Goal: Task Accomplishment & Management: Complete application form

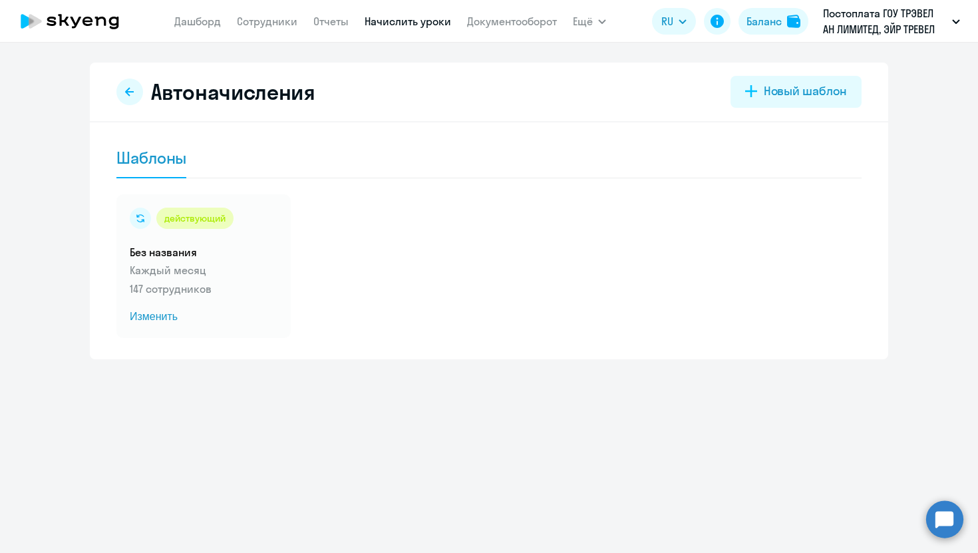
click at [266, 31] on nav "[PERSON_NAME] Отчеты Начислить уроки Документооборот" at bounding box center [365, 21] width 383 height 27
click at [268, 23] on link "Сотрудники" at bounding box center [267, 21] width 61 height 13
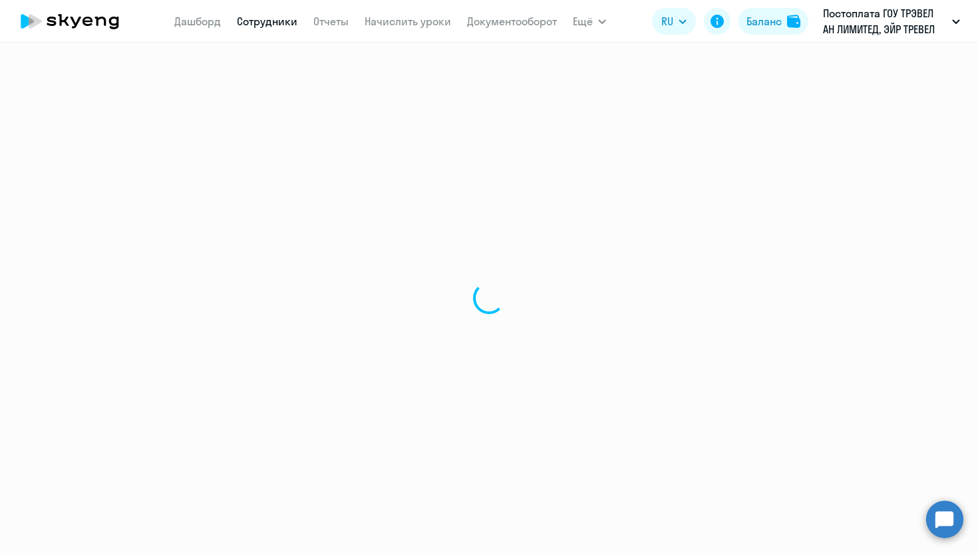
select select "30"
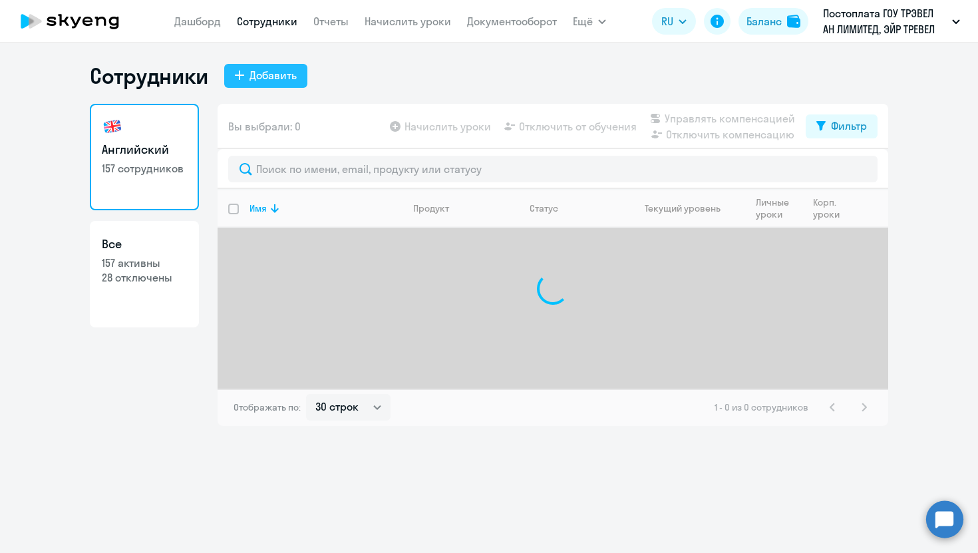
click at [270, 71] on div "Добавить" at bounding box center [273, 75] width 47 height 16
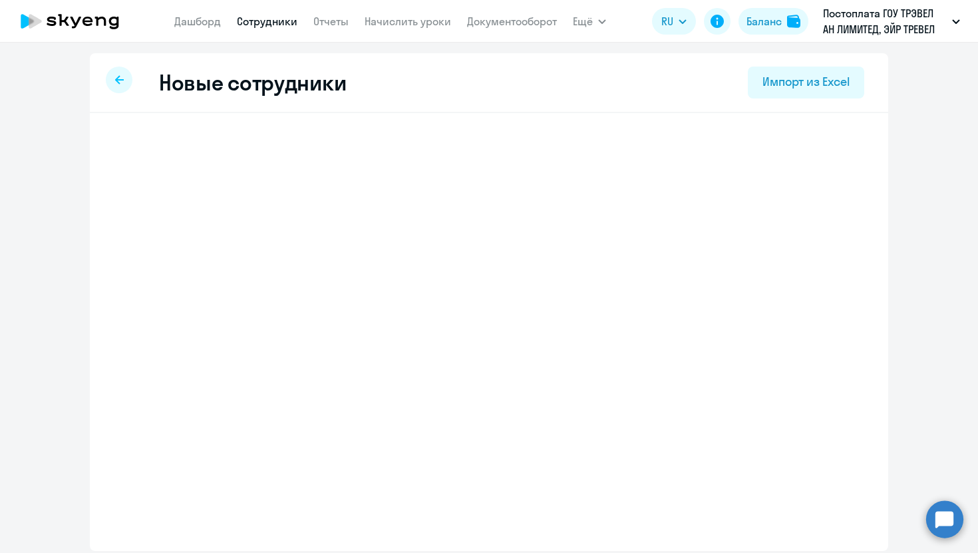
select select "english_adult_not_native_speaker"
select select "3"
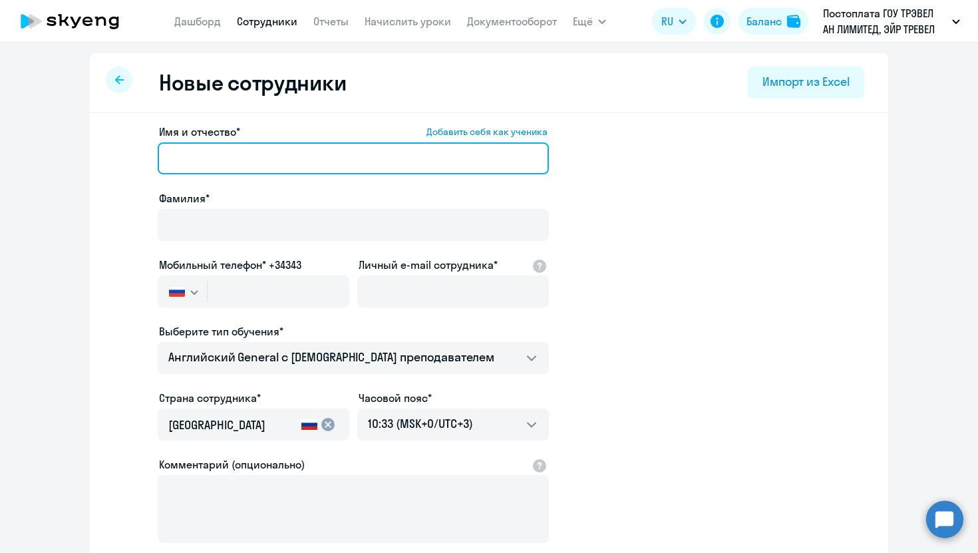
click at [302, 156] on input "Имя и отчество* Добавить себя как ученика" at bounding box center [353, 158] width 391 height 32
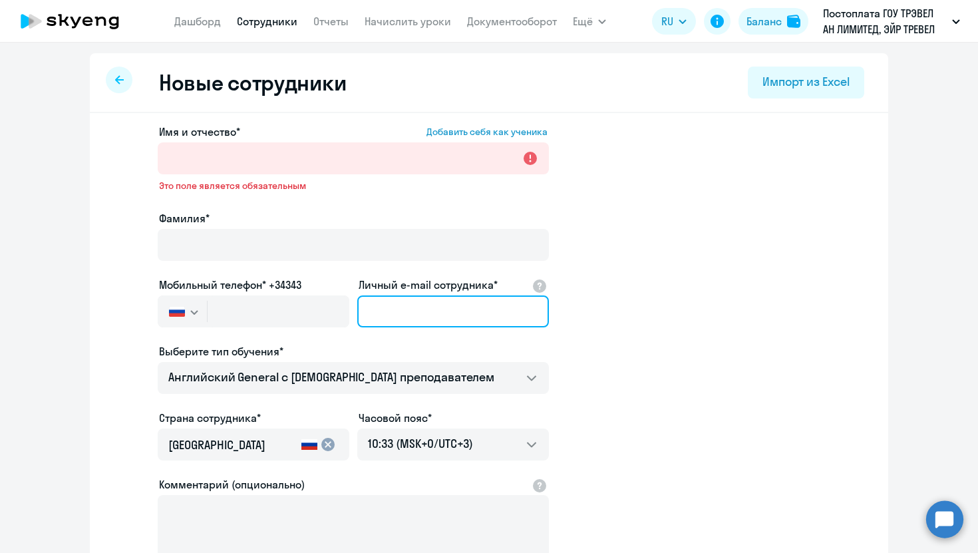
click at [436, 316] on input "Личный e-mail сотрудника*" at bounding box center [453, 312] width 192 height 32
paste input "anastasia.volobueva@aviasales.ru"
type input "anastasia.volobueva@aviasales.ru"
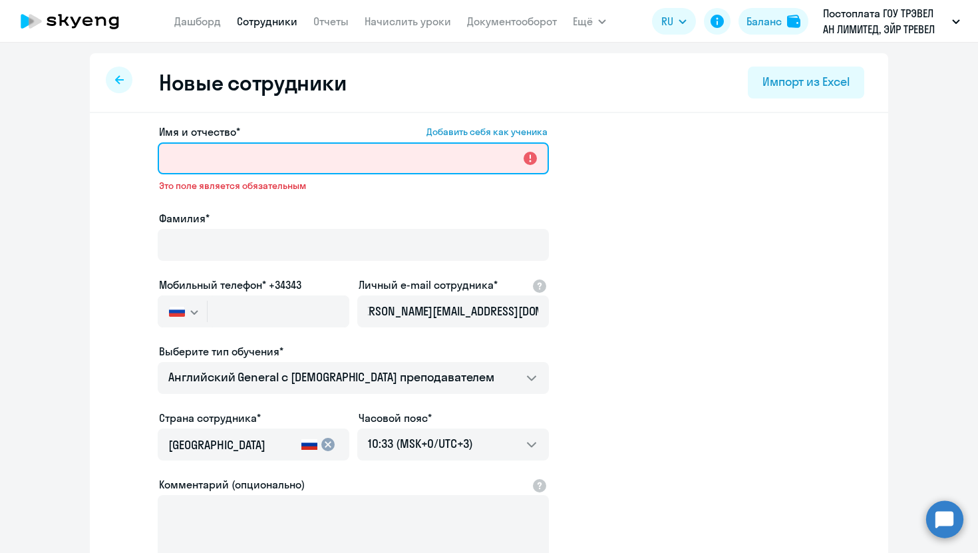
scroll to position [0, 0]
click at [268, 160] on input "Имя и отчество* Добавить себя как ученика" at bounding box center [353, 158] width 391 height 32
paste input "anastasia.volobueva@aviasales.ru"
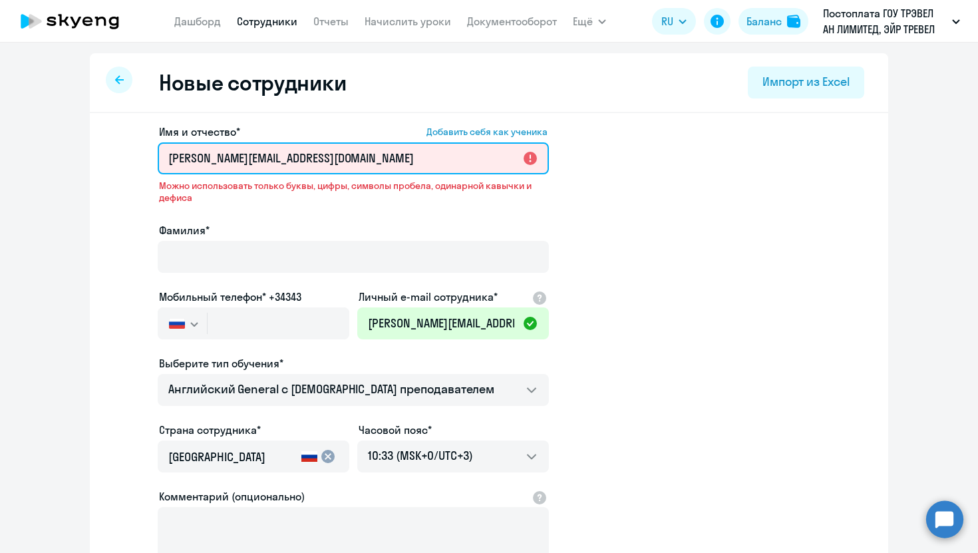
drag, startPoint x: 374, startPoint y: 156, endPoint x: 282, endPoint y: 154, distance: 92.5
click at [282, 154] on input "anastasia.volobueva@aviasales.ru" at bounding box center [353, 158] width 391 height 32
drag, startPoint x: 290, startPoint y: 159, endPoint x: 230, endPoint y: 158, distance: 59.3
click at [230, 158] on input "anastasia.volobueva" at bounding box center [353, 158] width 391 height 32
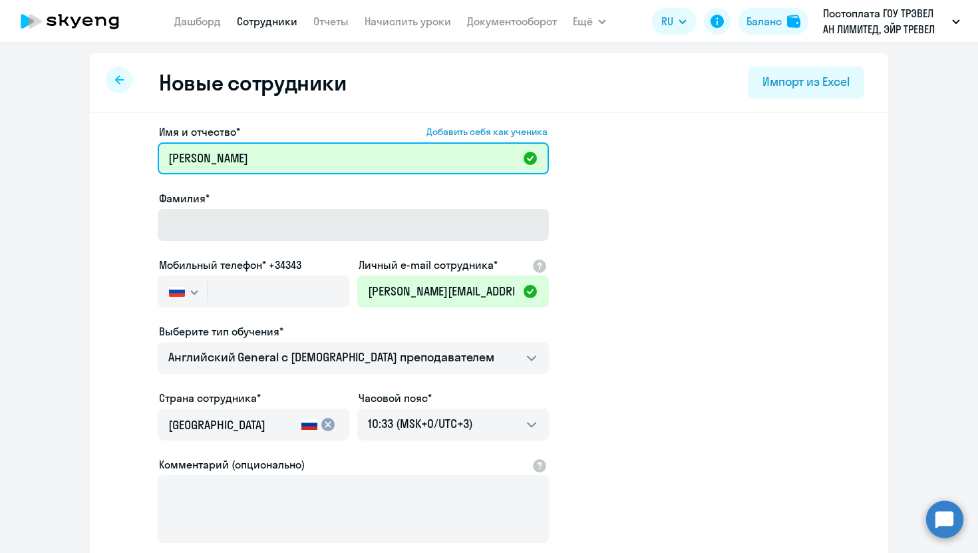
type input "anastasia"
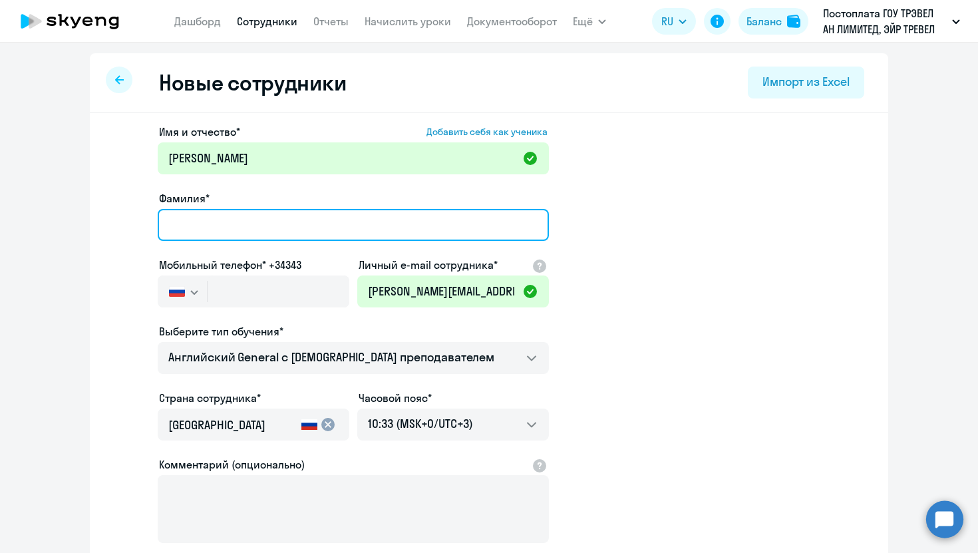
click at [201, 217] on input "Фамилия*" at bounding box center [353, 225] width 391 height 32
type input "М"
paste input "olobueva"
type input "Volobueva"
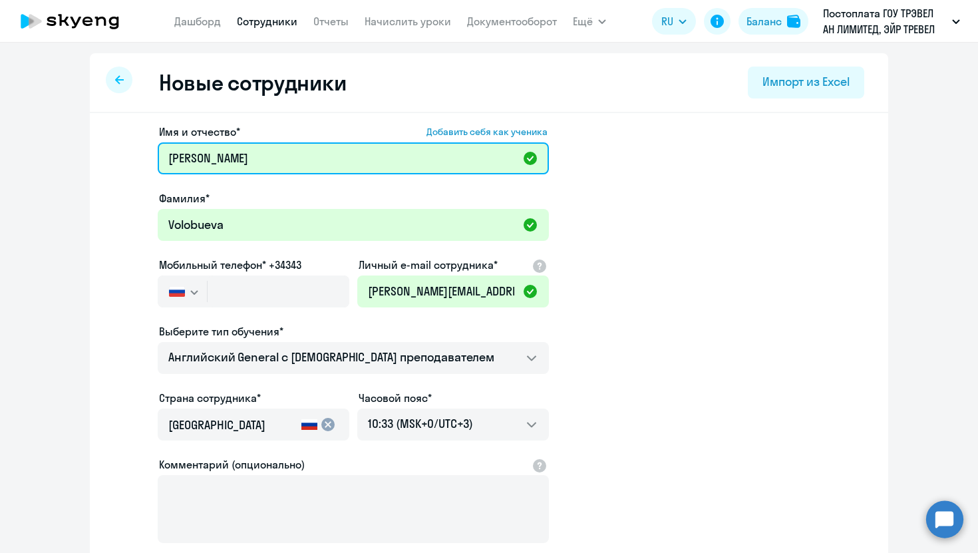
click at [172, 158] on input "anastasia" at bounding box center [353, 158] width 391 height 32
type input "Anastasia"
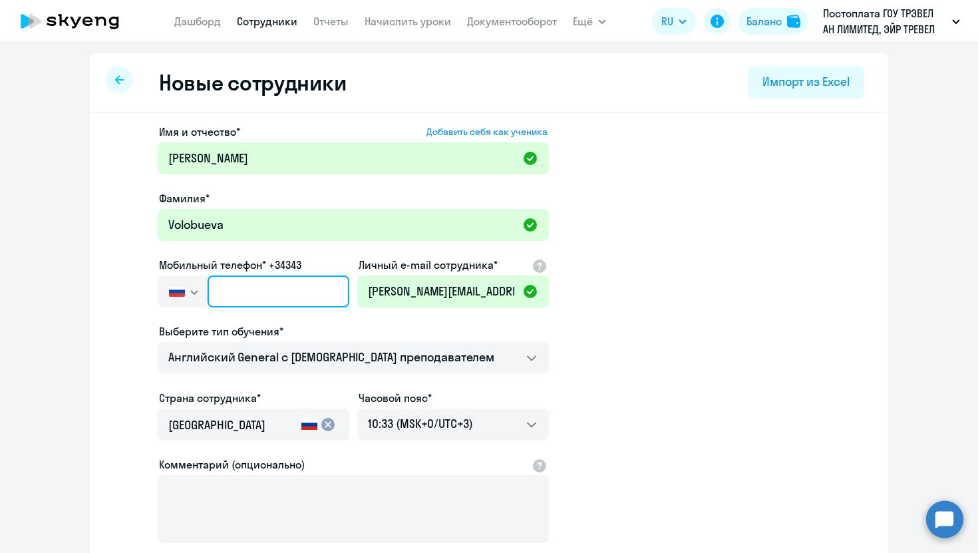
click at [264, 292] on input "text" at bounding box center [279, 292] width 142 height 32
paste input "+7 960 230-20-40"
type input "+7 960 230-20-40"
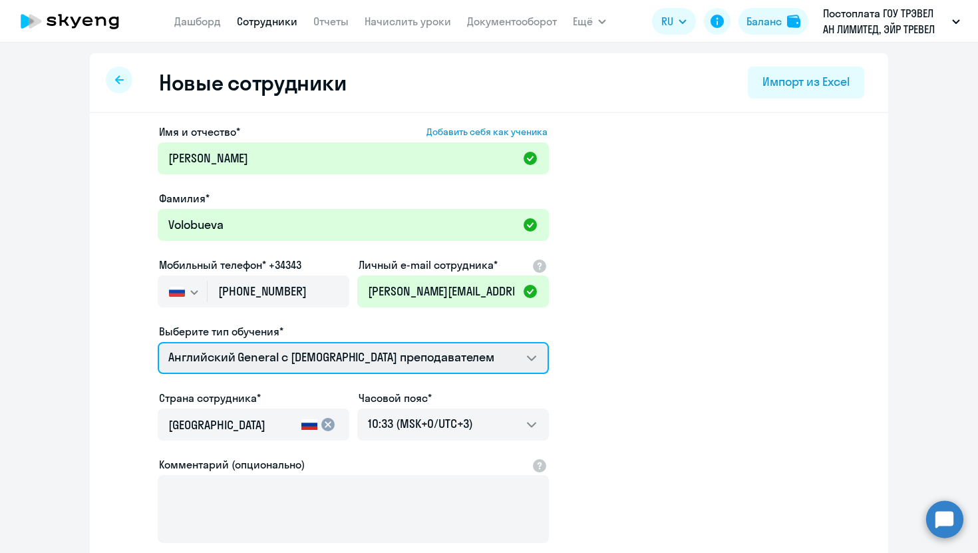
click at [304, 359] on select "Screening Test Talks 15 минутные разговоры на английском Премиум английский с р…" at bounding box center [353, 358] width 391 height 32
select select "english_adult_not_native_speaker_premium"
click at [158, 342] on select "Screening Test Talks 15 минутные разговоры на английском Премиум английский с р…" at bounding box center [353, 358] width 391 height 32
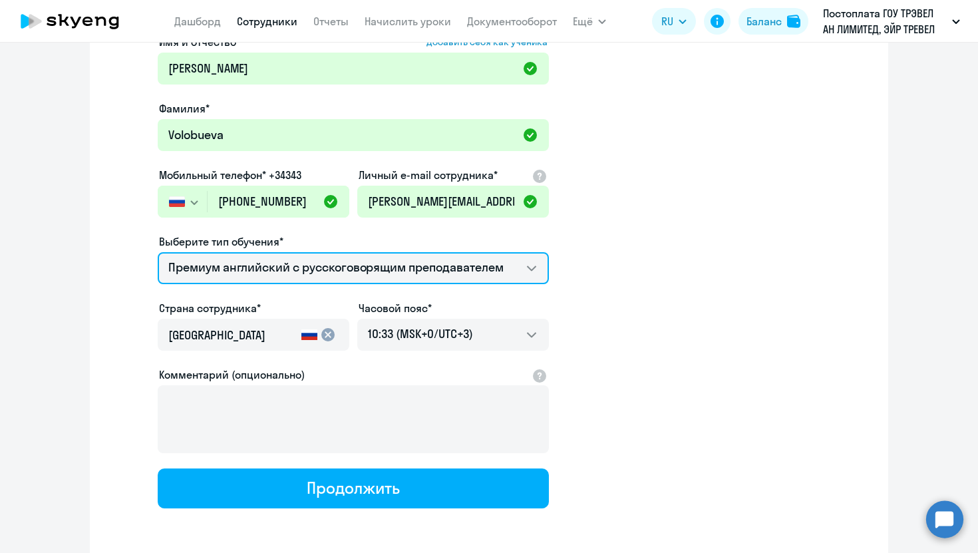
scroll to position [144, 0]
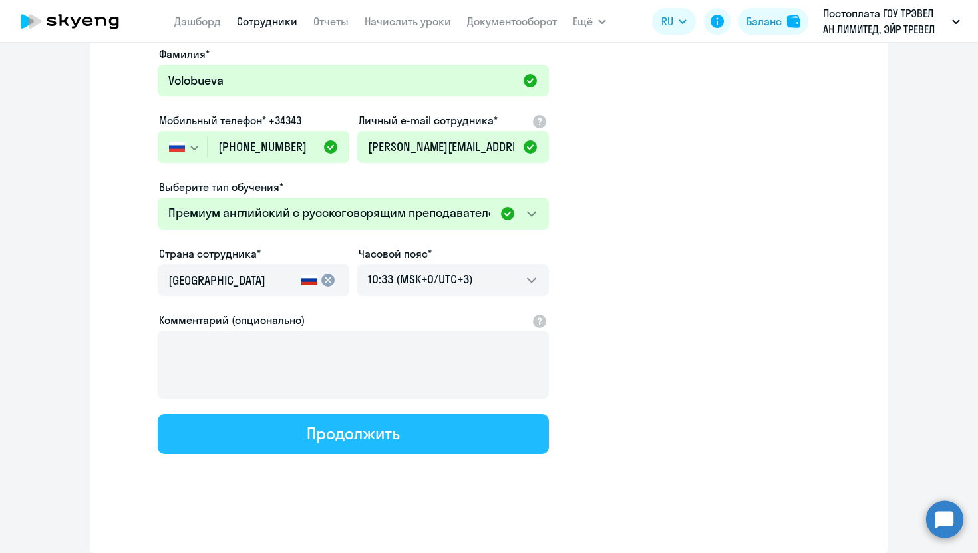
click at [319, 435] on div "Продолжить" at bounding box center [353, 433] width 93 height 21
select select "english_adult_not_native_speaker_premium"
select select "3"
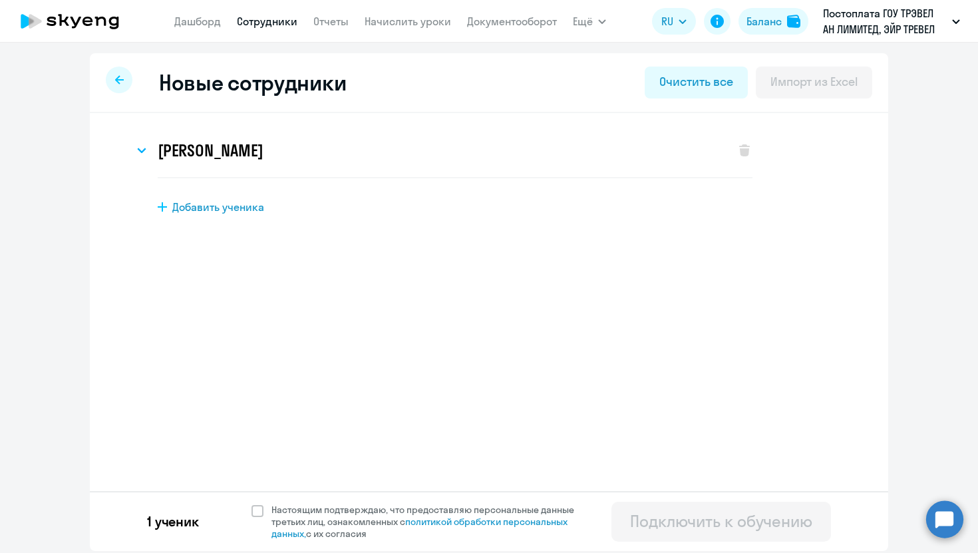
scroll to position [0, 0]
click at [230, 205] on span "Добавить ученика" at bounding box center [218, 207] width 92 height 15
select select "english_adult_not_native_speaker"
select select "3"
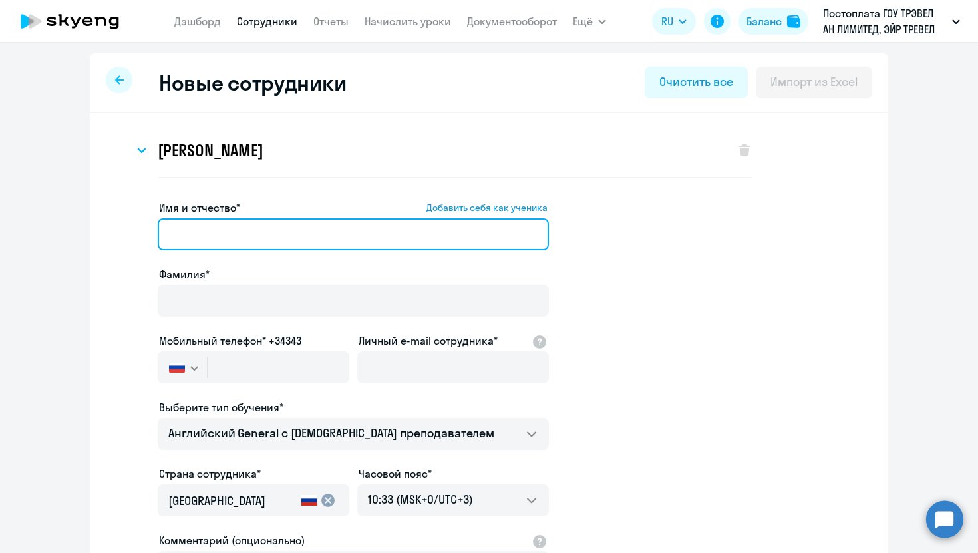
click at [239, 230] on input "Имя и отчество* Добавить себя как ученика" at bounding box center [353, 234] width 391 height 32
paste input "mikhail.chetverikov@aviasales.ru"
type input "mikhail.chetverikov@aviasales.ru"
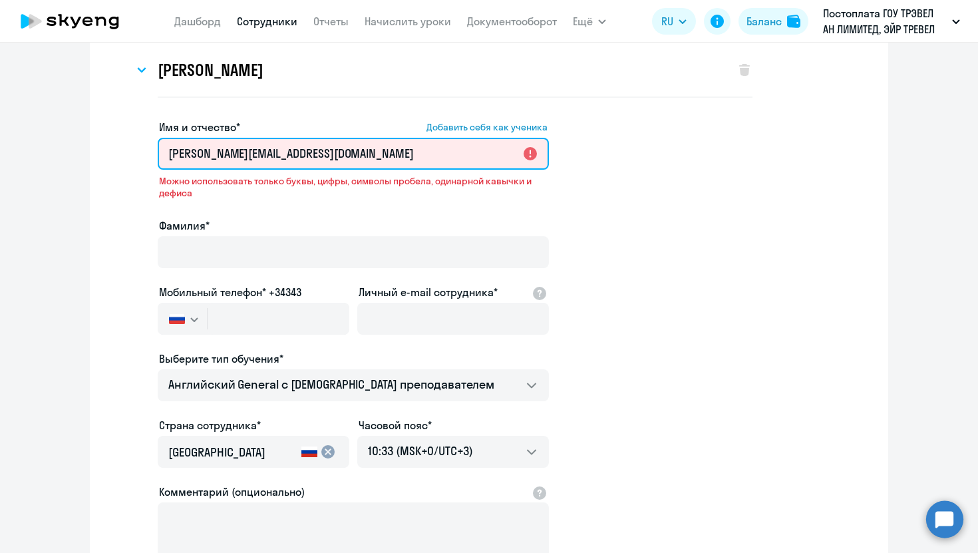
scroll to position [166, 0]
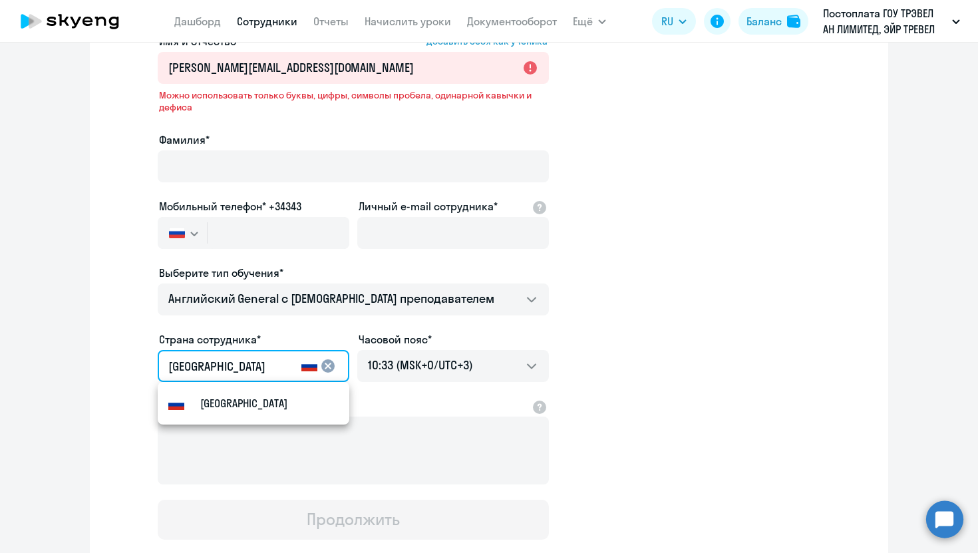
click at [289, 360] on input "Россия" at bounding box center [232, 366] width 128 height 17
click at [285, 367] on input "Россия" at bounding box center [232, 366] width 128 height 17
click at [657, 367] on app-new-student-form "Имя и отчество* Добавить себя как ученика mikhail.chetverikov@aviasales.ru Можн…" at bounding box center [489, 286] width 756 height 507
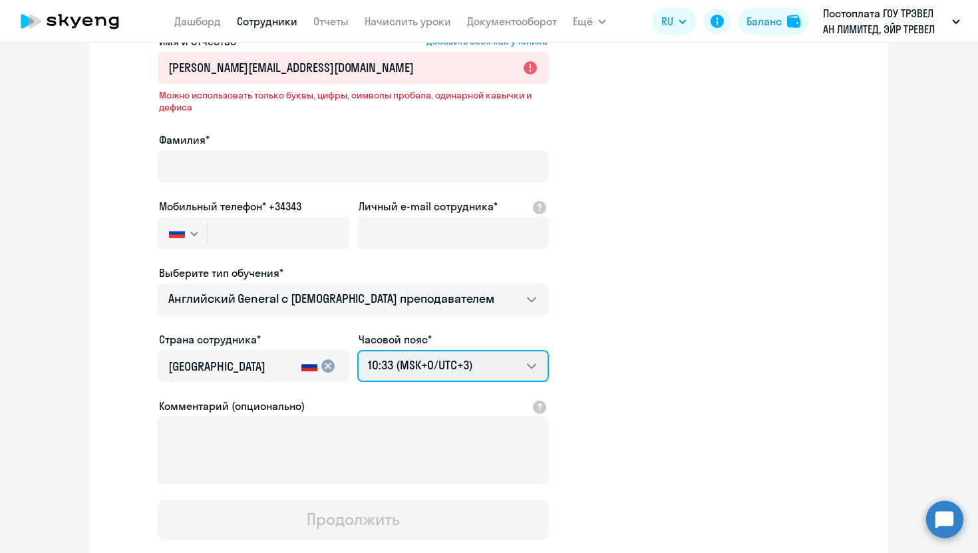
click at [489, 365] on select "20:33 (MSK-14/UTC-11) 21:33 (MSK-13/UTC-10) 22:33 (MSK-12/UTC-9) 23:33 (MSK-11/…" at bounding box center [453, 366] width 192 height 32
select select "1"
click at [357, 350] on select "20:33 (MSK-14/UTC-11) 21:33 (MSK-13/UTC-10) 22:33 (MSK-12/UTC-9) 23:33 (MSK-11/…" at bounding box center [453, 366] width 192 height 32
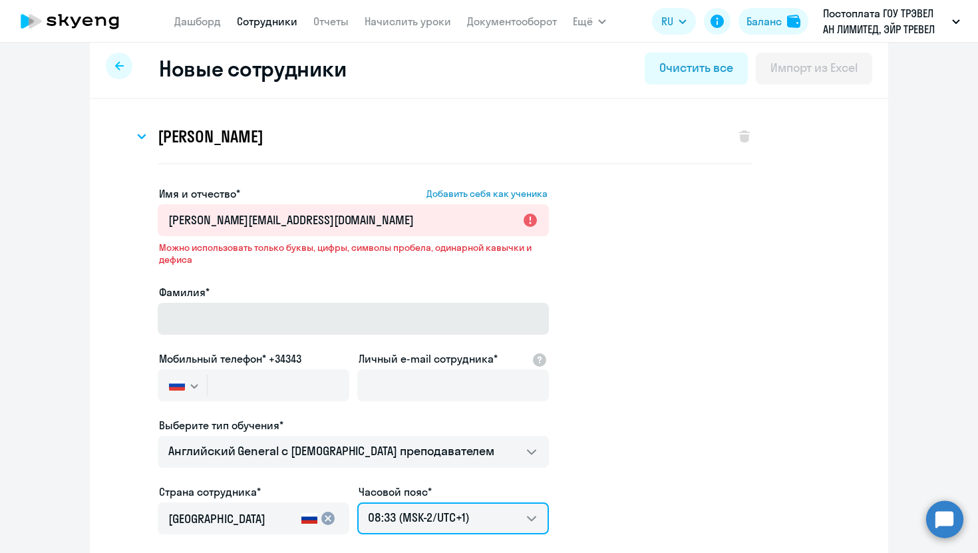
scroll to position [19, 0]
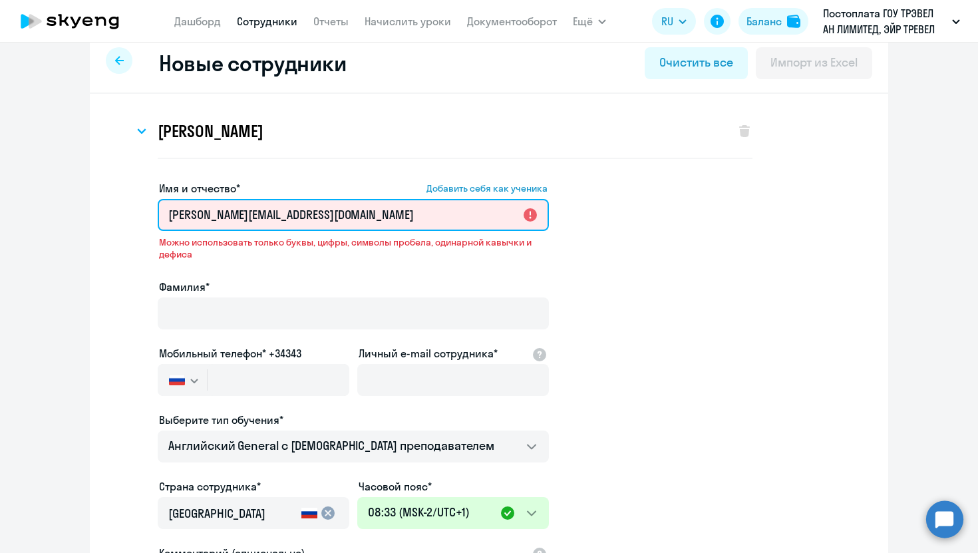
drag, startPoint x: 373, startPoint y: 214, endPoint x: 154, endPoint y: 224, distance: 219.2
click at [154, 224] on app-new-student-form "Имя и отчество* Добавить себя как ученика mikhail.chetverikov@aviasales.ru Можн…" at bounding box center [489, 433] width 756 height 507
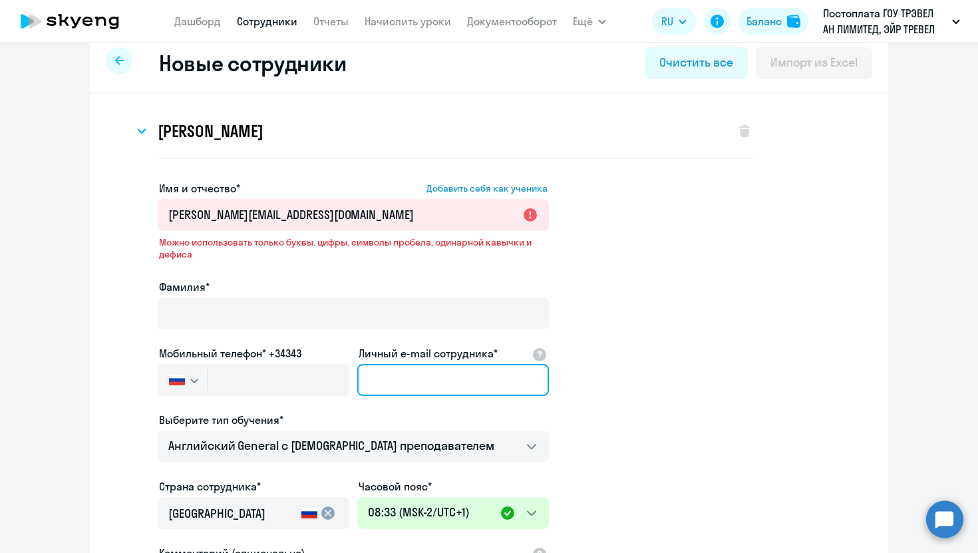
click at [419, 379] on input "Личный e-mail сотрудника*" at bounding box center [453, 380] width 192 height 32
paste input "mikhail.chetverikov@aviasales.ru"
type input "mikhail.chetverikov@aviasales.ru"
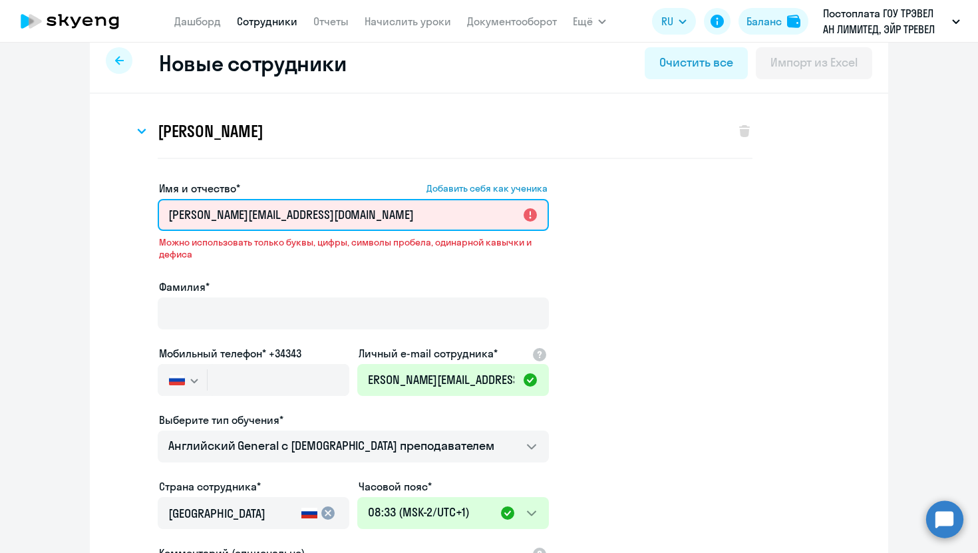
scroll to position [0, 0]
drag, startPoint x: 368, startPoint y: 211, endPoint x: 276, endPoint y: 210, distance: 91.9
click at [276, 210] on input "mikhail.chetverikov@aviasales.ru" at bounding box center [353, 215] width 391 height 32
drag, startPoint x: 281, startPoint y: 214, endPoint x: 216, endPoint y: 212, distance: 64.6
click at [216, 212] on input "[PERSON_NAME].[PERSON_NAME]" at bounding box center [353, 215] width 391 height 32
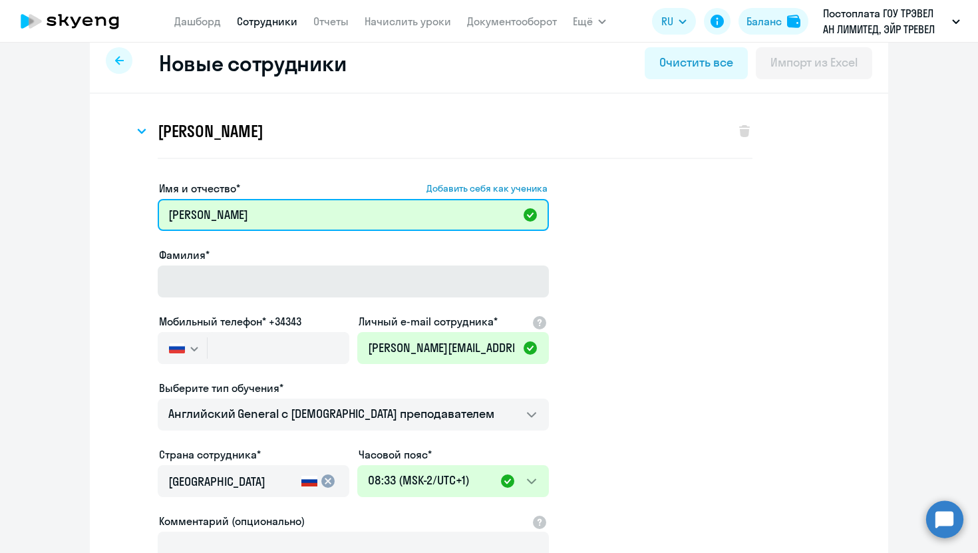
type input "[PERSON_NAME]"
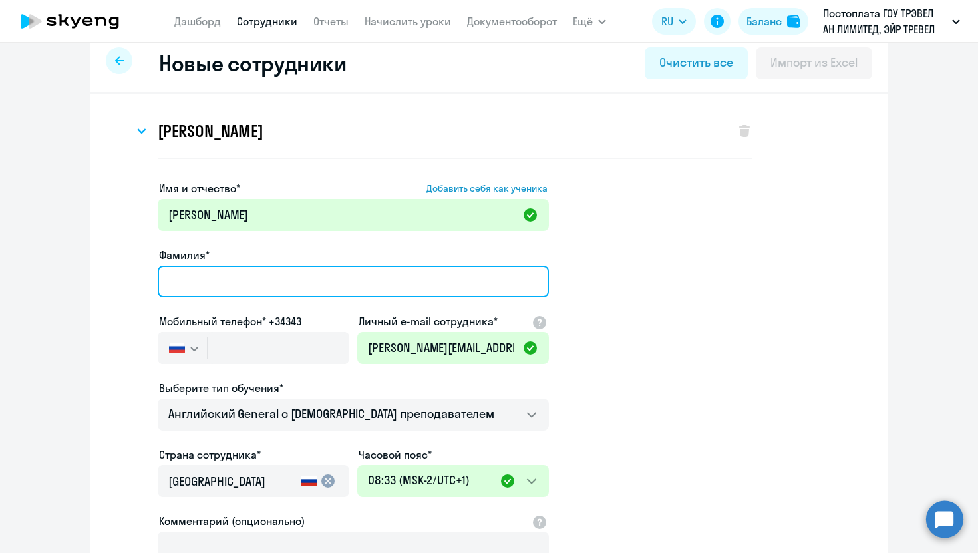
click at [206, 283] on input "Фамилия*" at bounding box center [353, 282] width 391 height 32
paste input "hetverikov"
type input "Сhetverikov"
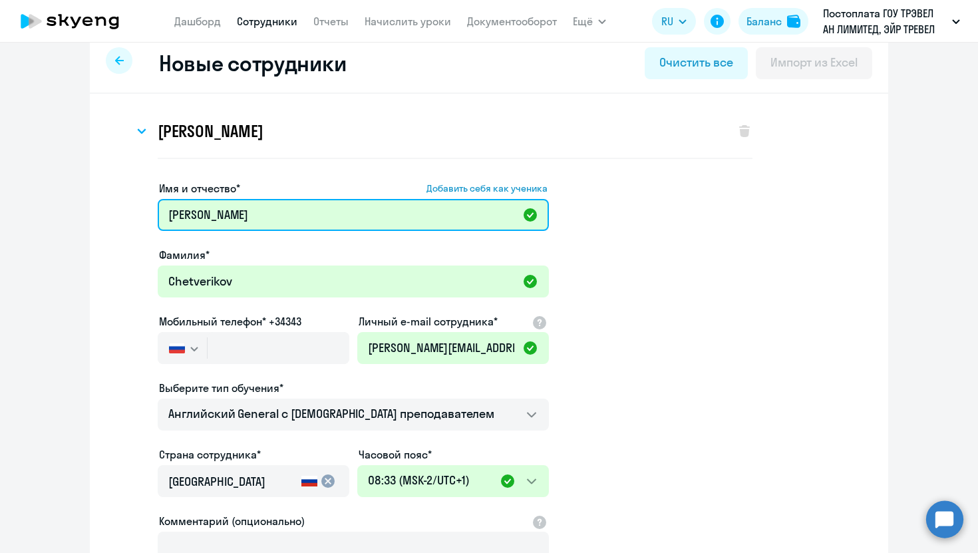
click at [176, 214] on input "[PERSON_NAME]" at bounding box center [353, 215] width 391 height 32
type input "[PERSON_NAME]"
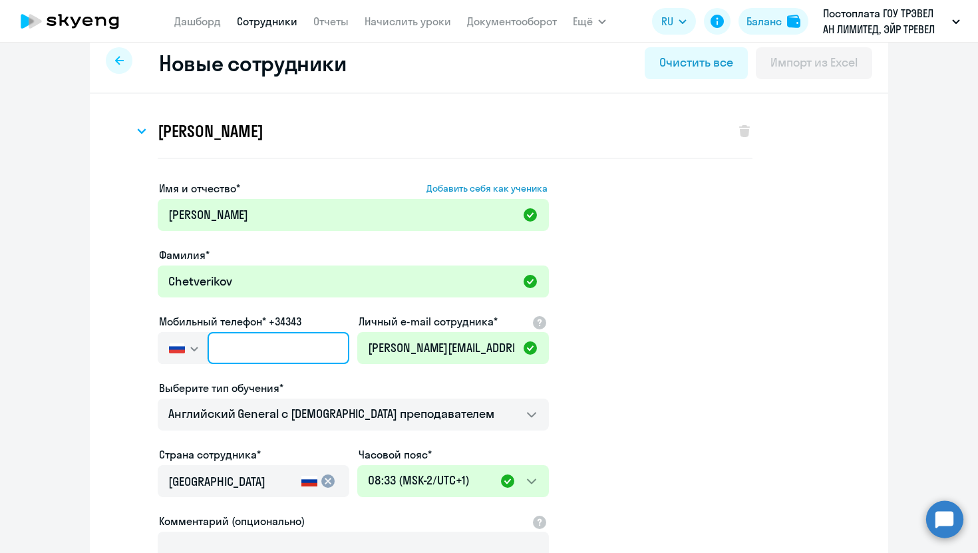
click at [263, 345] on input "text" at bounding box center [279, 348] width 142 height 32
paste input "+7 923 406-42-43"
type input "+7 923 406-42-43"
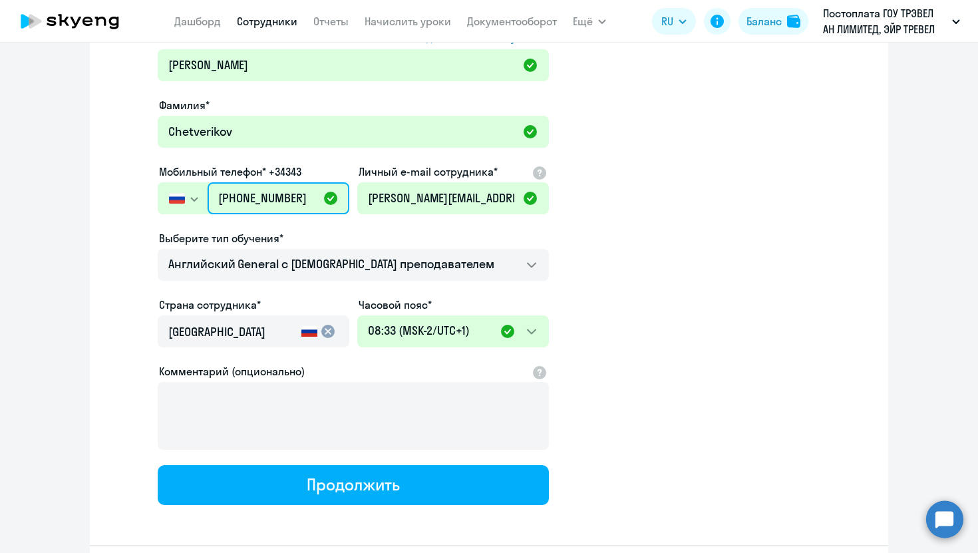
scroll to position [171, 0]
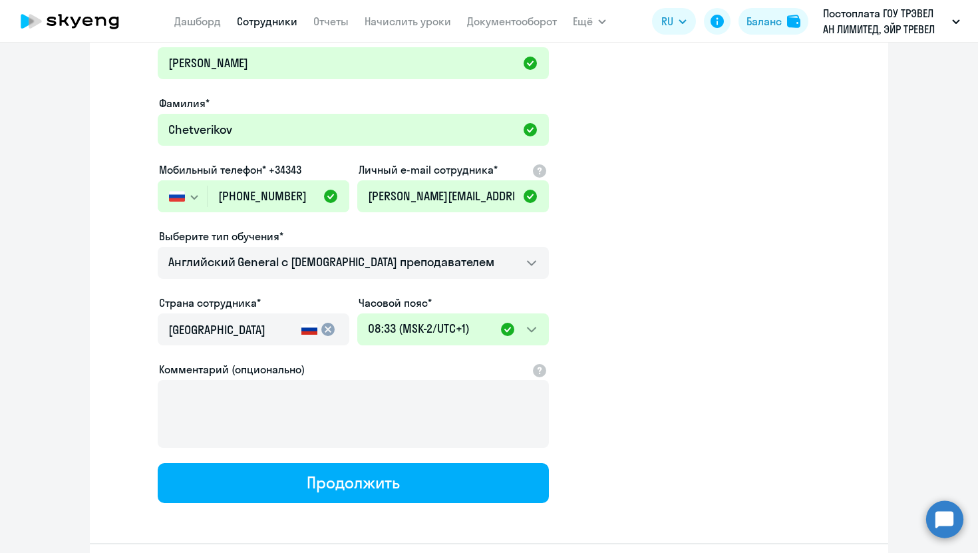
click at [351, 244] on div "Выберите тип обучения* Screening Test Talks 15 минутные разговоры на английском…" at bounding box center [353, 256] width 391 height 56
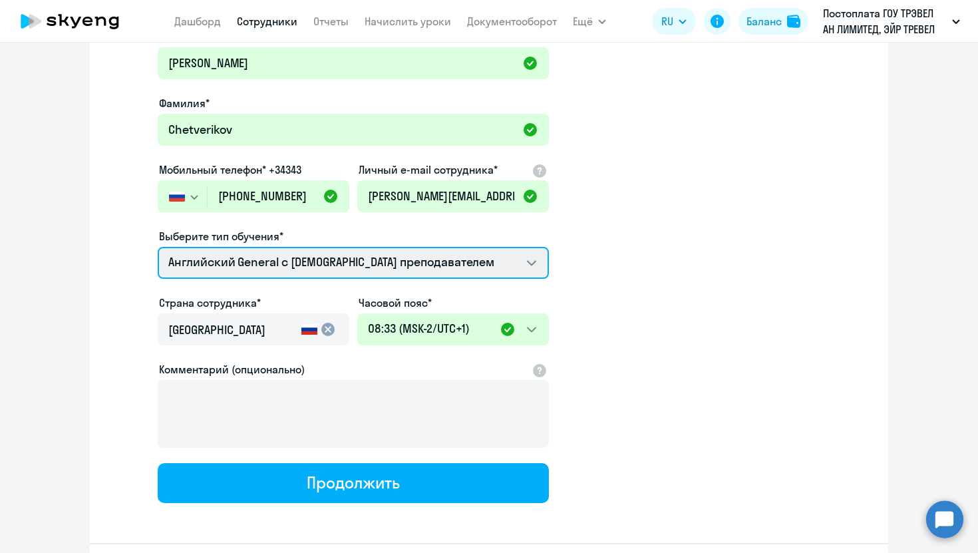
click at [351, 256] on select "Screening Test Talks 15 минутные разговоры на английском Премиум английский с р…" at bounding box center [353, 263] width 391 height 32
select select "english_adult_not_native_speaker_premium"
click at [158, 247] on select "Screening Test Talks 15 минутные разговоры на английском Премиум английский с р…" at bounding box center [353, 263] width 391 height 32
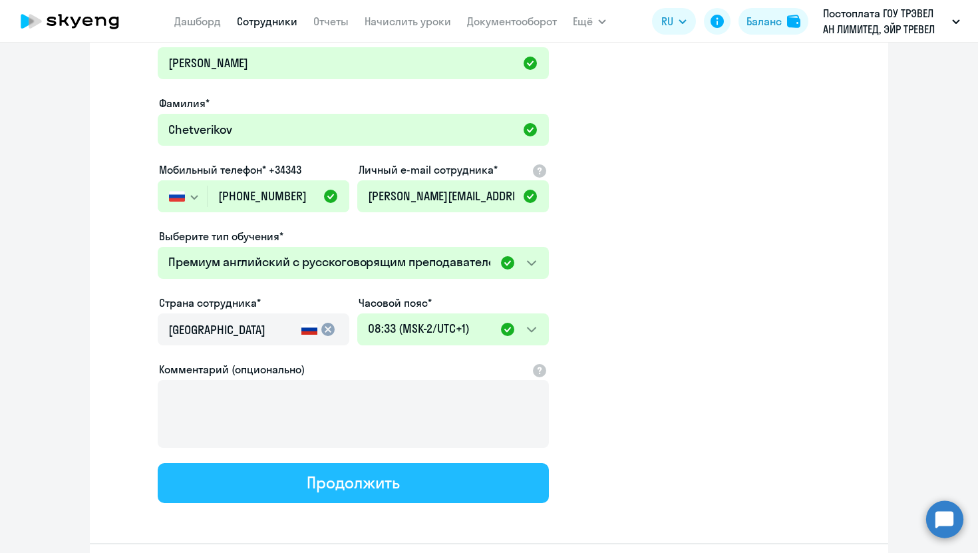
click at [303, 479] on button "Продолжить" at bounding box center [353, 483] width 391 height 40
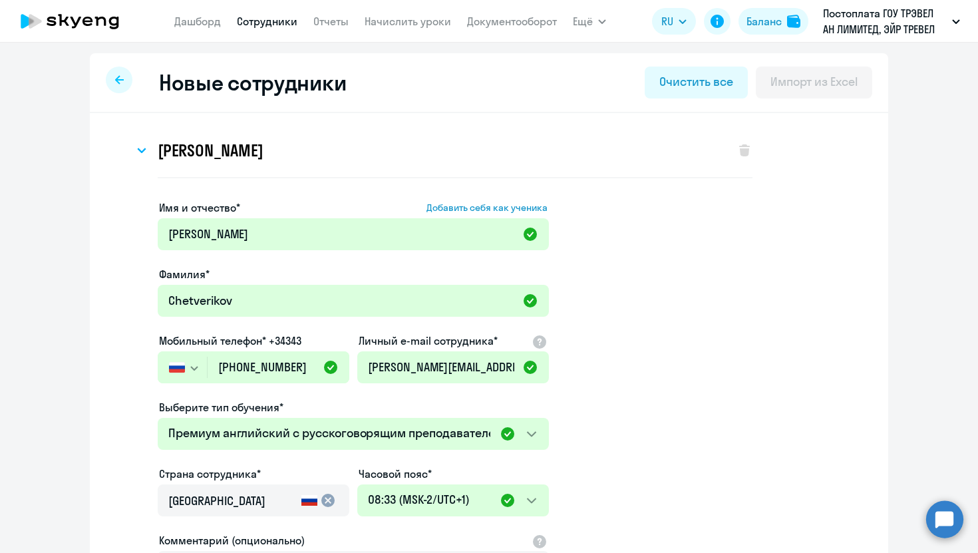
select select "english_adult_not_native_speaker_premium"
select select "3"
select select "english_adult_not_native_speaker_premium"
select select "1"
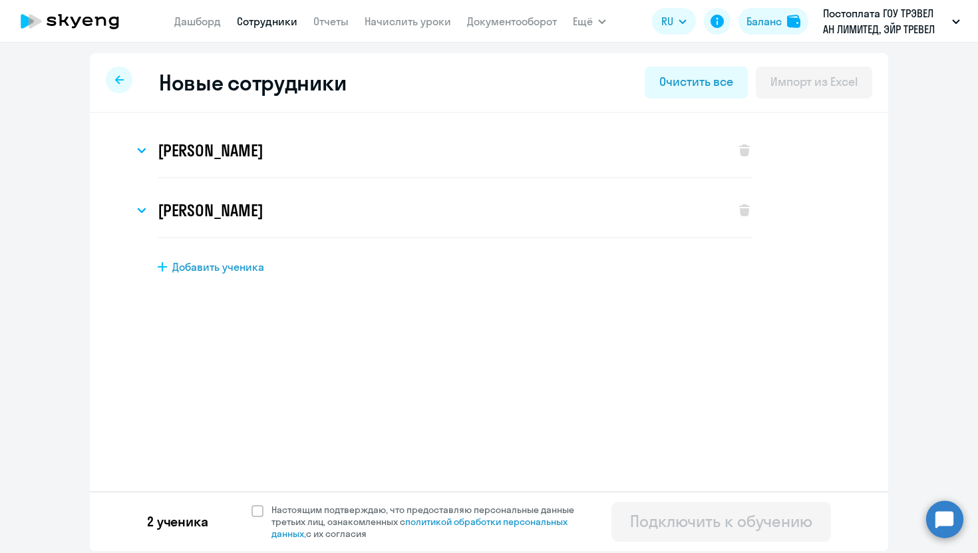
scroll to position [0, 0]
click at [222, 280] on div "Anastasia Volobueva Имя и отчество* Добавить себя как ученика Anastasia Фамилия…" at bounding box center [489, 235] width 799 height 245
click at [222, 274] on div "Anastasia Volobueva Имя и отчество* Добавить себя как ученика Anastasia Фамилия…" at bounding box center [489, 235] width 799 height 245
click at [222, 266] on span "Добавить ученика" at bounding box center [218, 267] width 92 height 15
select select "english_adult_not_native_speaker"
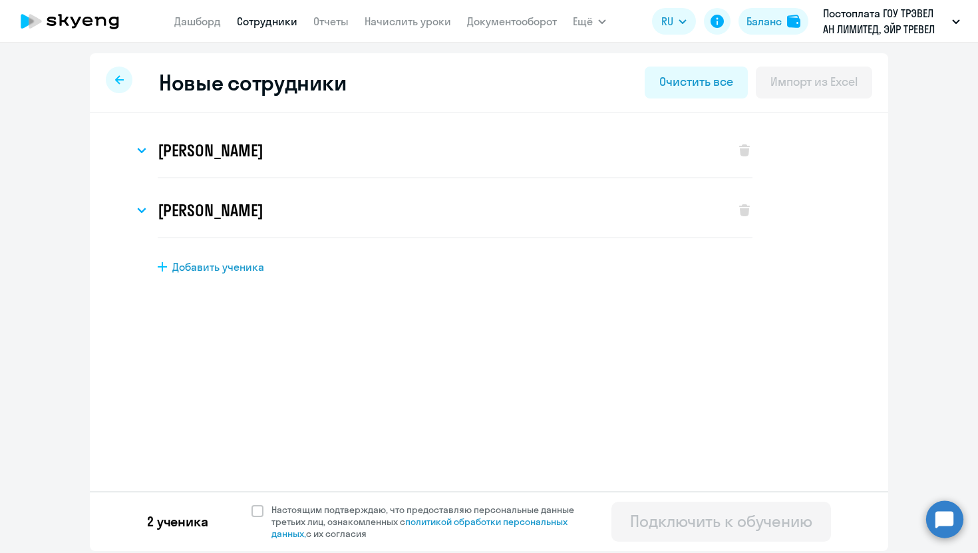
select select "3"
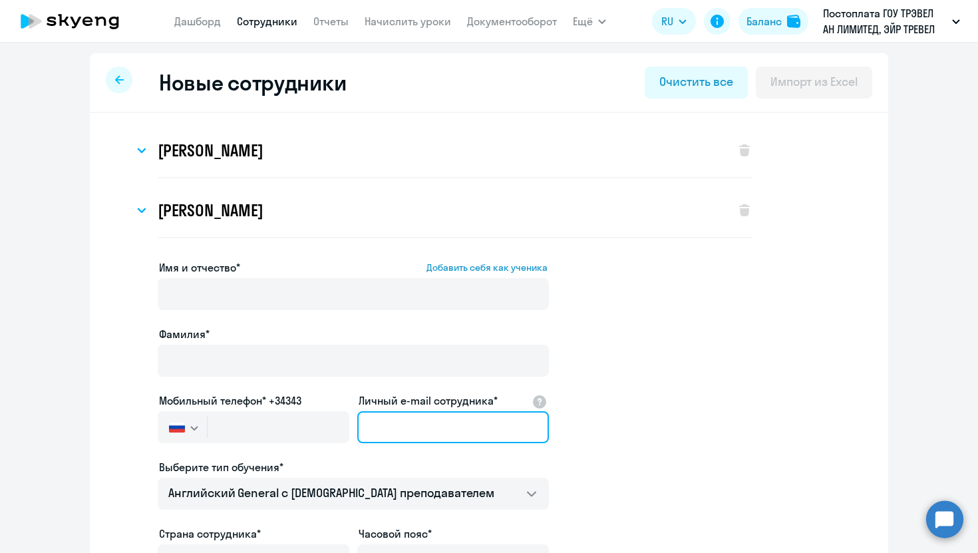
click at [381, 425] on input "Личный e-mail сотрудника*" at bounding box center [453, 427] width 192 height 32
paste input "elena.khazova@aviasales.ru"
drag, startPoint x: 442, startPoint y: 425, endPoint x: 288, endPoint y: 424, distance: 154.4
click at [288, 425] on div "Имя и отчество* Добавить себя как ученика Фамилия* Мобильный телефон* +34343 Ро…" at bounding box center [353, 497] width 391 height 475
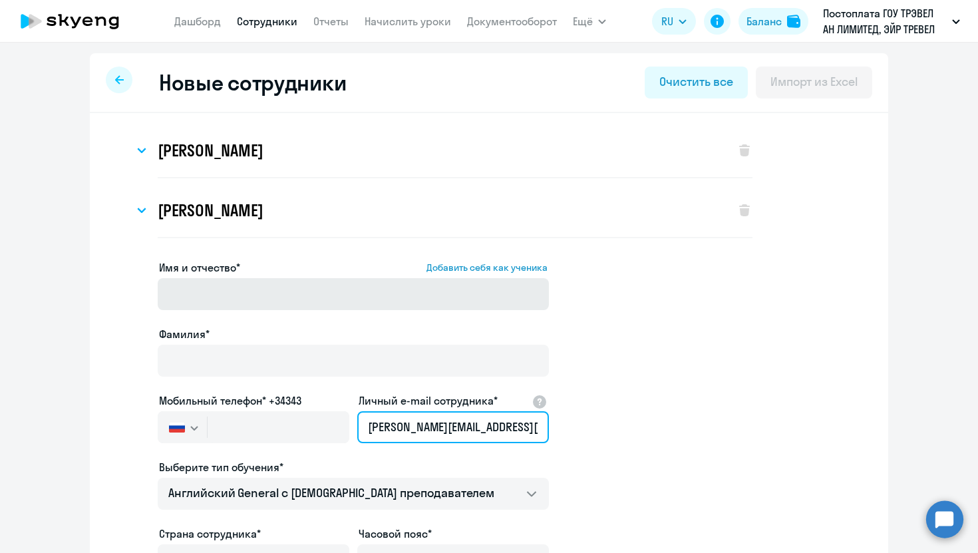
type input "elena.khazova@aviasales.ru"
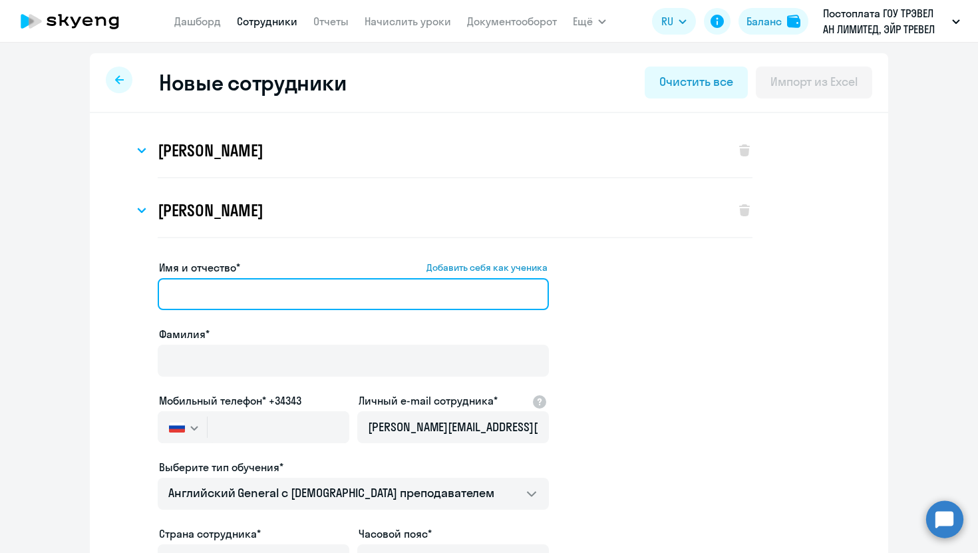
click at [263, 286] on input "Имя и отчество* Добавить себя как ученика" at bounding box center [353, 294] width 391 height 32
paste input "elena.khazova"
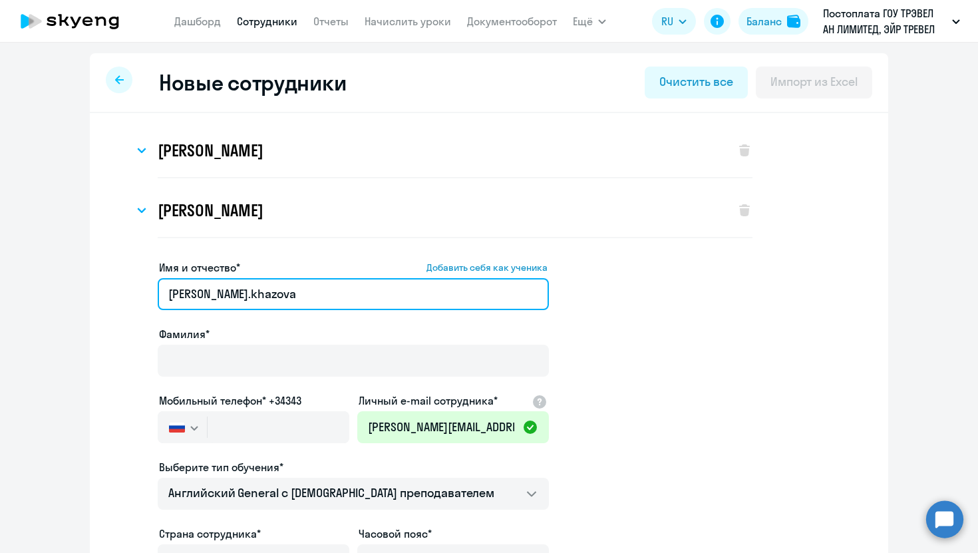
drag, startPoint x: 262, startPoint y: 293, endPoint x: 201, endPoint y: 291, distance: 61.3
click at [201, 291] on input "elena.khazova" at bounding box center [353, 294] width 391 height 32
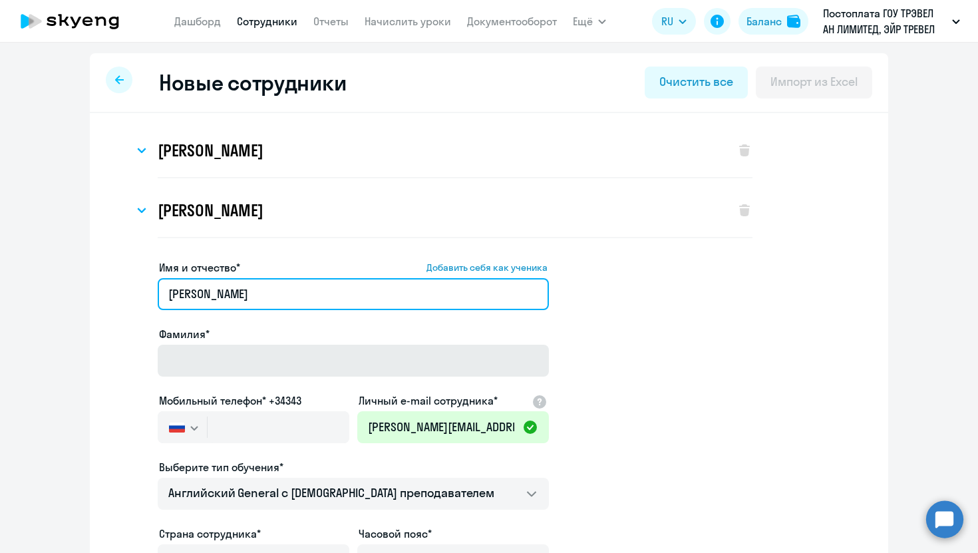
type input "elena"
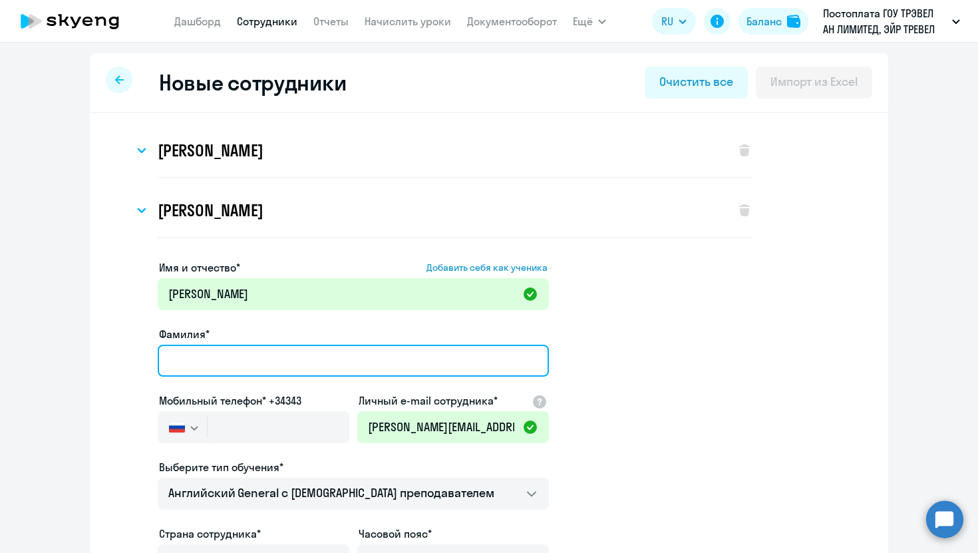
click at [199, 358] on input "Фамилия*" at bounding box center [353, 361] width 391 height 32
paste input "khazova"
click at [173, 361] on input "khazova" at bounding box center [353, 361] width 391 height 32
type input "Khazova"
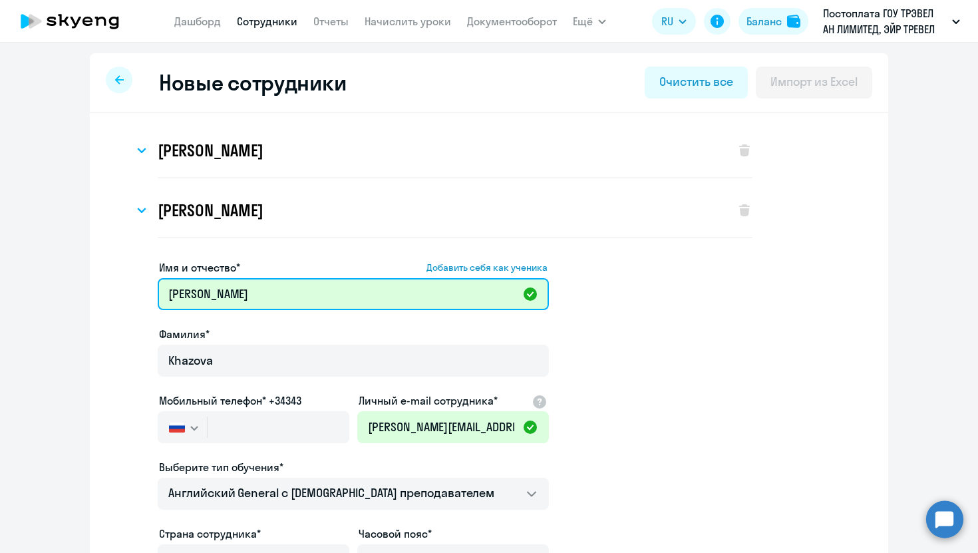
click at [172, 295] on input "elena" at bounding box center [353, 294] width 391 height 32
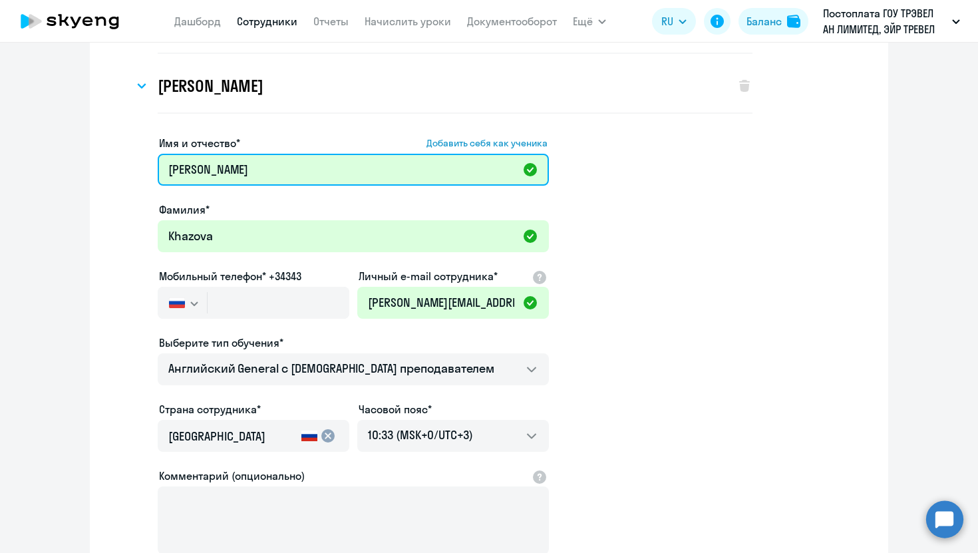
scroll to position [140, 0]
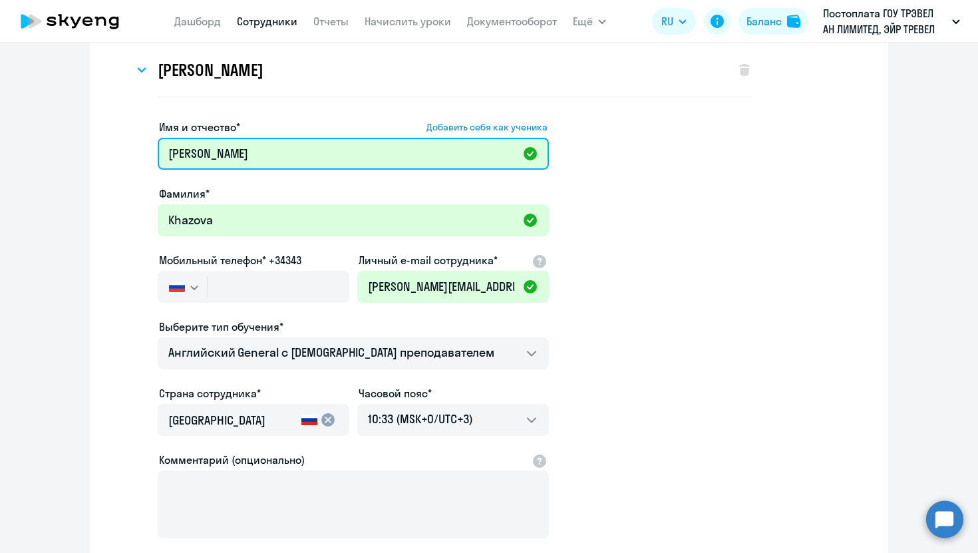
type input "Elena"
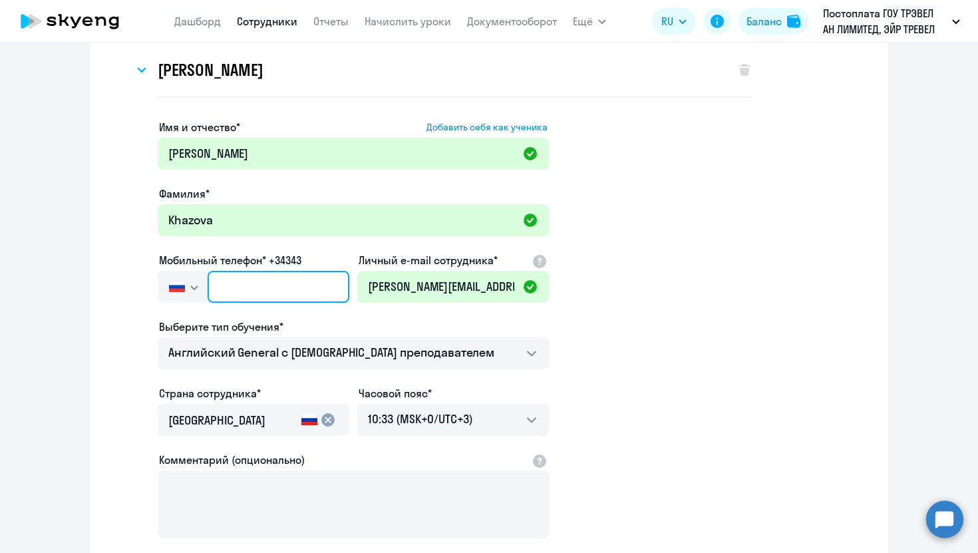
click at [286, 286] on input "text" at bounding box center [279, 287] width 142 height 32
paste input "+1 (916) 743-0475"
type input "+1 (916) 743-0475"
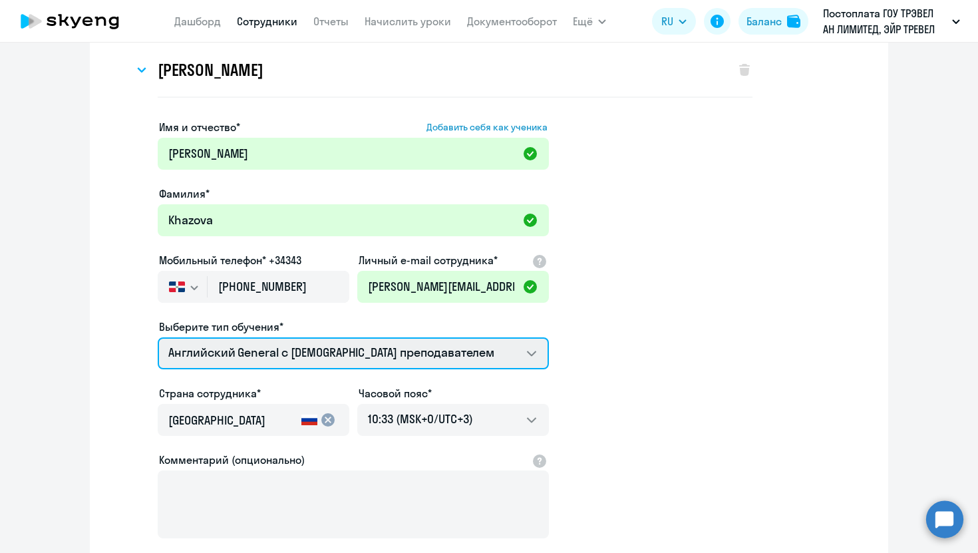
click at [314, 346] on select "Screening Test Talks 15 минутные разговоры на английском Премиум английский с р…" at bounding box center [353, 353] width 391 height 32
select select "english_adult_not_native_speaker_premium"
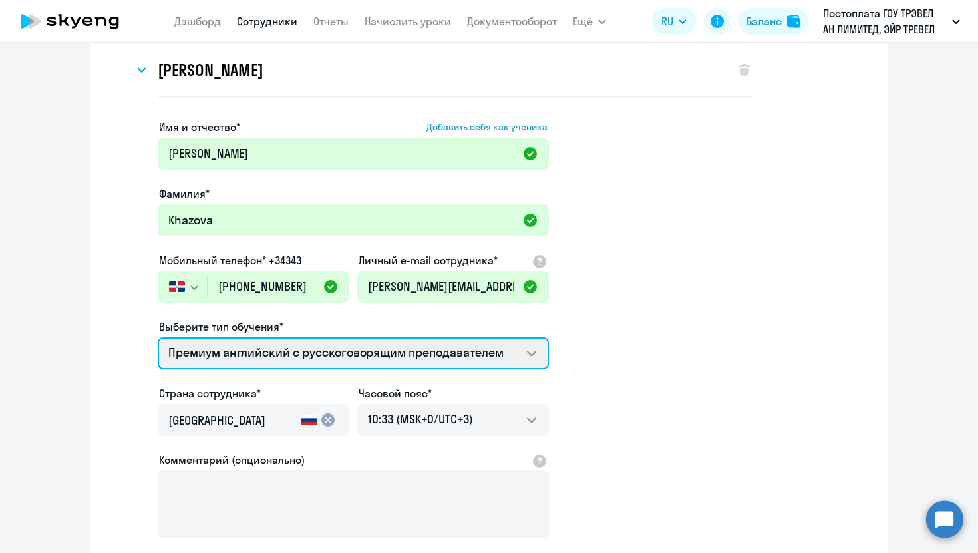
click at [158, 337] on select "Screening Test Talks 15 минутные разговоры на английском Премиум английский с р…" at bounding box center [353, 353] width 391 height 32
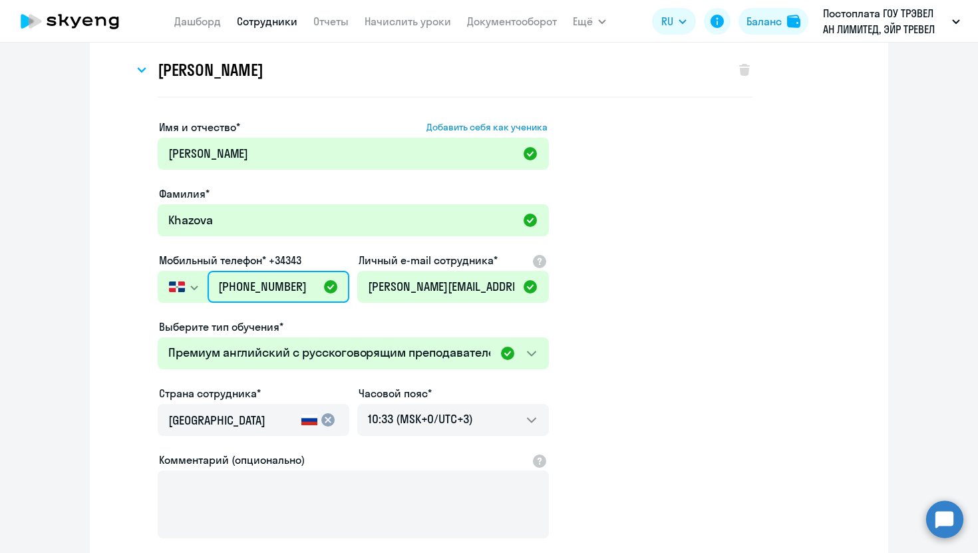
click at [230, 286] on input "+1 (916) 743-0475" at bounding box center [279, 287] width 142 height 32
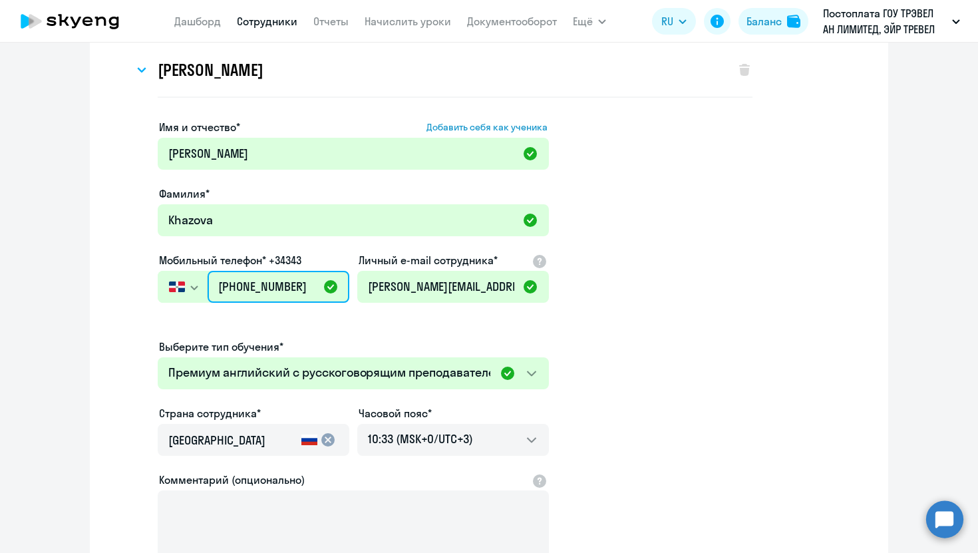
type input "+1 (791) 674-304"
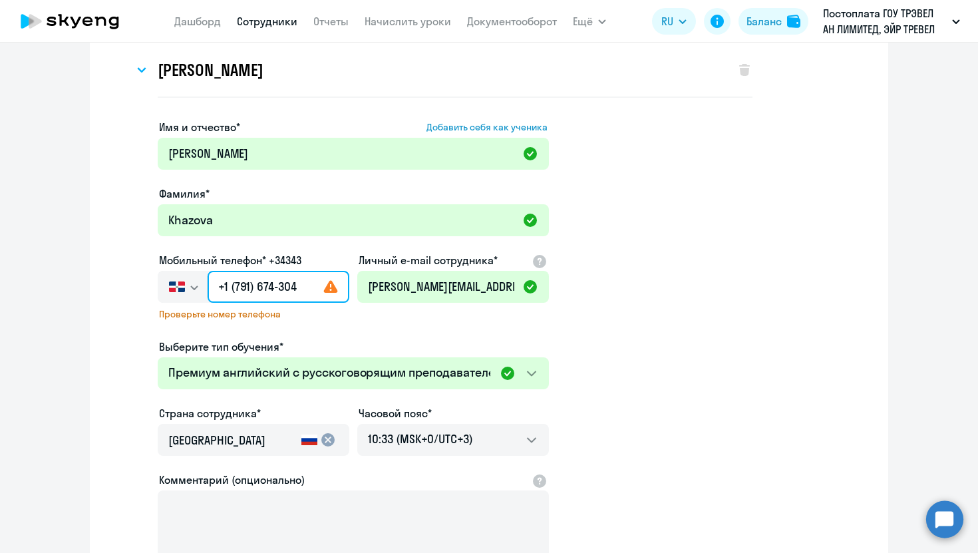
drag, startPoint x: 307, startPoint y: 282, endPoint x: 135, endPoint y: 282, distance: 171.7
click at [135, 282] on app-new-student-form "Имя и отчество* Добавить себя как ученика Elena Фамилия* Khazova Мобильный теле…" at bounding box center [489, 366] width 756 height 495
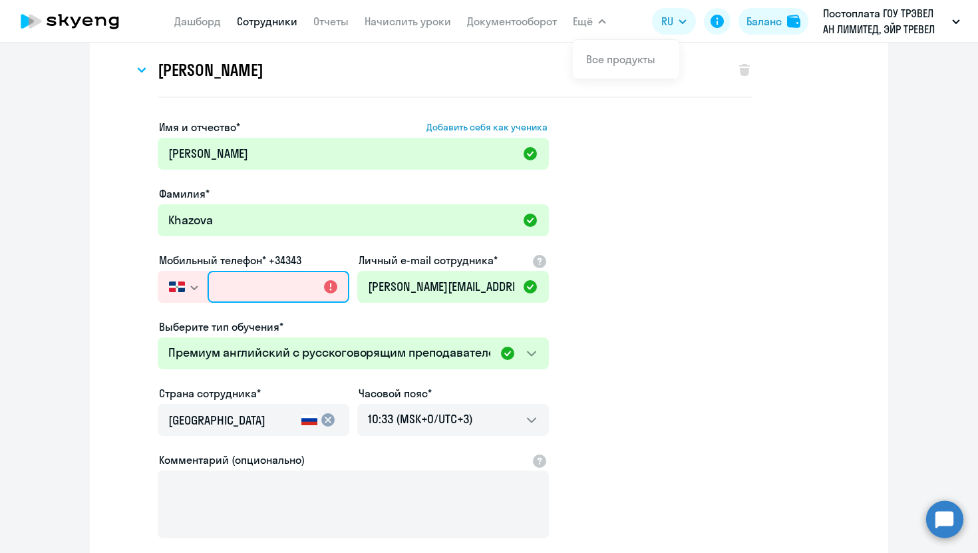
paste input "+7 916 743-04-75"
type input "+7 916 743-04-75"
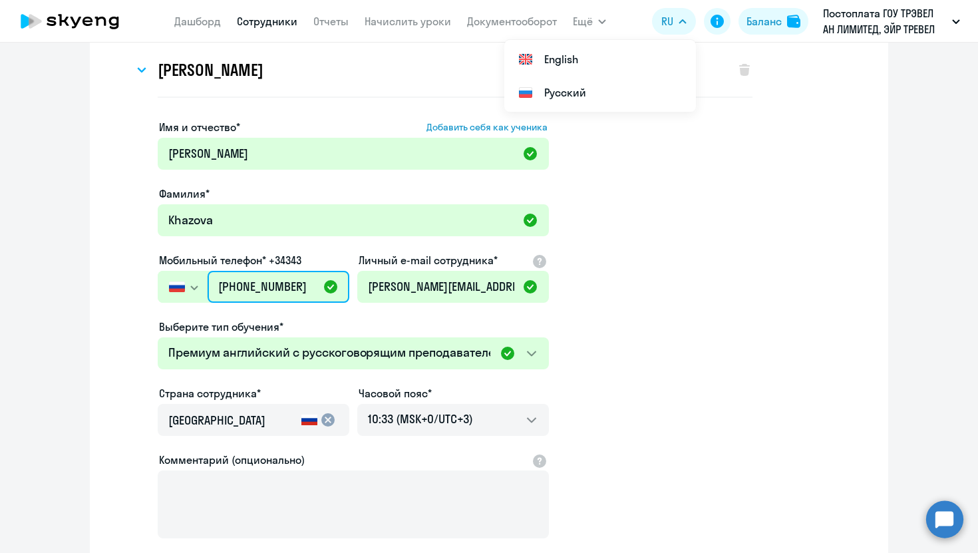
drag, startPoint x: 309, startPoint y: 285, endPoint x: 150, endPoint y: 284, distance: 159.1
click at [150, 285] on app-new-student-form "Имя и отчество* Добавить себя как ученика Elena Фамилия* Khazova Мобильный теле…" at bounding box center [489, 356] width 756 height 475
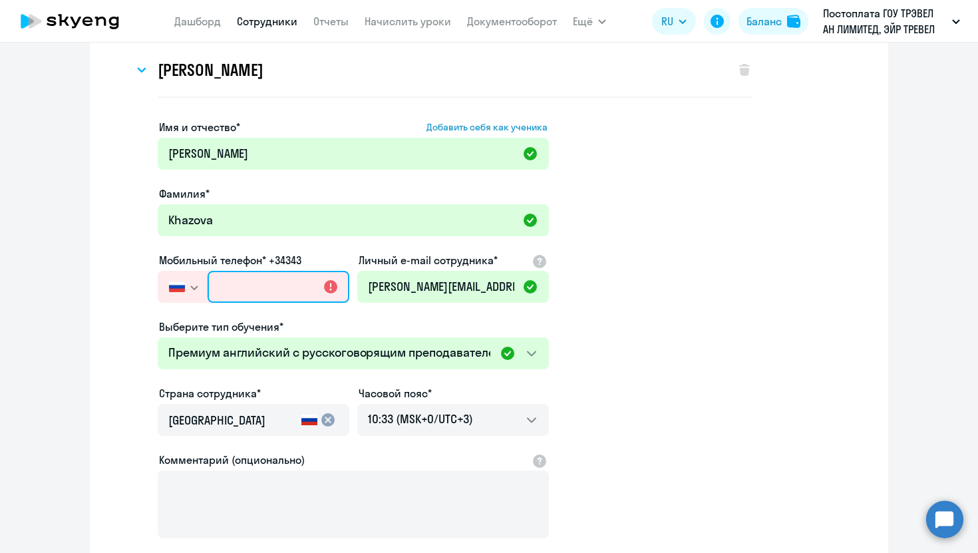
paste input "+7 981 969-33-03"
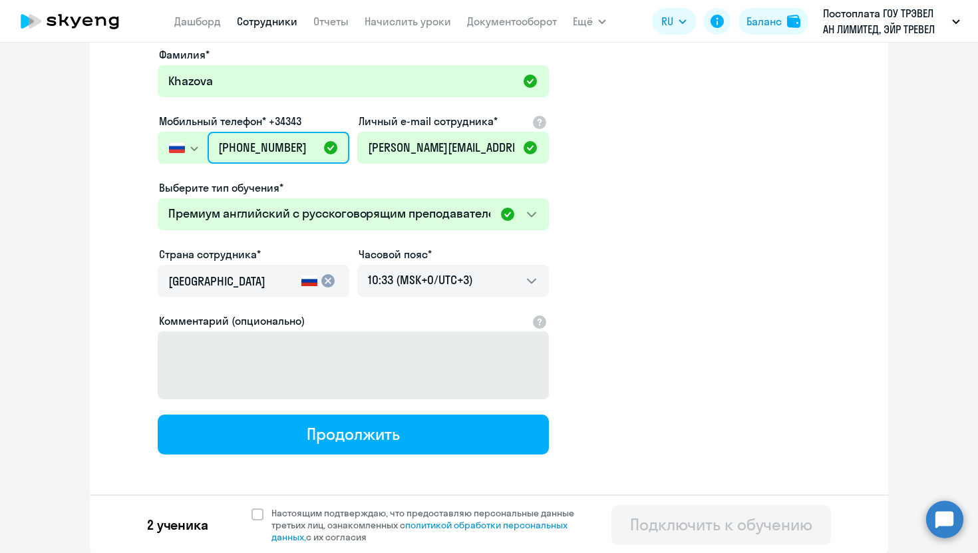
scroll to position [280, 0]
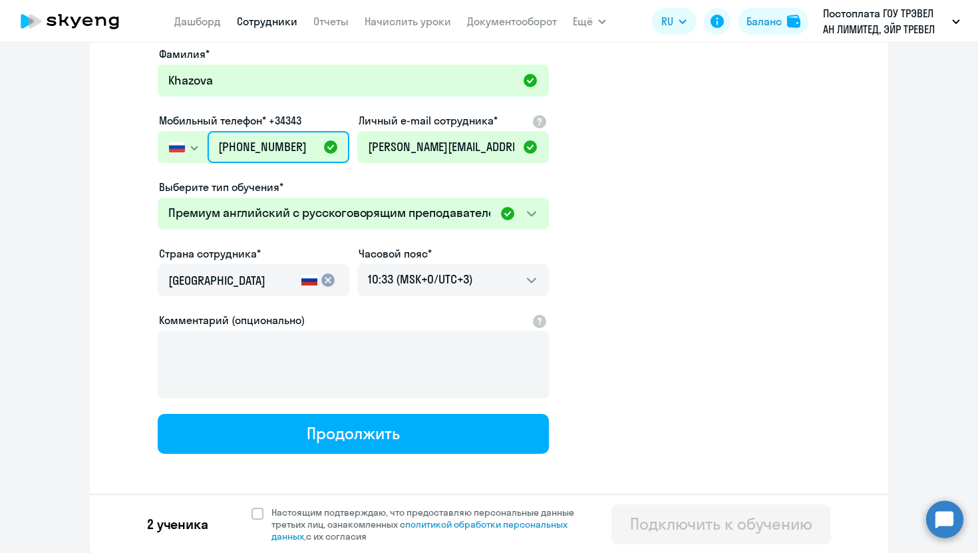
type input "+7 981 969-33-03"
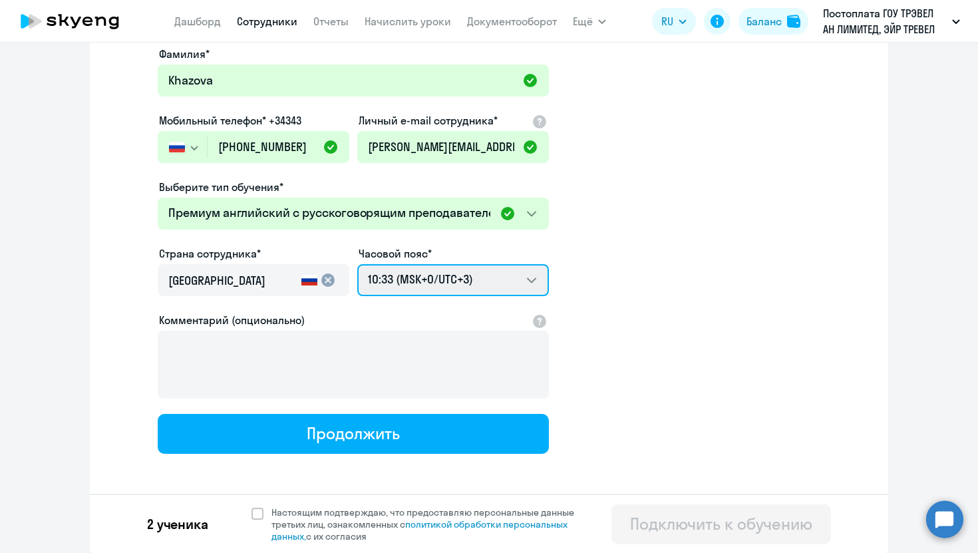
click at [524, 278] on select "20:33 (MSK-14/UTC-11) 21:33 (MSK-13/UTC-10) 22:33 (MSK-12/UTC-9) 23:33 (MSK-11/…" at bounding box center [453, 280] width 192 height 32
select select "-7"
click at [357, 264] on select "20:33 (MSK-14/UTC-11) 21:33 (MSK-13/UTC-10) 22:33 (MSK-12/UTC-9) 23:33 (MSK-11/…" at bounding box center [453, 280] width 192 height 32
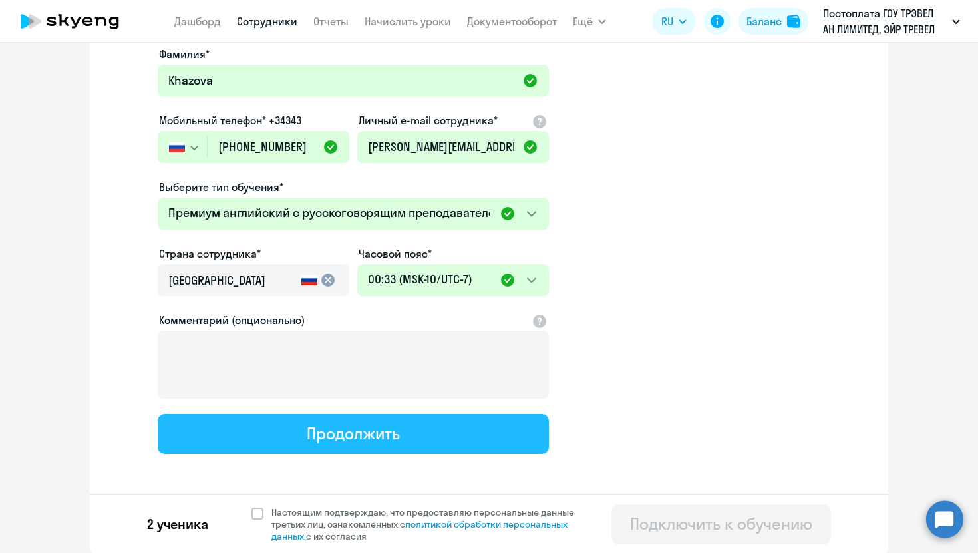
click at [398, 439] on div "Продолжить" at bounding box center [353, 433] width 93 height 21
select select "english_adult_not_native_speaker_premium"
select select "3"
select select "english_adult_not_native_speaker_premium"
select select "-7"
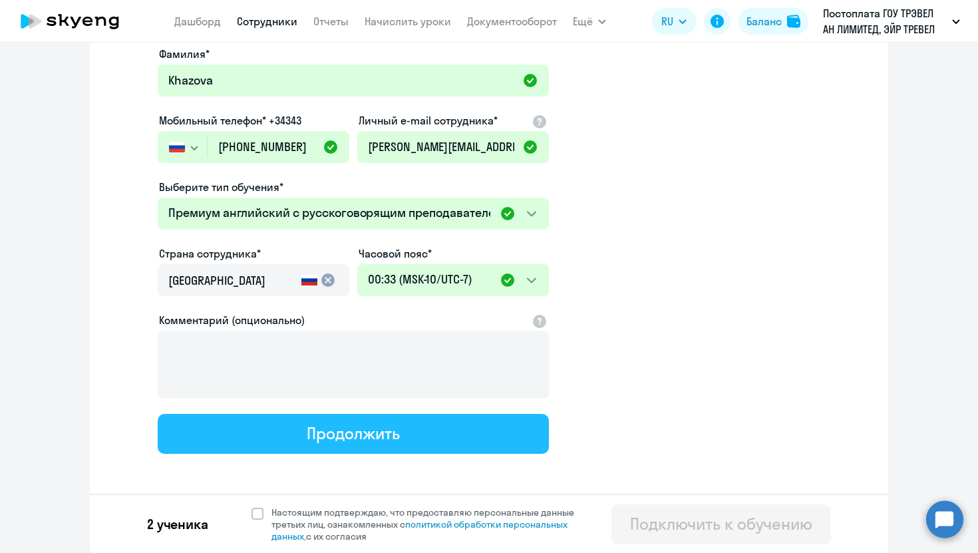
select select "english_adult_not_native_speaker_premium"
select select "1"
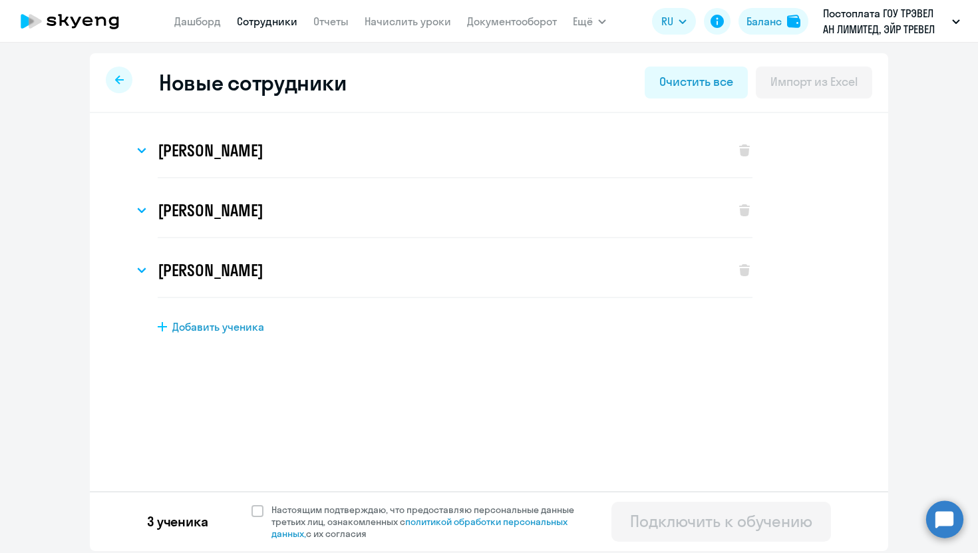
scroll to position [0, 0]
click at [234, 329] on span "Добавить ученика" at bounding box center [218, 326] width 92 height 15
select select "english_adult_not_native_speaker"
select select "3"
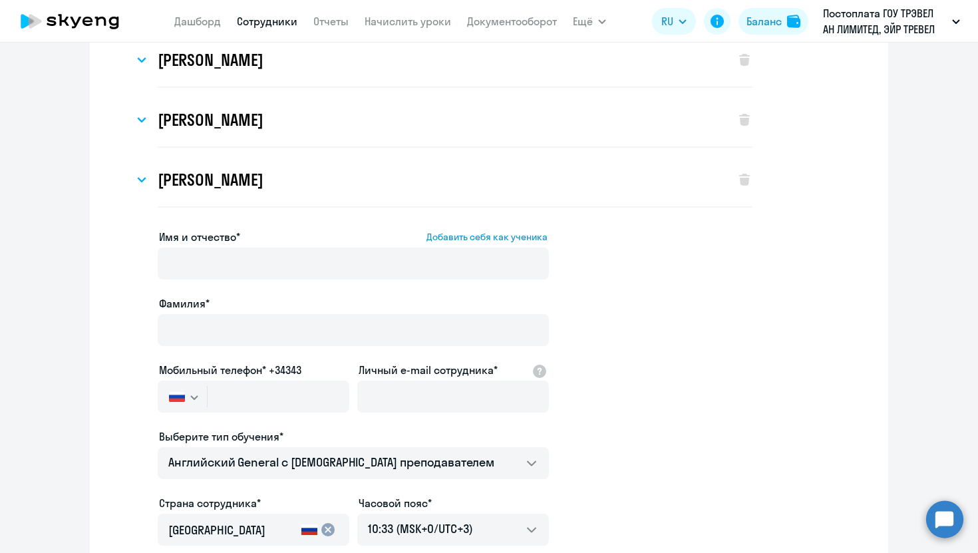
scroll to position [110, 0]
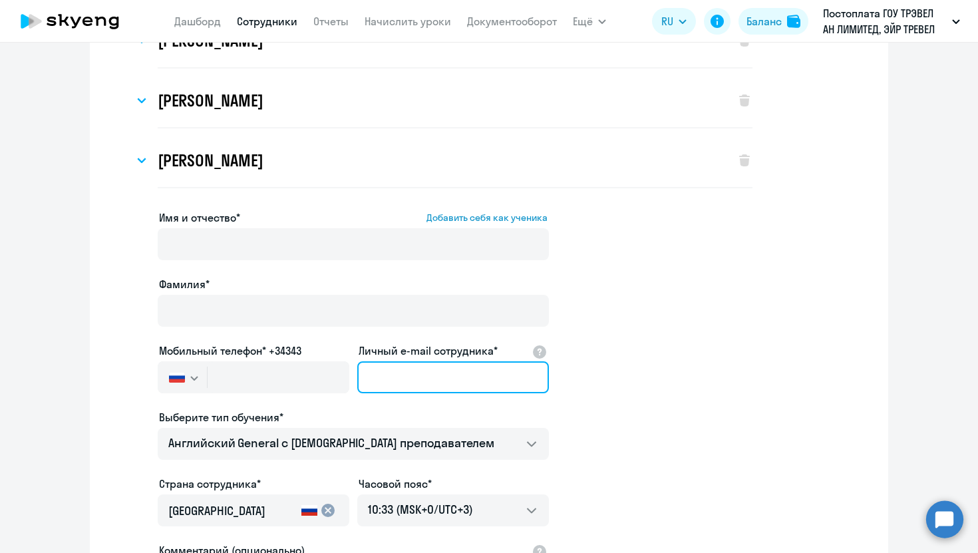
click at [425, 369] on input "Личный e-mail сотрудника*" at bounding box center [453, 377] width 192 height 32
paste input "daniil.semenko@aviasales.ru"
drag, startPoint x: 451, startPoint y: 377, endPoint x: 343, endPoint y: 375, distance: 108.5
click at [343, 375] on div "Имя и отчество* Добавить себя как ученика Фамилия* Мобильный телефон* +34343 Ро…" at bounding box center [353, 447] width 391 height 475
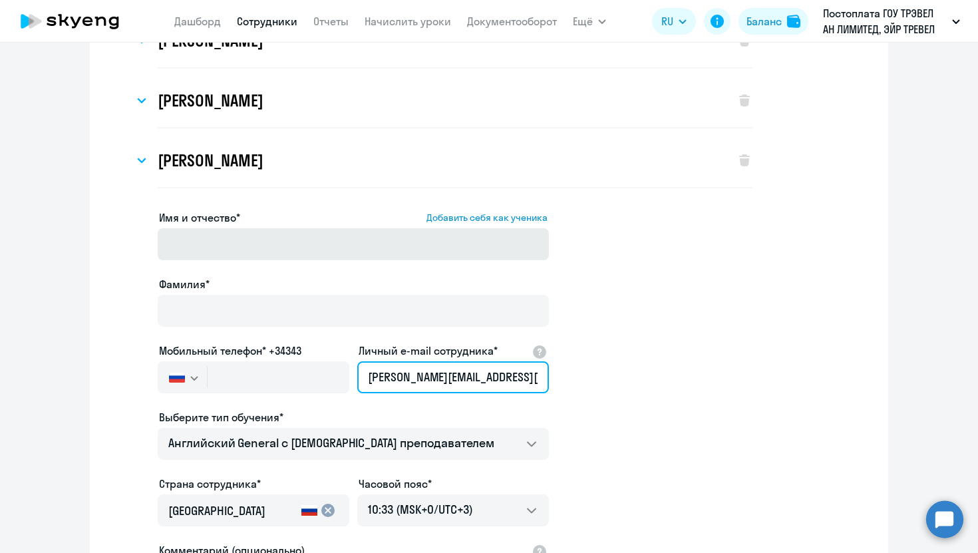
type input "daniil.semenko@aviasales.ru"
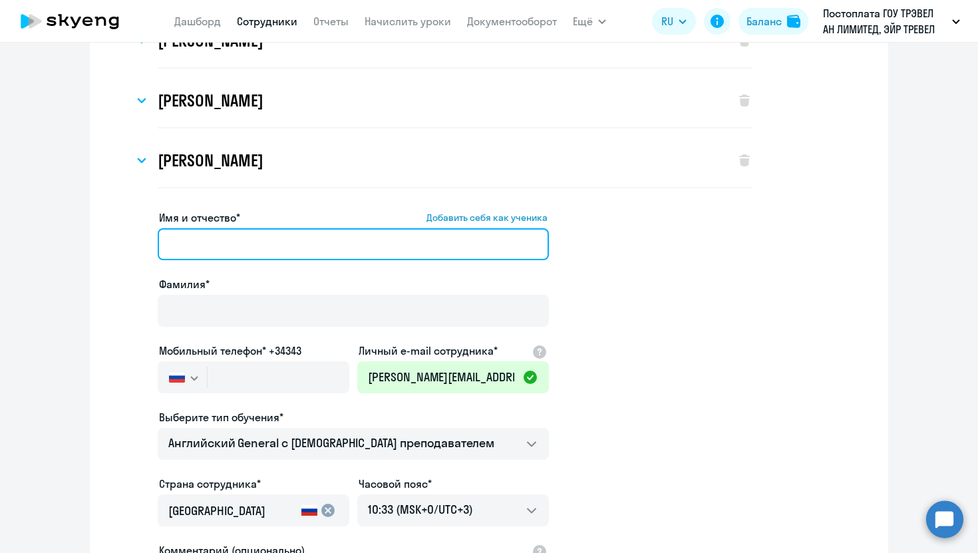
click at [244, 236] on input "Имя и отчество* Добавить себя как ученика" at bounding box center [353, 244] width 391 height 32
paste input "daniil.semenko"
drag, startPoint x: 276, startPoint y: 247, endPoint x: 207, endPoint y: 246, distance: 68.6
click at [207, 246] on input "daniil.semenko" at bounding box center [353, 244] width 391 height 32
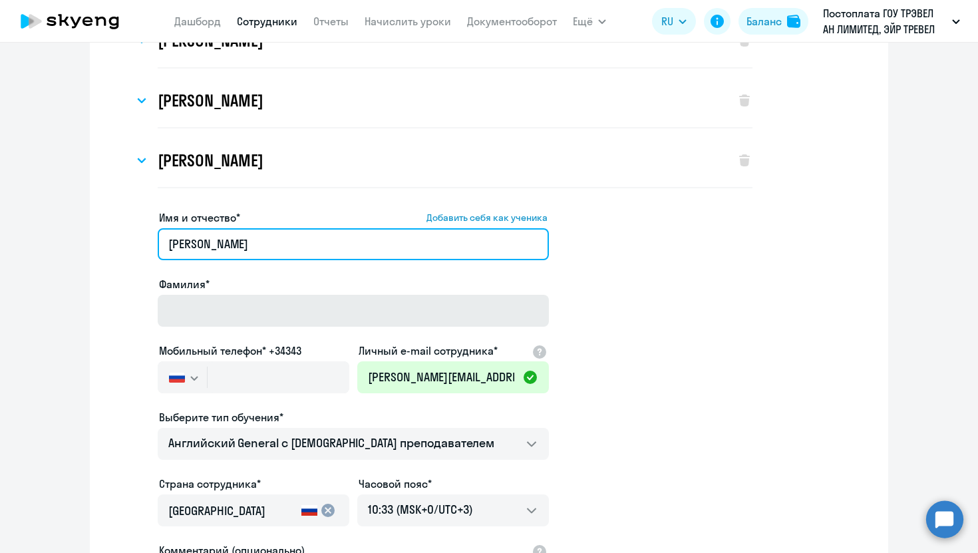
type input "daniil"
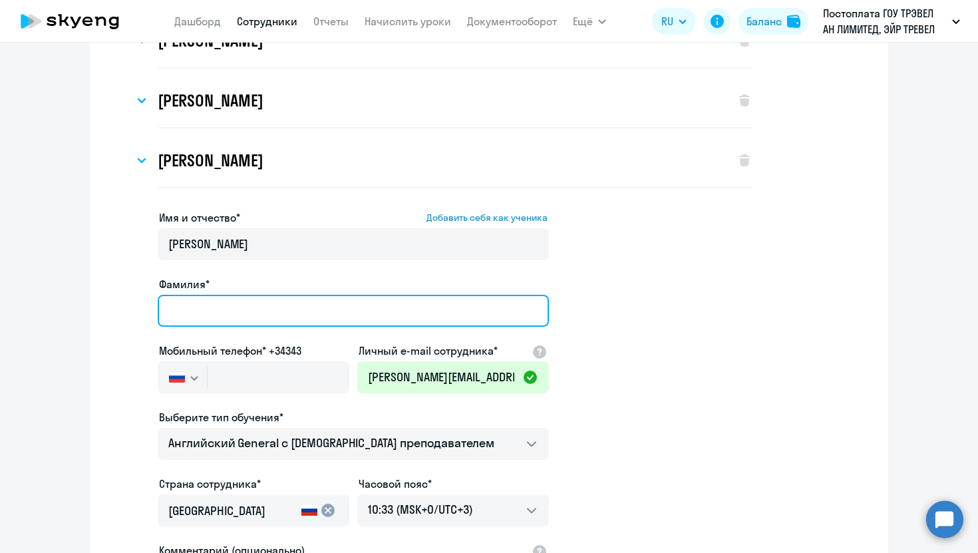
click at [218, 314] on input "Фамилия*" at bounding box center [353, 311] width 391 height 32
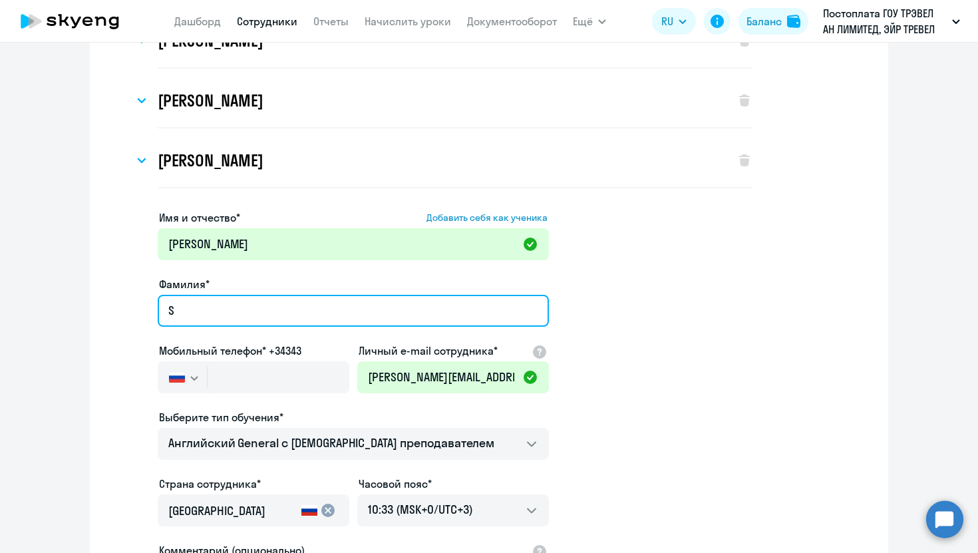
paste input "emenko"
type input "Semenko"
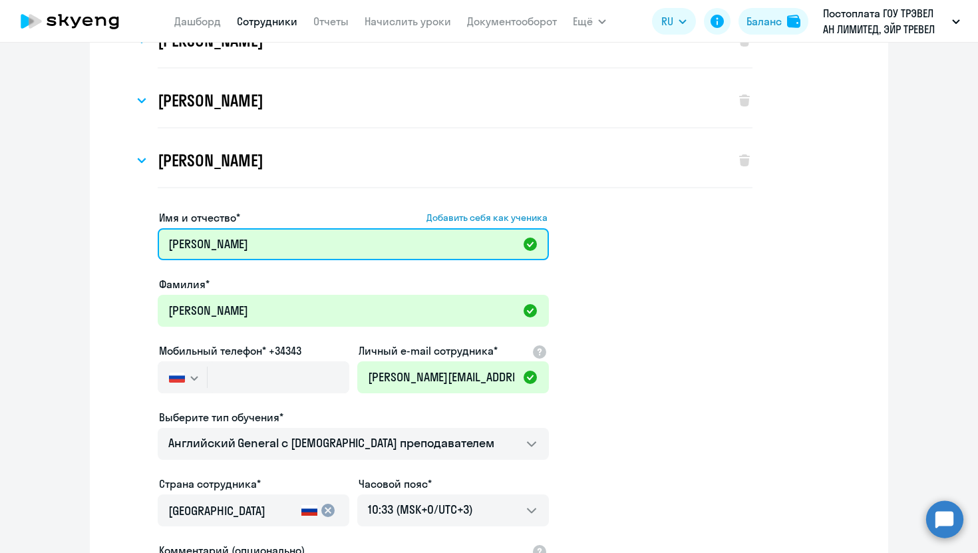
click at [176, 244] on input "daniil" at bounding box center [353, 244] width 391 height 32
type input "Daniil"
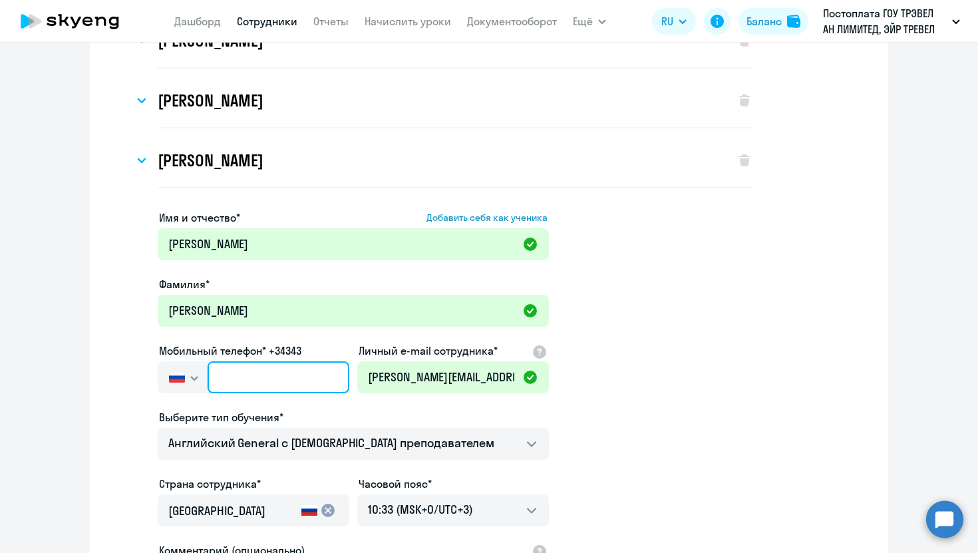
click at [245, 374] on input "text" at bounding box center [279, 377] width 142 height 32
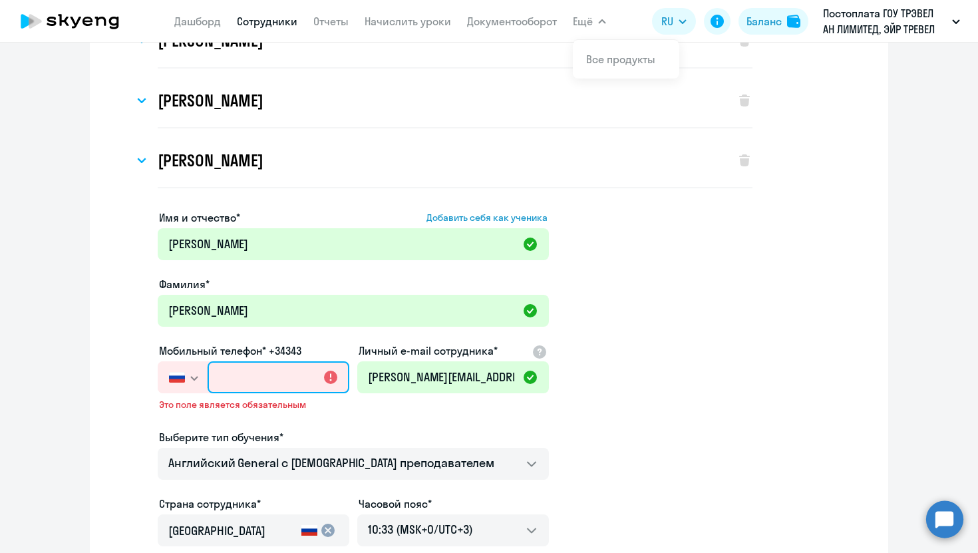
paste input "+375 (29) 238-58-06"
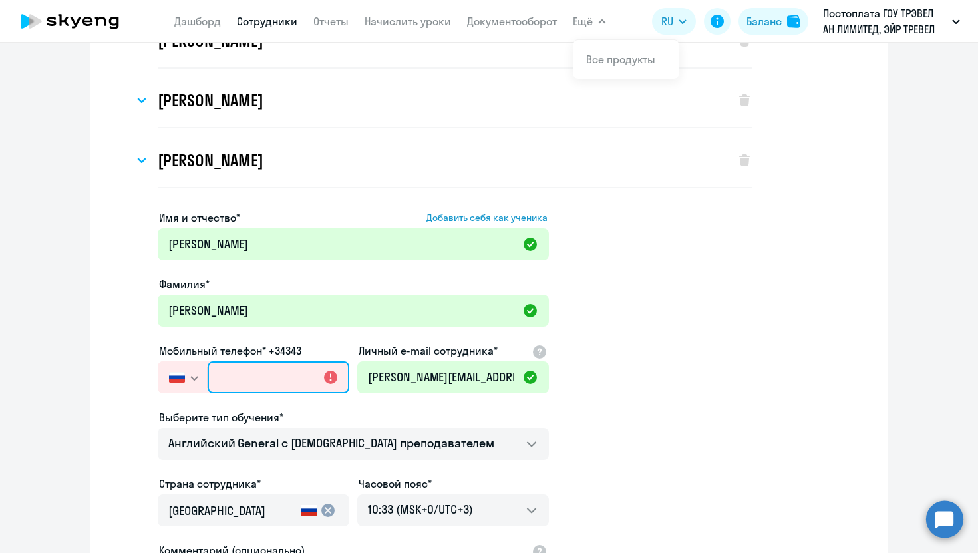
type input "+375 (29) 238-58-06"
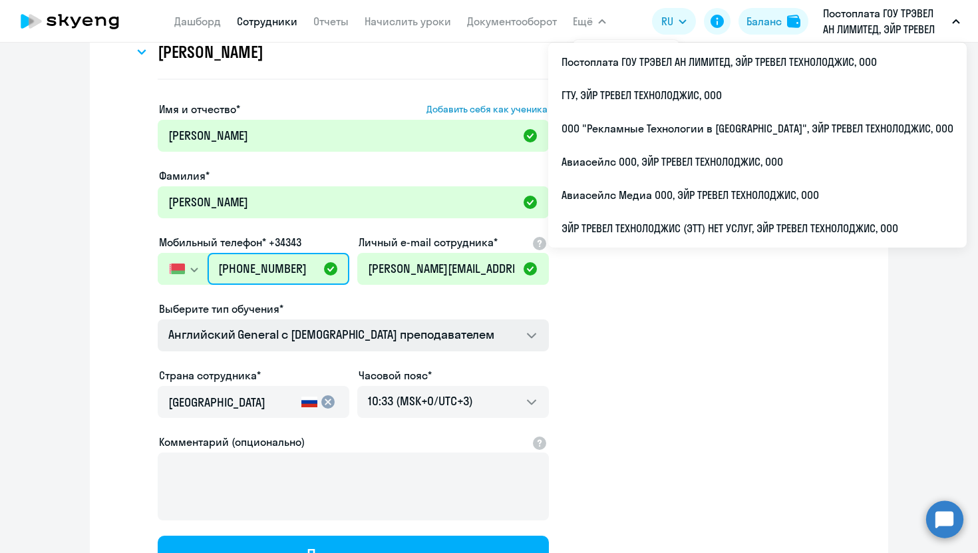
scroll to position [220, 0]
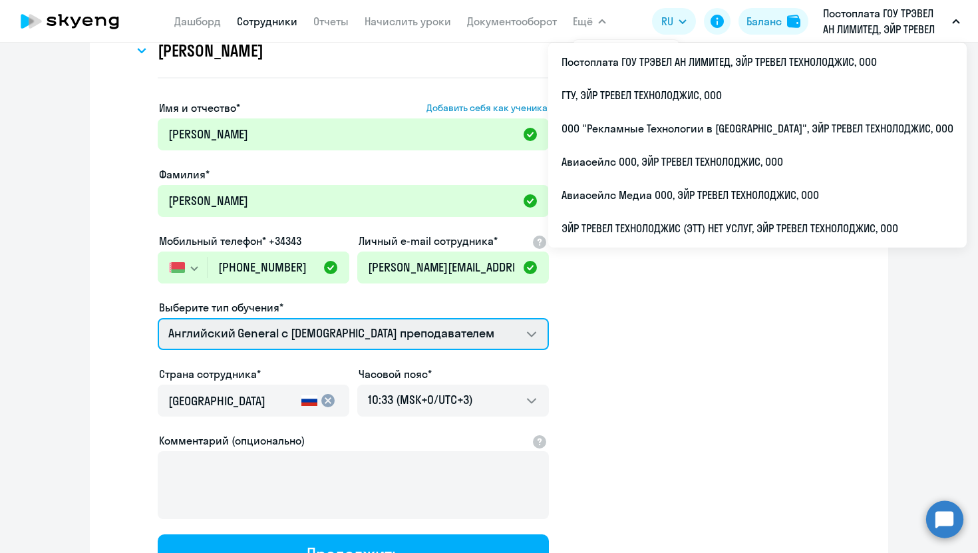
click at [391, 334] on select "Screening Test Talks 15 минутные разговоры на английском Премиум английский с р…" at bounding box center [353, 334] width 391 height 32
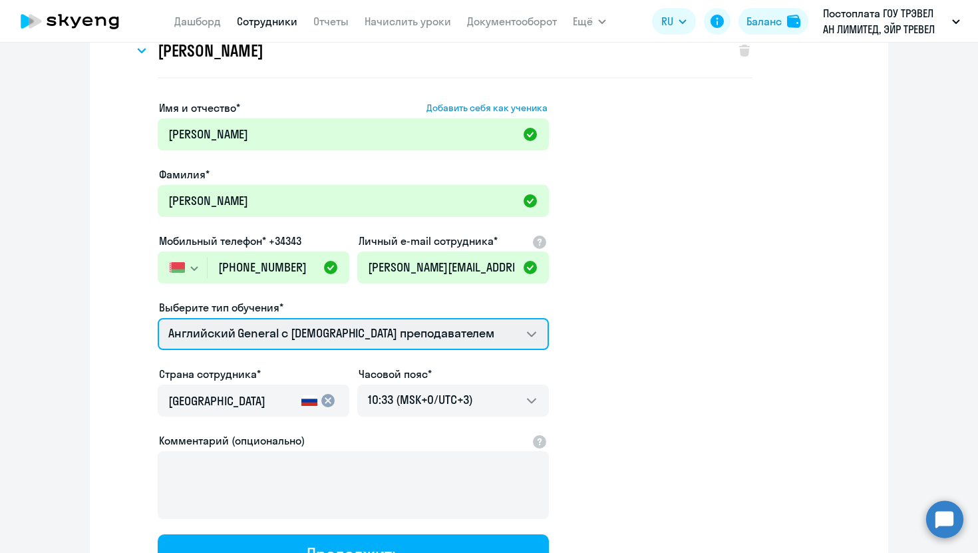
select select "english_adult_not_native_speaker_premium"
click at [158, 318] on select "Screening Test Talks 15 минутные разговоры на английском Премиум английский с р…" at bounding box center [353, 334] width 391 height 32
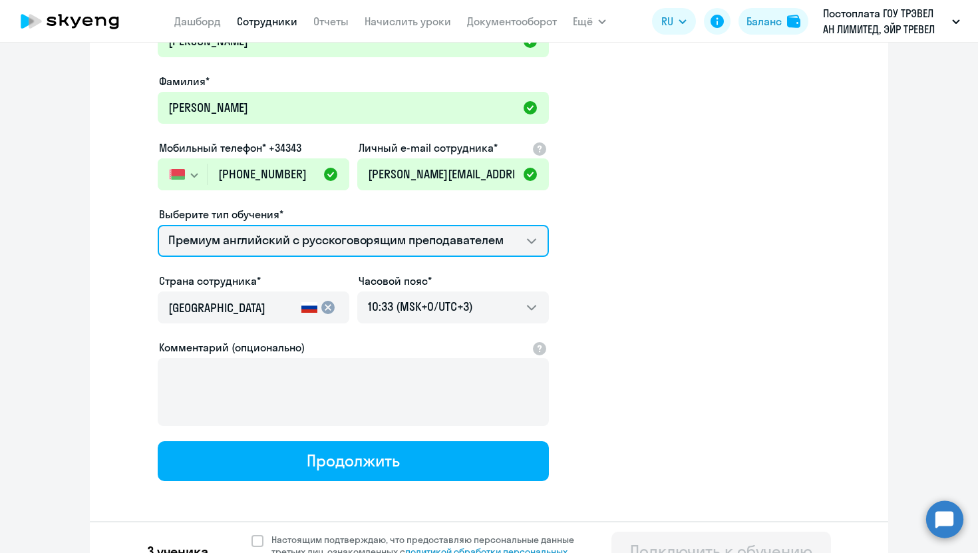
scroll to position [325, 0]
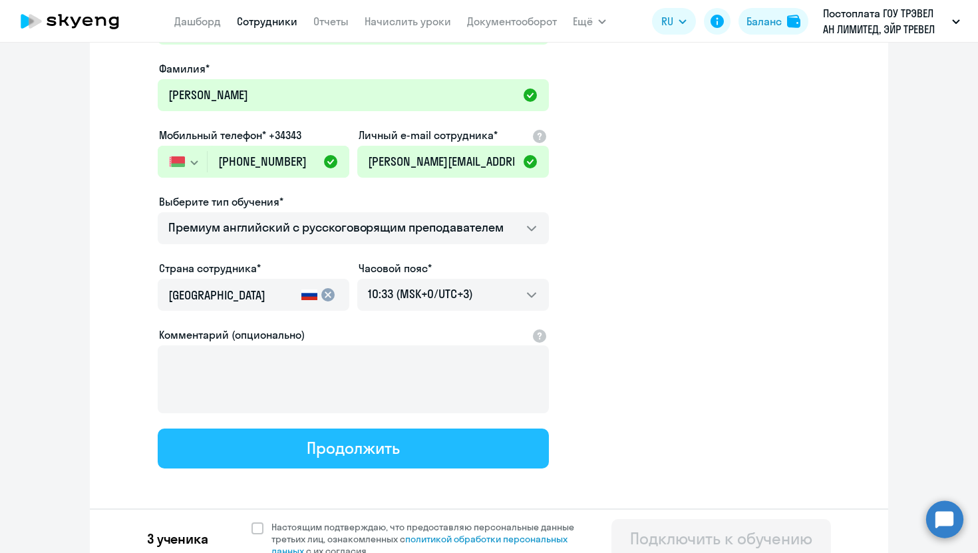
click at [353, 444] on div "Продолжить" at bounding box center [353, 447] width 93 height 21
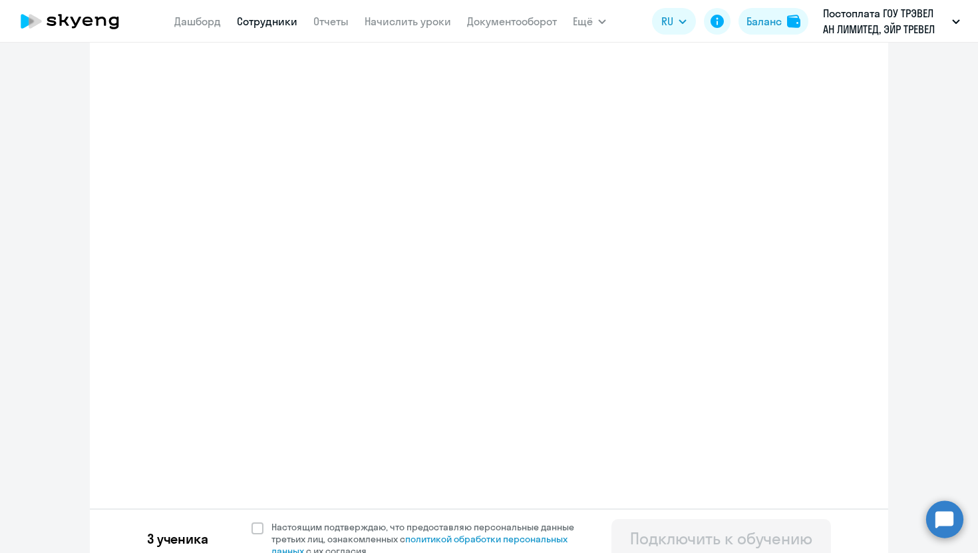
select select "english_adult_not_native_speaker_premium"
select select "3"
select select "english_adult_not_native_speaker_premium"
select select "3"
select select "english_adult_not_native_speaker_premium"
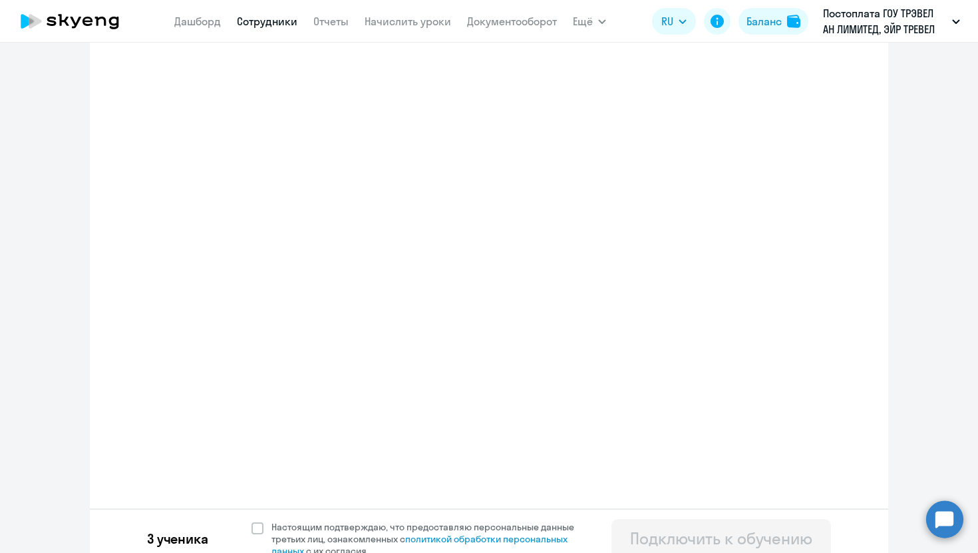
select select "-7"
select select "english_adult_not_native_speaker_premium"
select select "1"
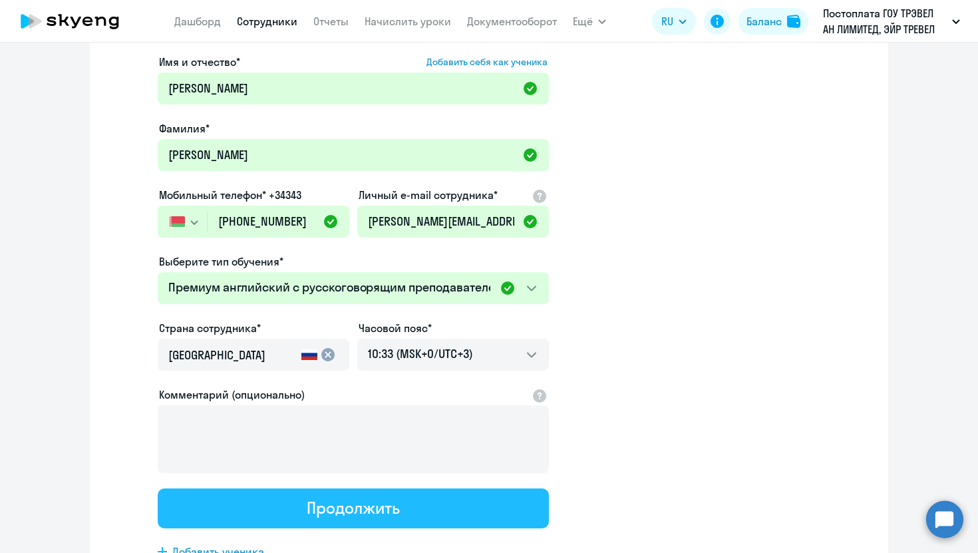
scroll to position [0, 0]
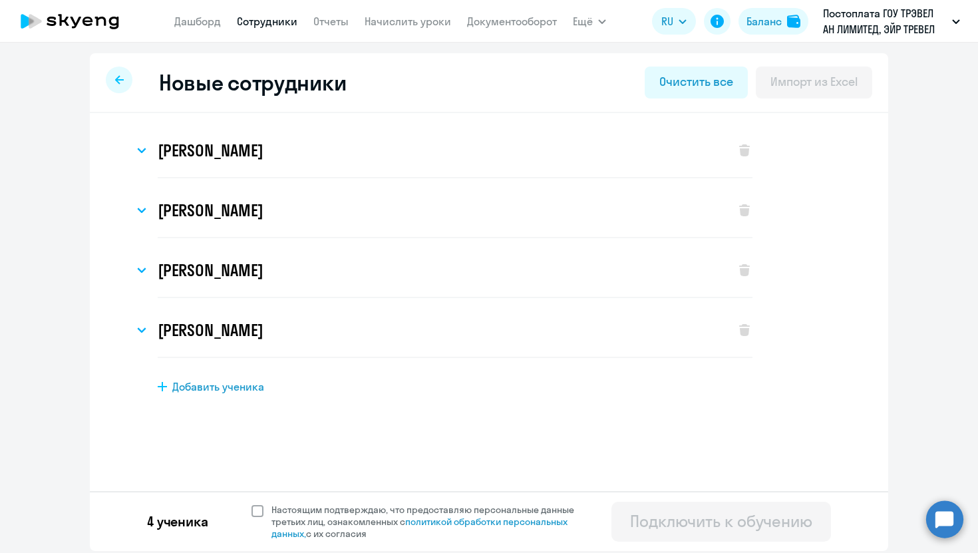
click at [260, 511] on span at bounding box center [258, 511] width 12 height 12
click at [252, 504] on input "Настоящим подтверждаю, что предоставляю персональные данные третьих лиц, ознако…" at bounding box center [251, 503] width 1 height 1
checkbox input "true"
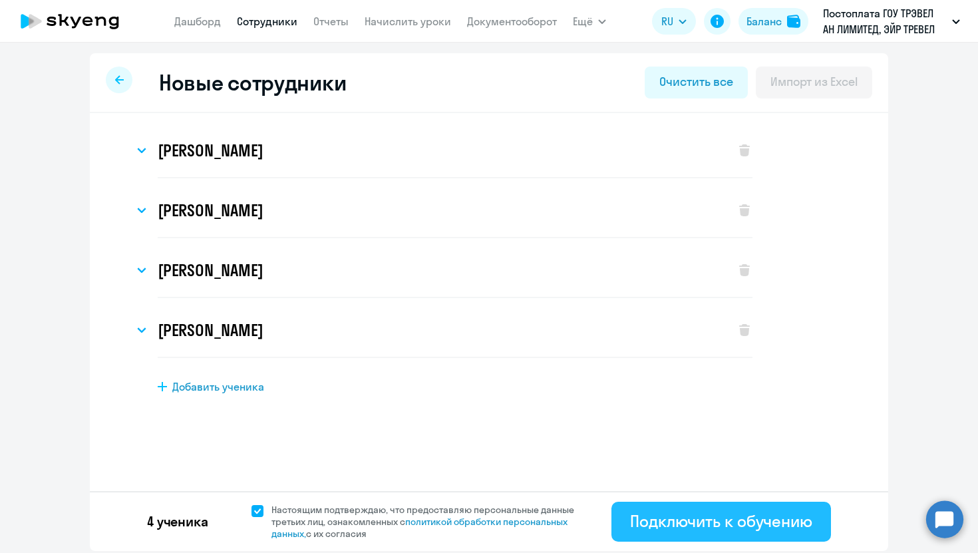
click at [643, 511] on div "Подключить к обучению" at bounding box center [721, 521] width 182 height 21
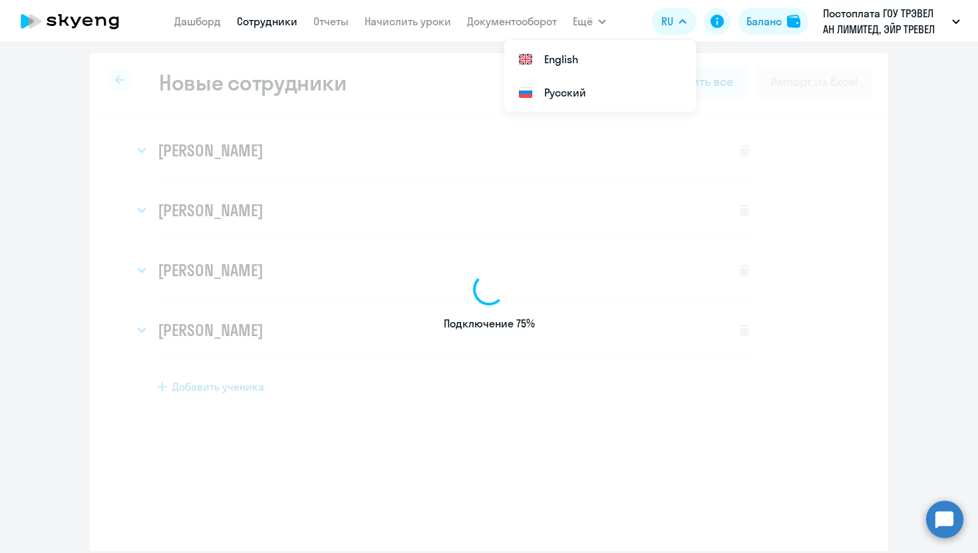
select select "english_adult_not_native_speaker"
select select "3"
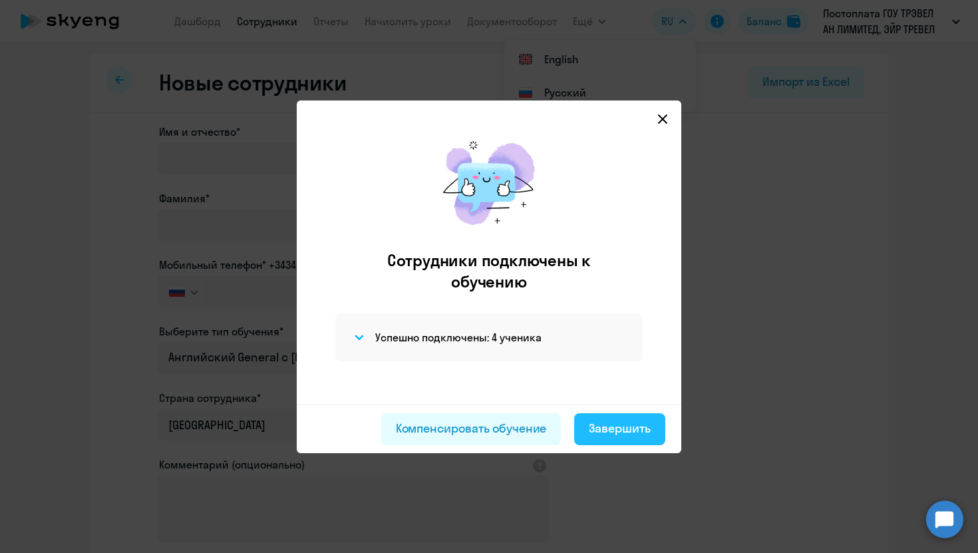
click at [604, 418] on button "Завершить" at bounding box center [619, 429] width 91 height 32
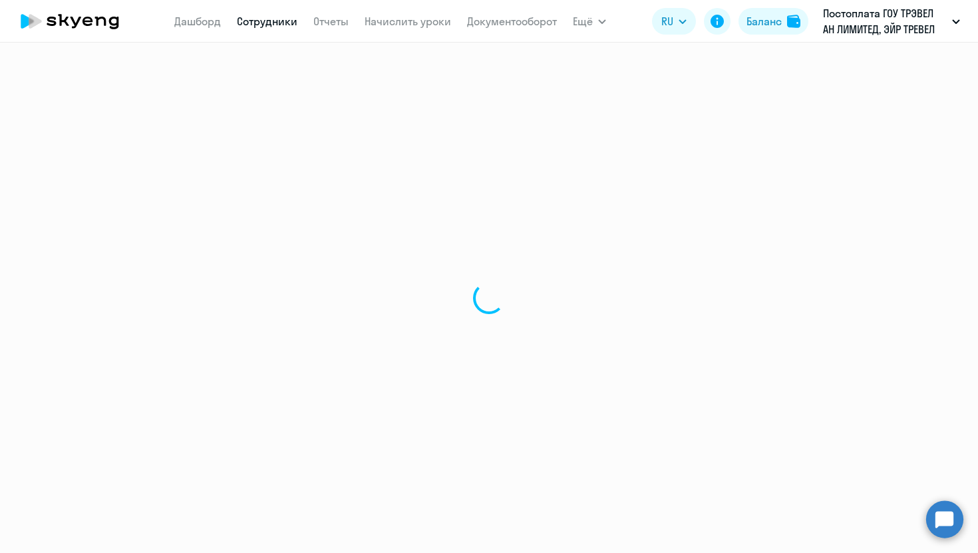
select select "30"
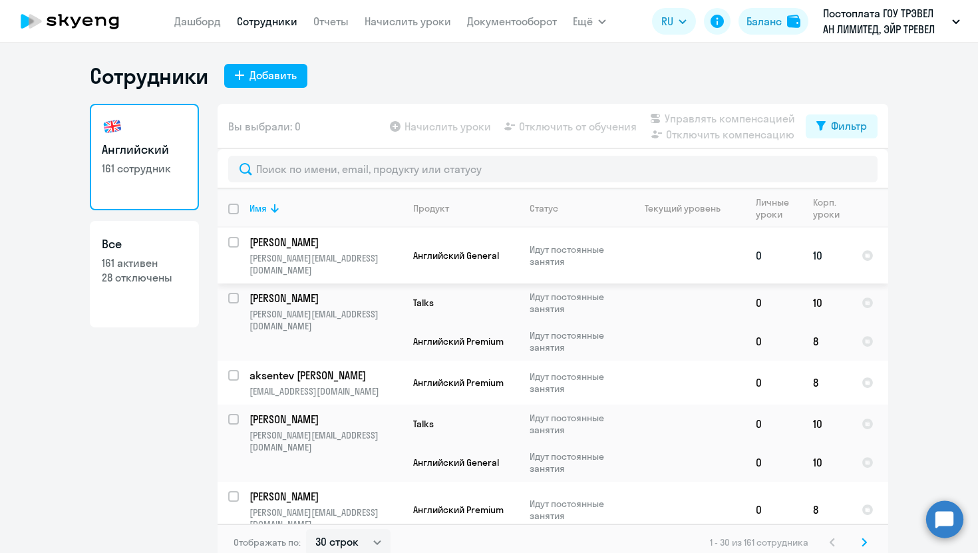
click at [231, 243] on input "select row 38497021" at bounding box center [241, 250] width 27 height 27
checkbox input "true"
click at [441, 125] on span "Начислить уроки" at bounding box center [448, 126] width 87 height 16
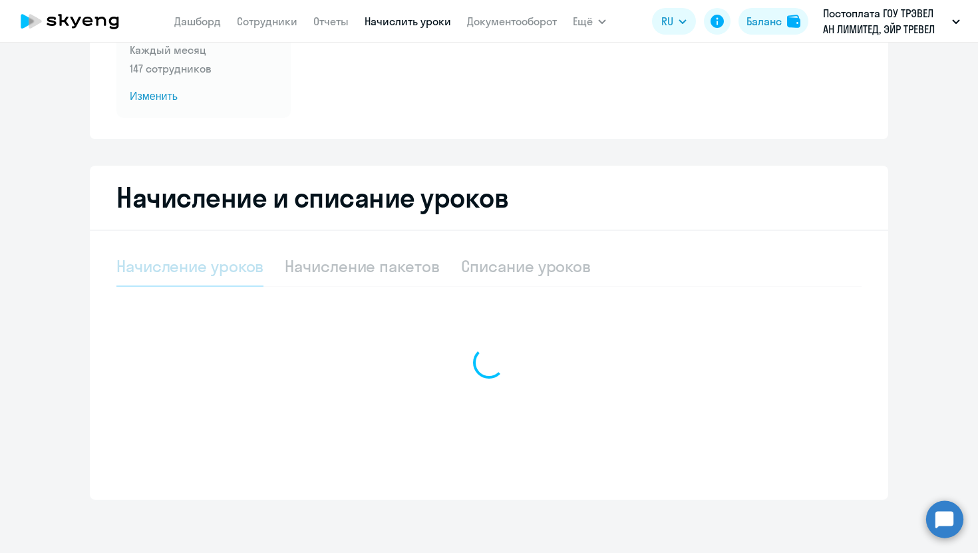
select select "10"
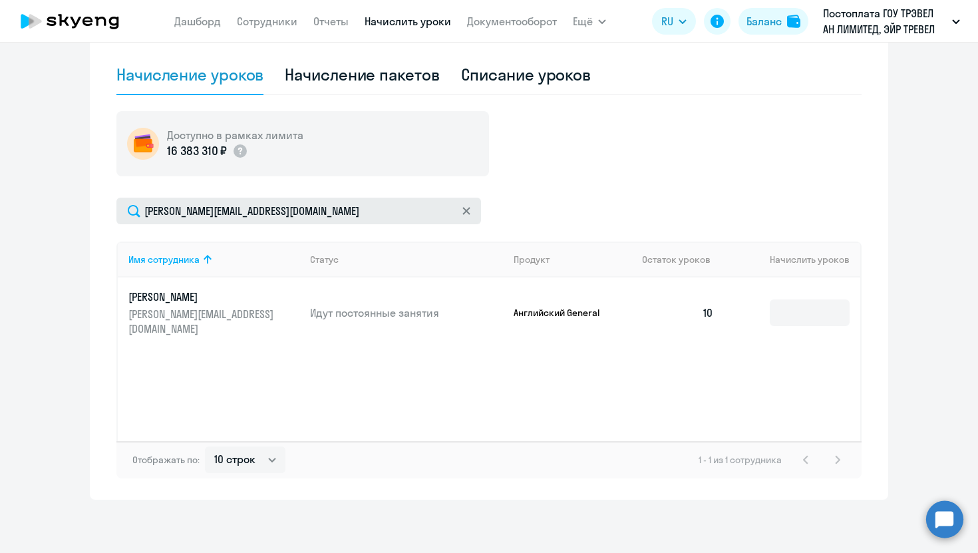
scroll to position [361, 0]
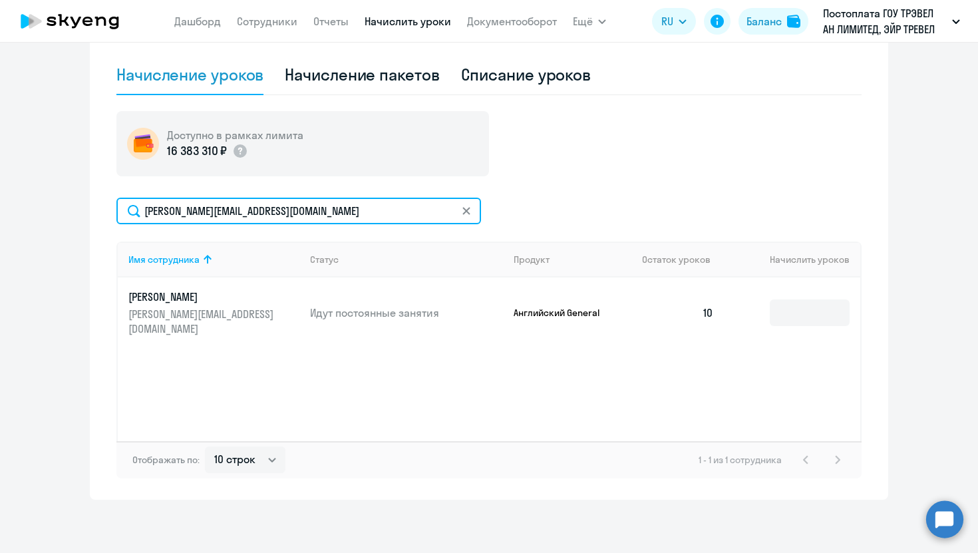
drag, startPoint x: 330, startPoint y: 216, endPoint x: 162, endPoint y: 202, distance: 168.3
click at [163, 204] on input "aleksey.malinovsky@aviasales.ru" at bounding box center [298, 211] width 365 height 27
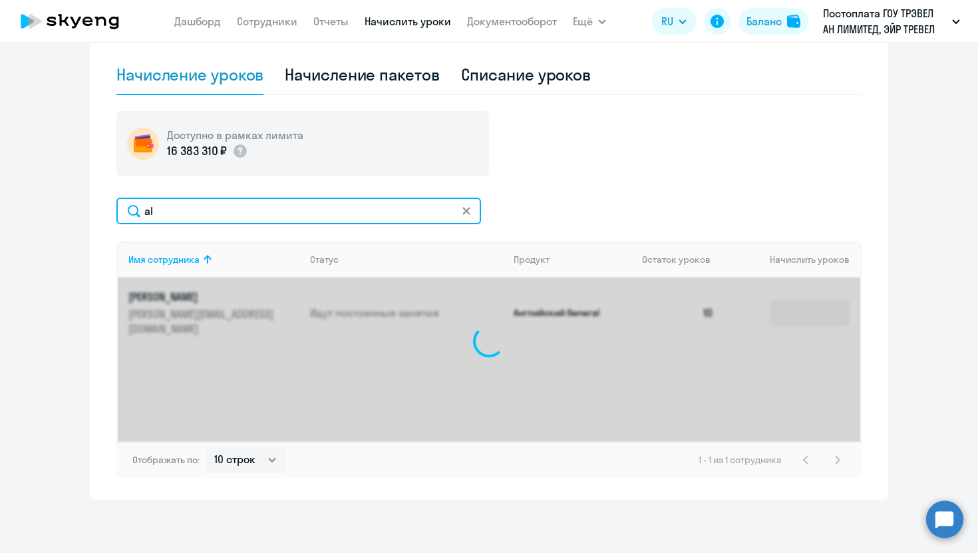
type input "a"
type input "k"
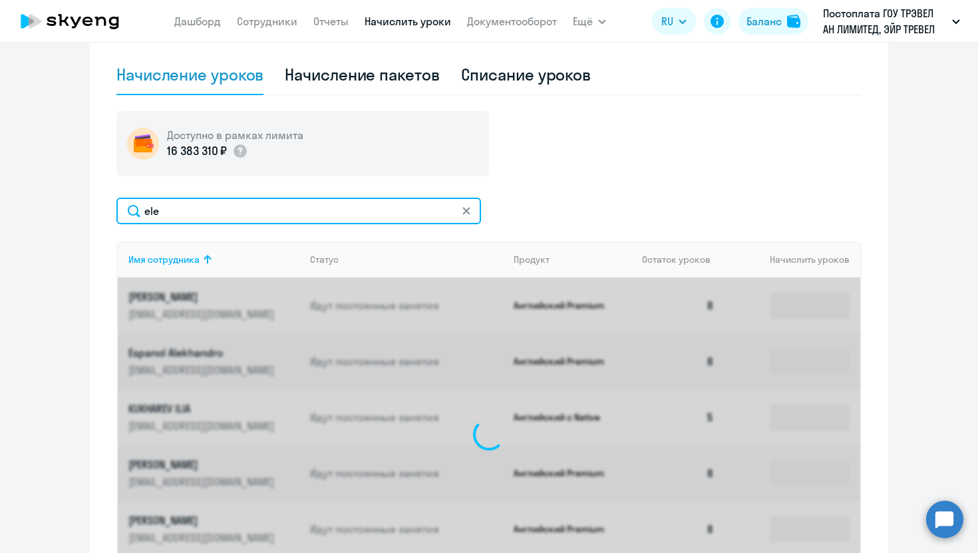
type input "elen"
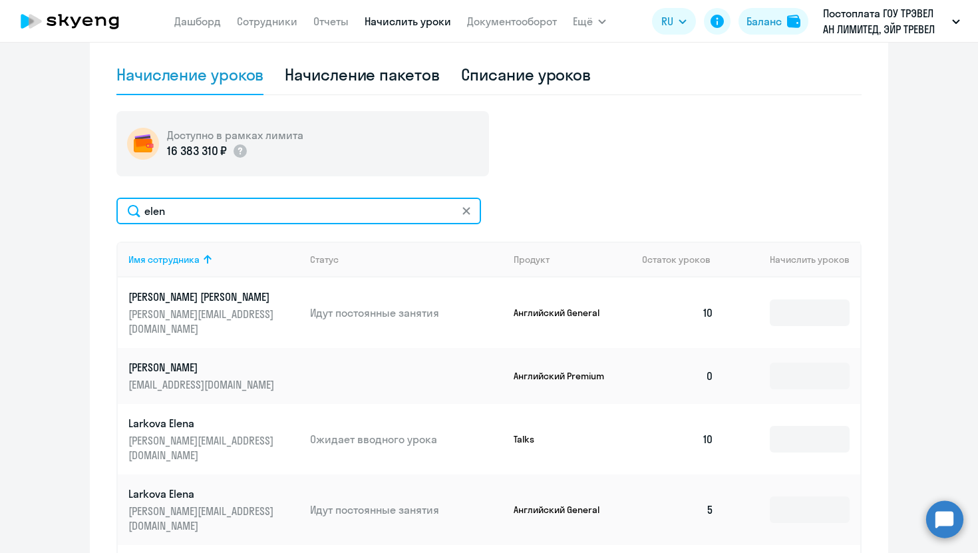
drag, startPoint x: 179, startPoint y: 214, endPoint x: 75, endPoint y: 214, distance: 104.5
click at [76, 214] on ng-component "Автоначисления Смотреть все действующий Без названия Каждый месяц 147 сотрудник…" at bounding box center [489, 187] width 978 height 973
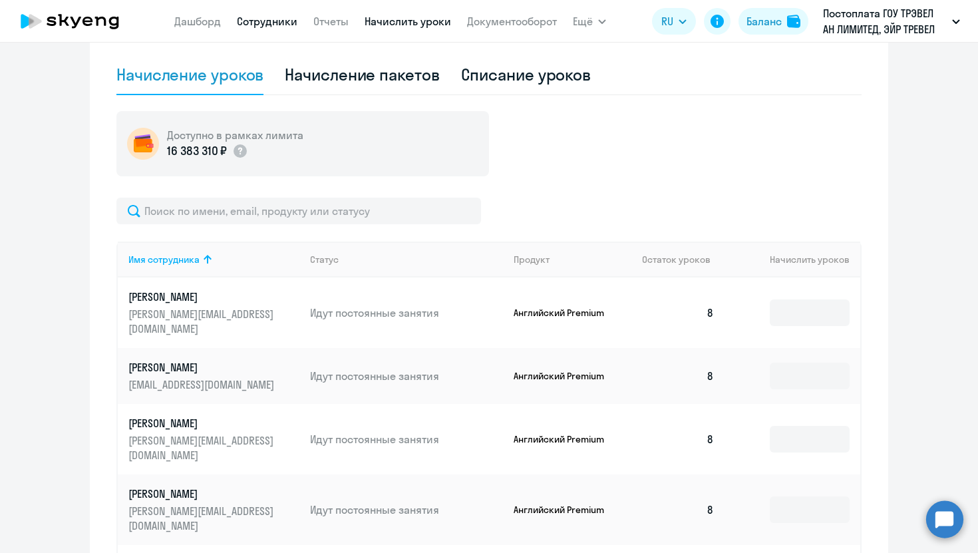
click at [292, 21] on link "Сотрудники" at bounding box center [267, 21] width 61 height 13
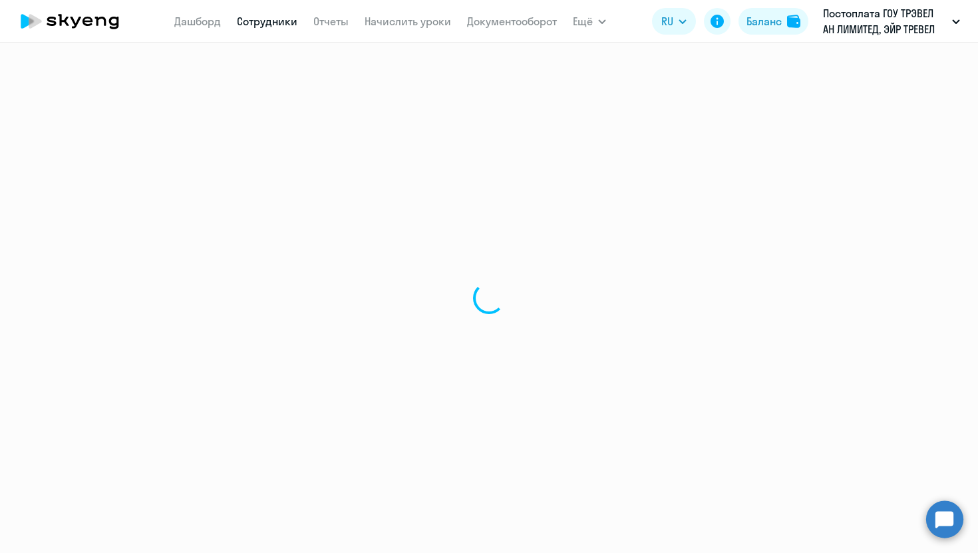
select select "30"
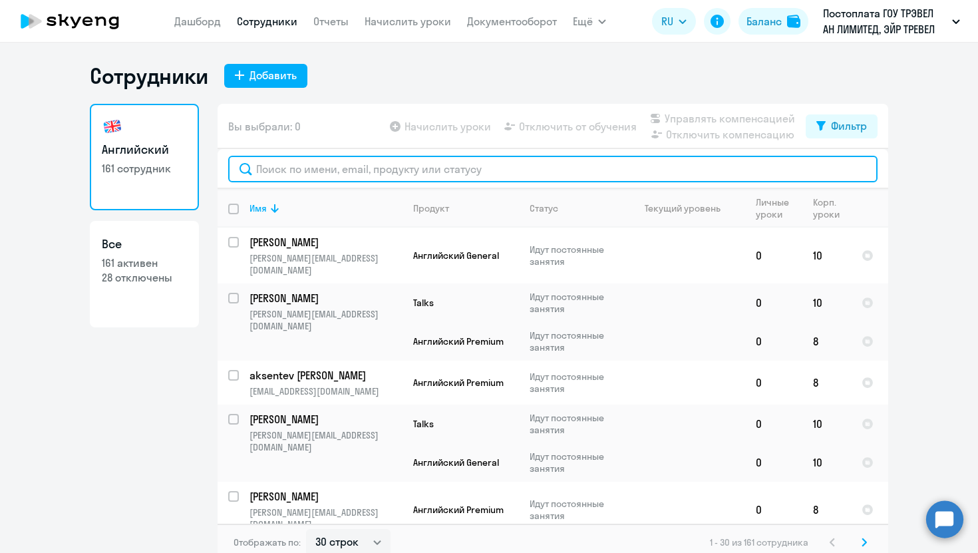
click at [375, 166] on input "text" at bounding box center [553, 169] width 650 height 27
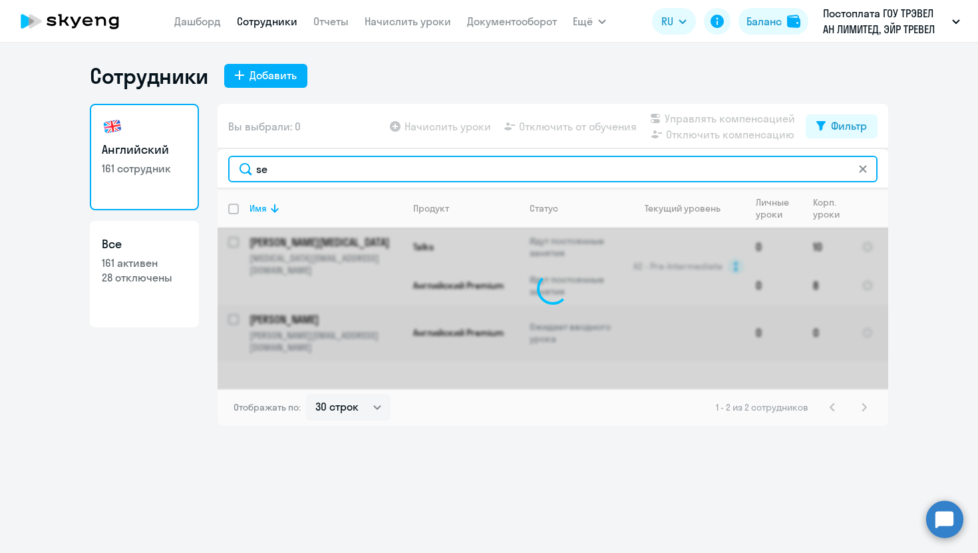
type input "s"
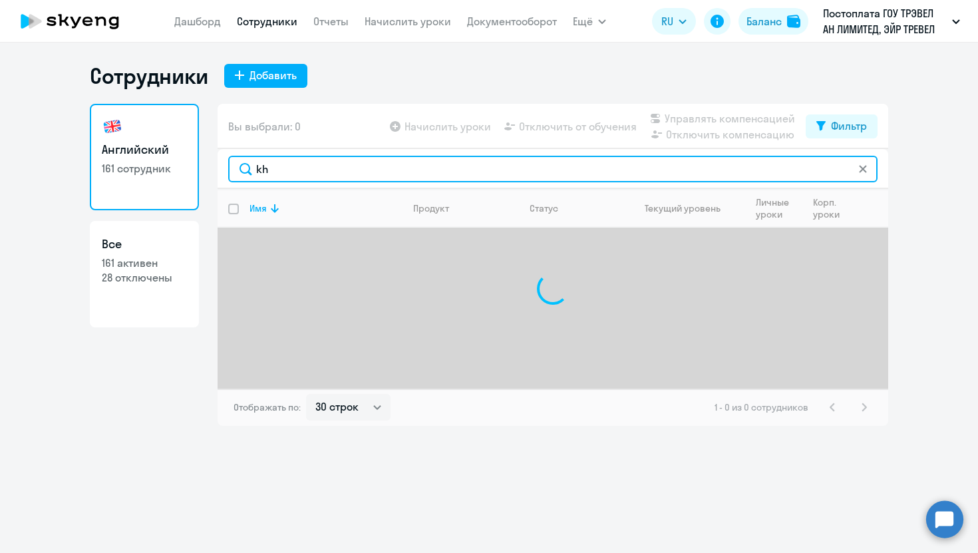
type input "k"
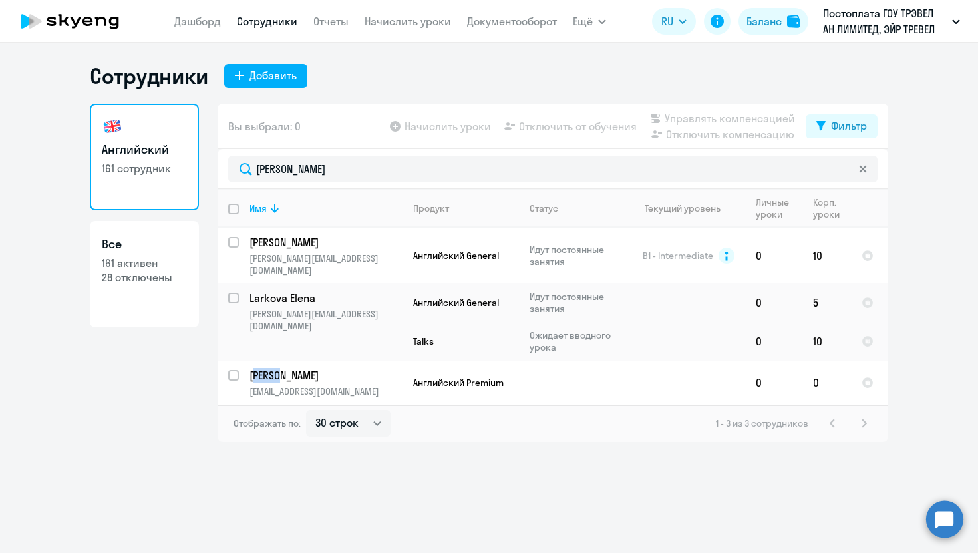
click at [276, 18] on link "Сотрудники" at bounding box center [267, 21] width 61 height 13
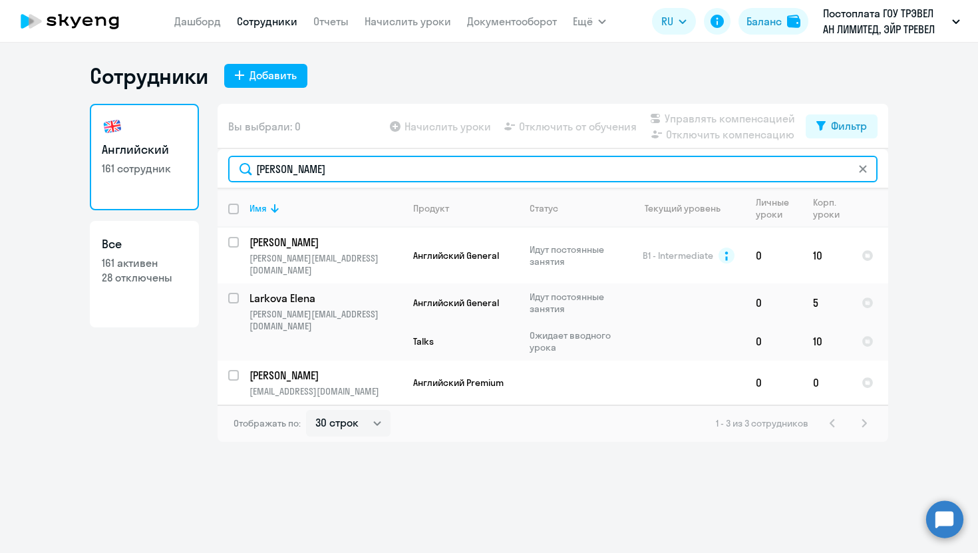
click at [346, 175] on input "elena" at bounding box center [553, 169] width 650 height 27
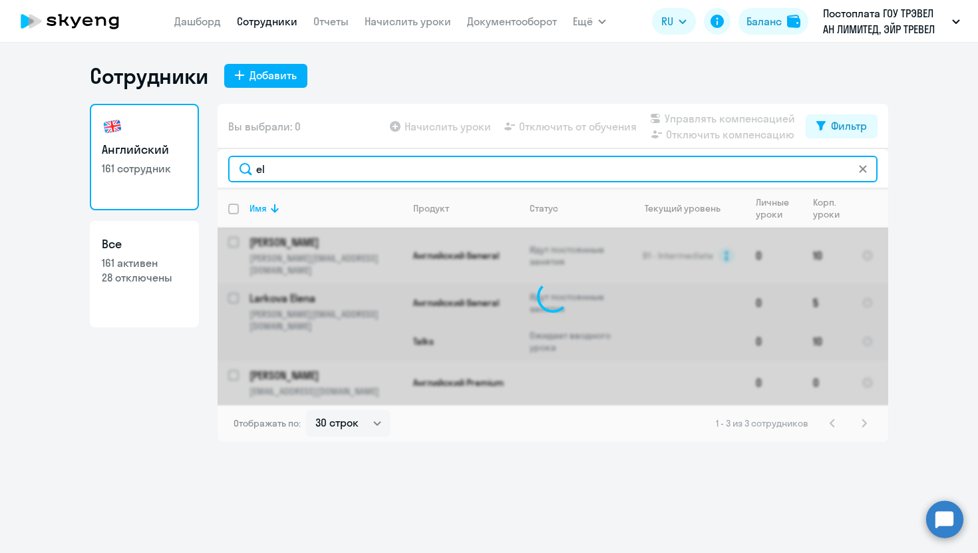
type input "e"
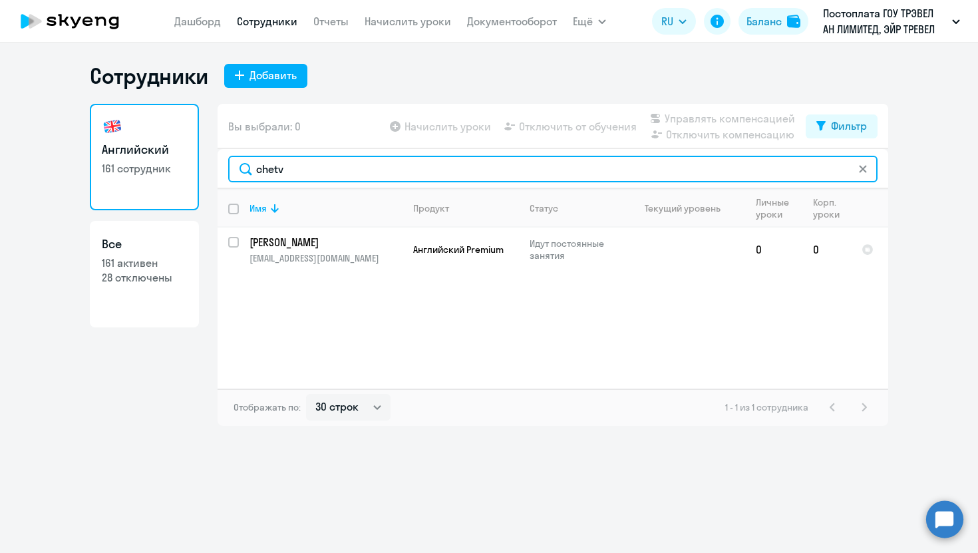
type input "chetv"
drag, startPoint x: 295, startPoint y: 175, endPoint x: 209, endPoint y: 174, distance: 85.9
click at [209, 175] on div "Английский 161 сотрудник Все 161 активен 28 отключены Вы выбрали: 0 Начислить у…" at bounding box center [489, 265] width 799 height 322
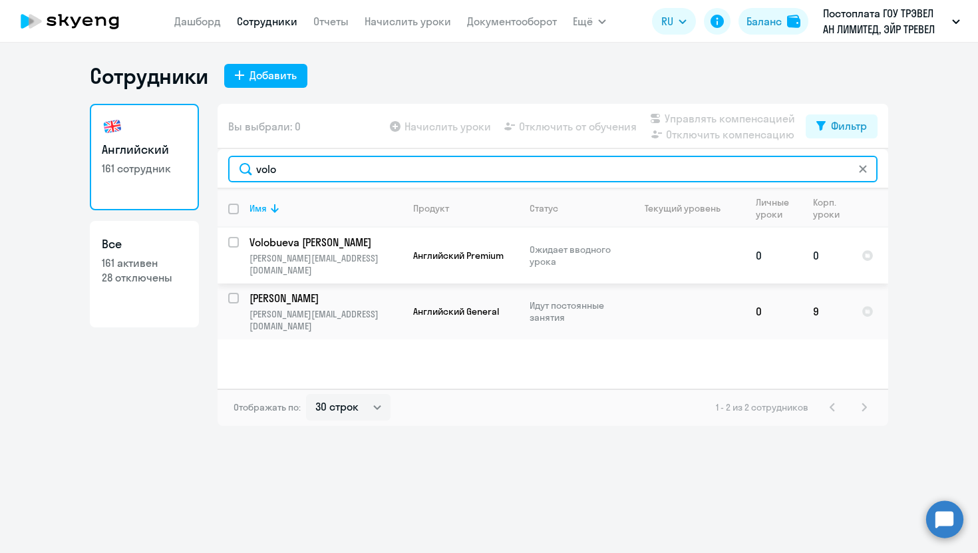
type input "volo"
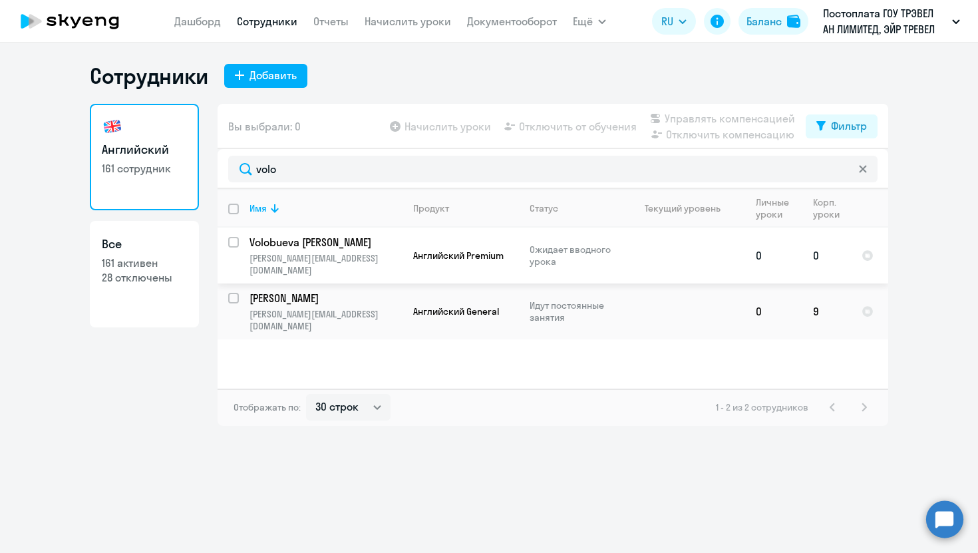
click at [230, 241] on input "select row 42396788" at bounding box center [241, 250] width 27 height 27
checkbox input "true"
click at [442, 127] on span "Начислить уроки" at bounding box center [448, 126] width 87 height 16
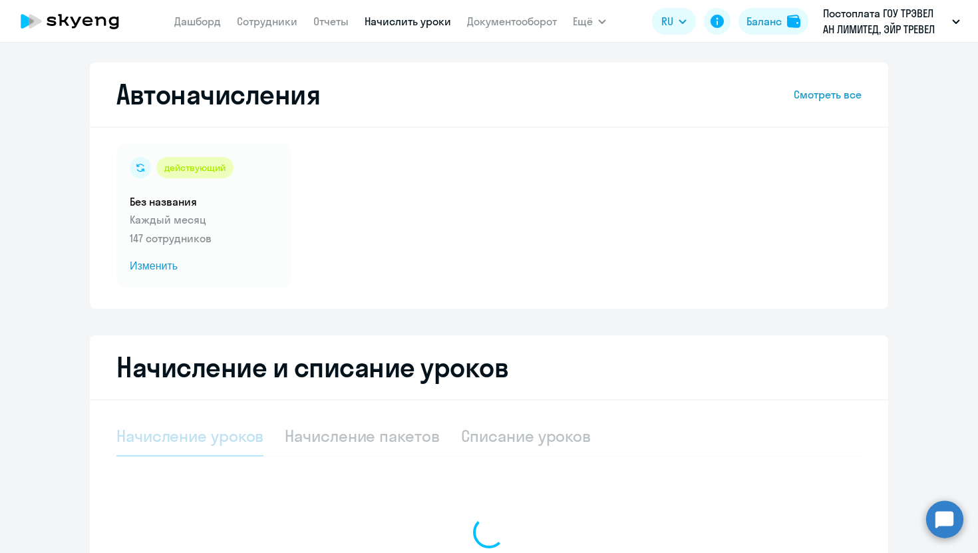
select select "10"
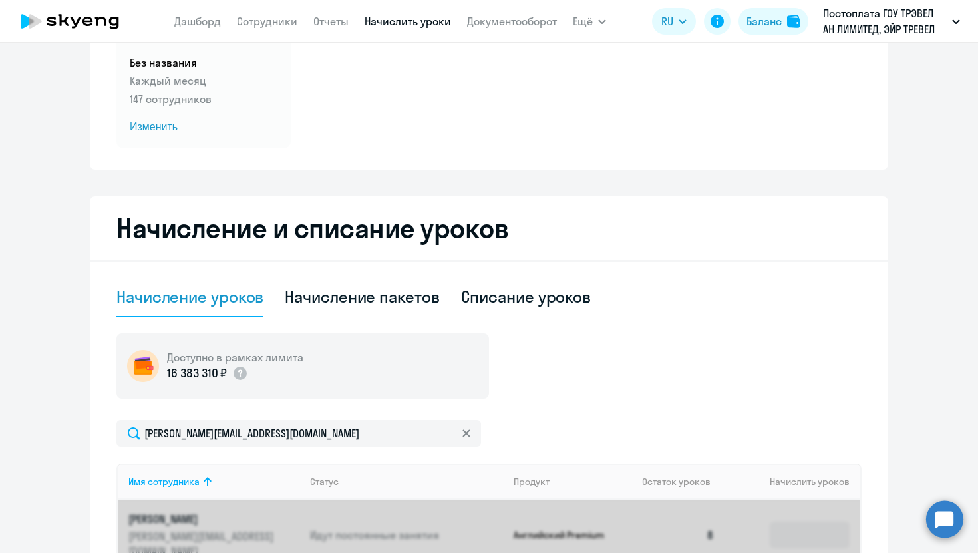
scroll to position [361, 0]
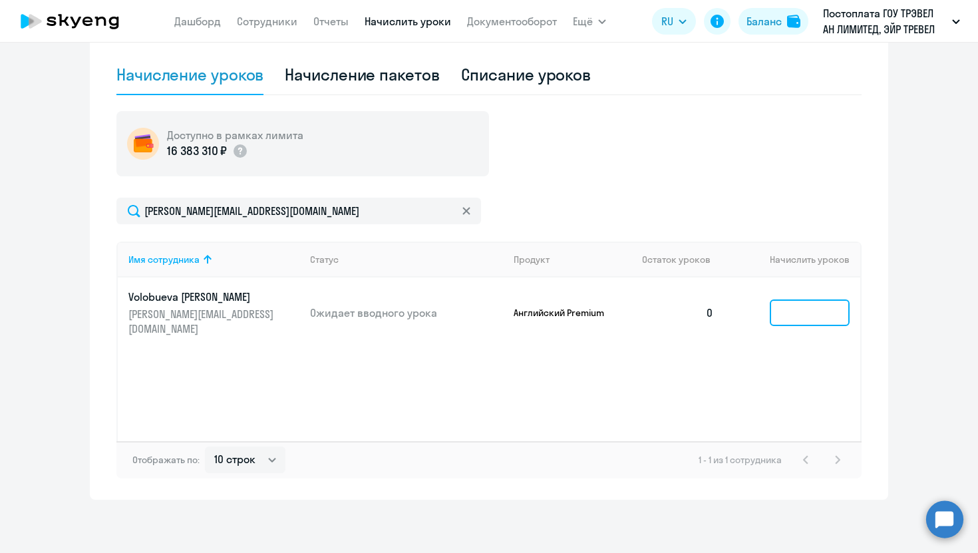
click at [807, 312] on input at bounding box center [810, 313] width 80 height 27
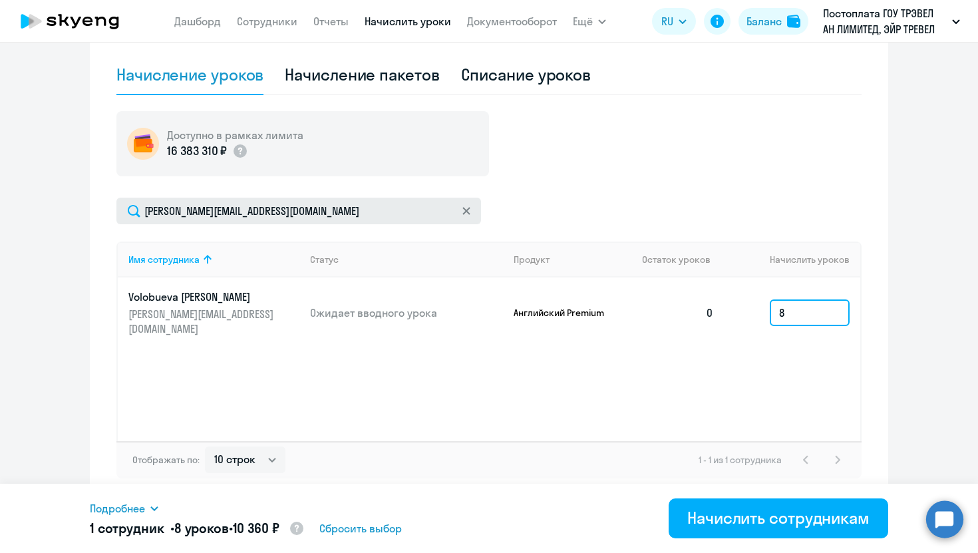
type input "8"
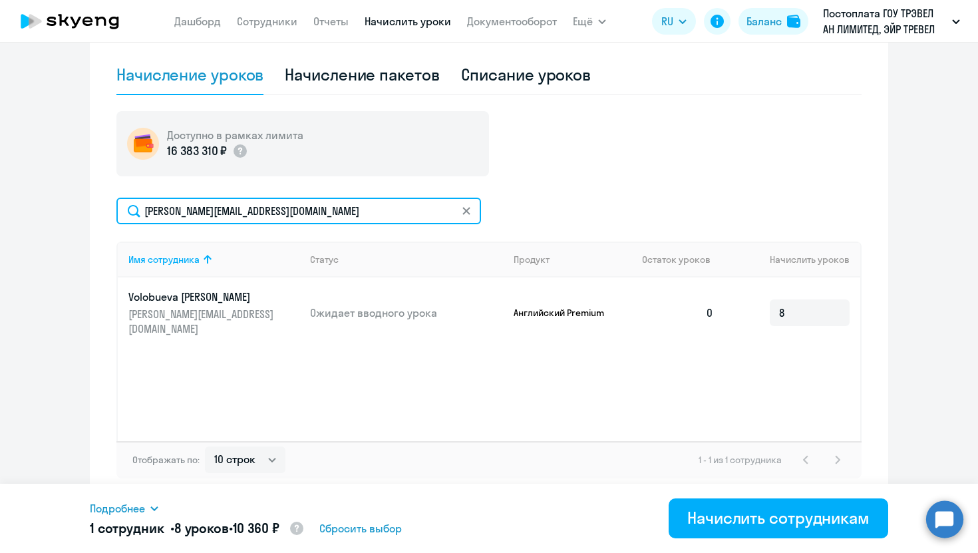
drag, startPoint x: 335, startPoint y: 210, endPoint x: 0, endPoint y: 208, distance: 334.8
click at [0, 208] on ng-component "Автоначисления Смотреть все действующий Без названия Каждый месяц 147 сотрудник…" at bounding box center [489, 100] width 978 height 799
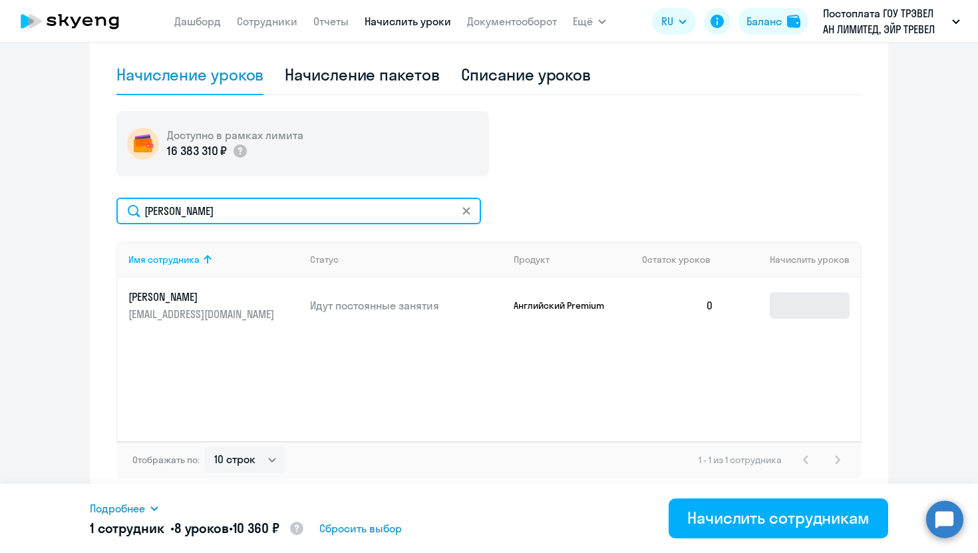
type input "chet"
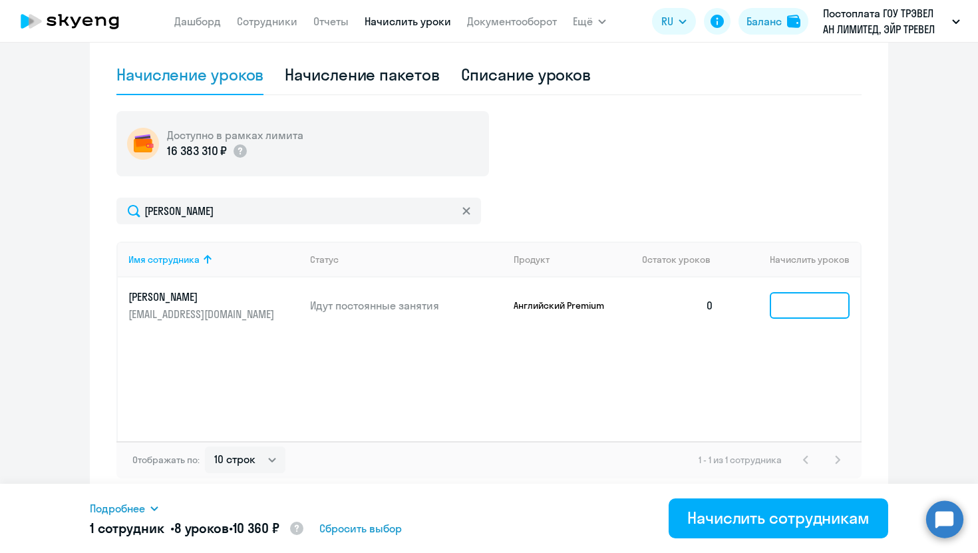
click at [791, 298] on input at bounding box center [810, 305] width 80 height 27
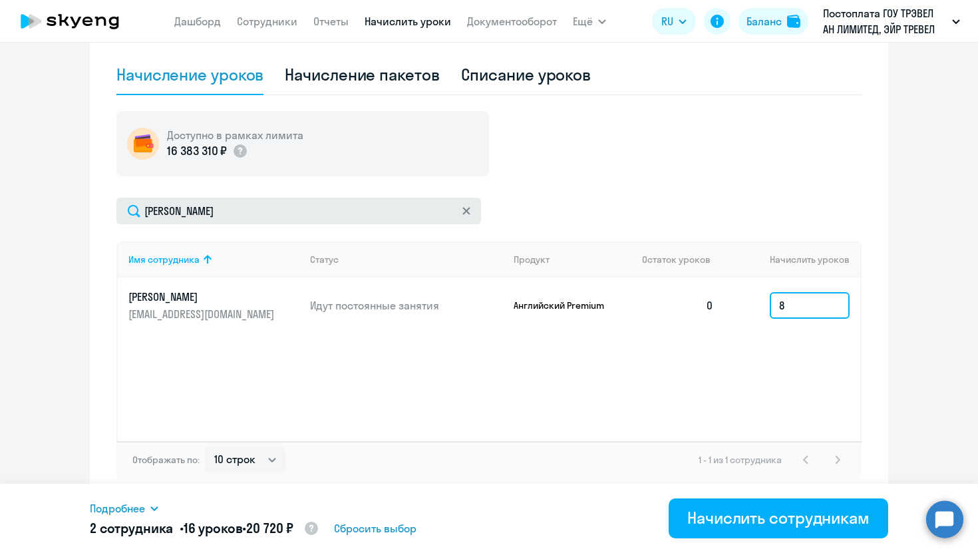
type input "8"
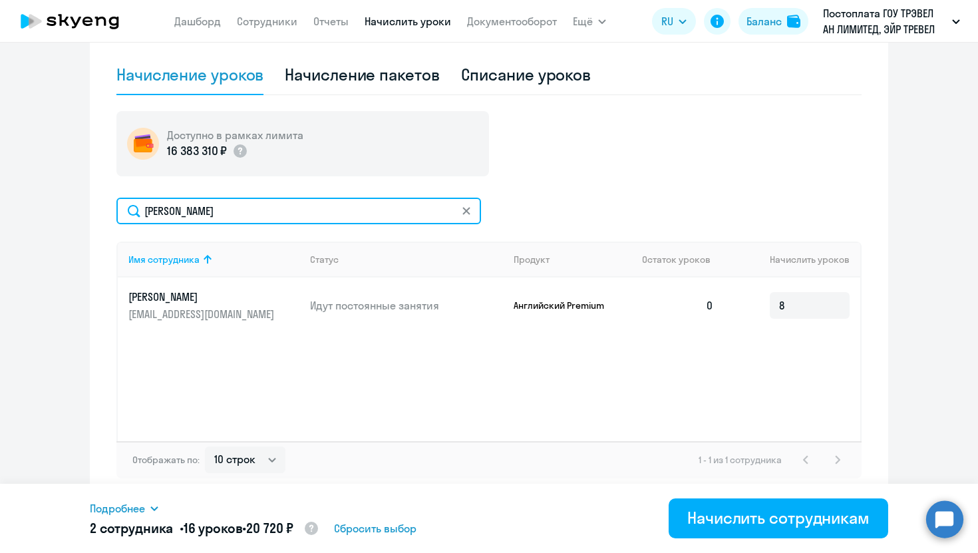
click at [222, 214] on input "chet" at bounding box center [298, 211] width 365 height 27
type input "c"
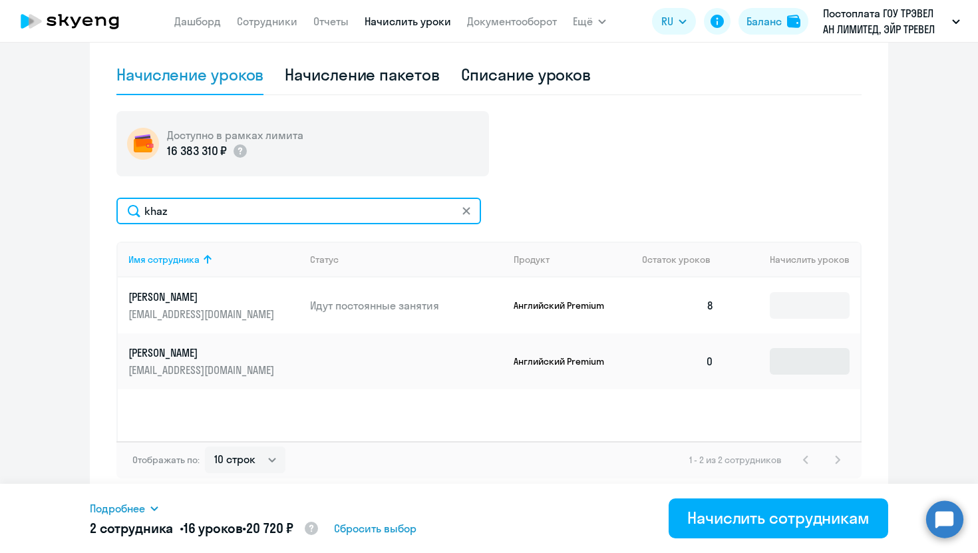
type input "khaz"
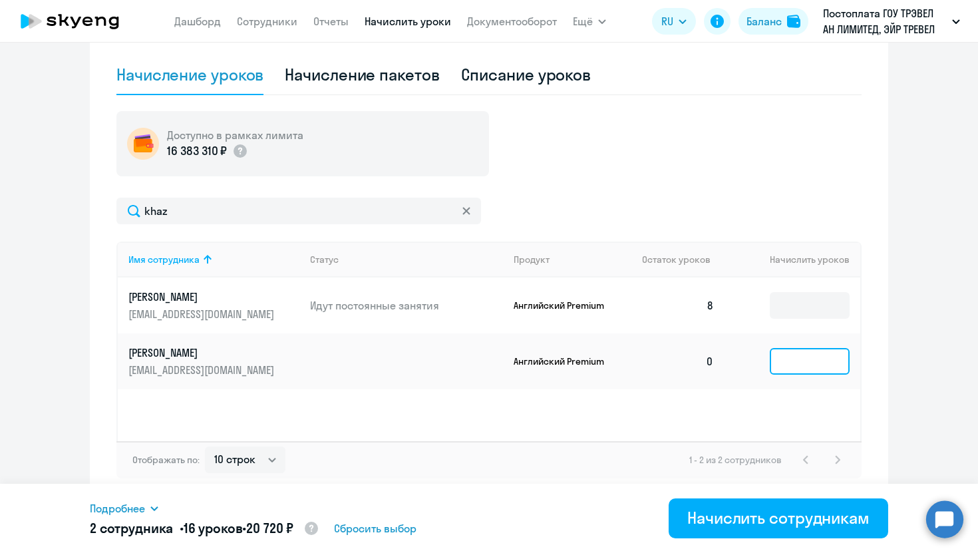
click at [803, 362] on input at bounding box center [810, 361] width 80 height 27
type input "8"
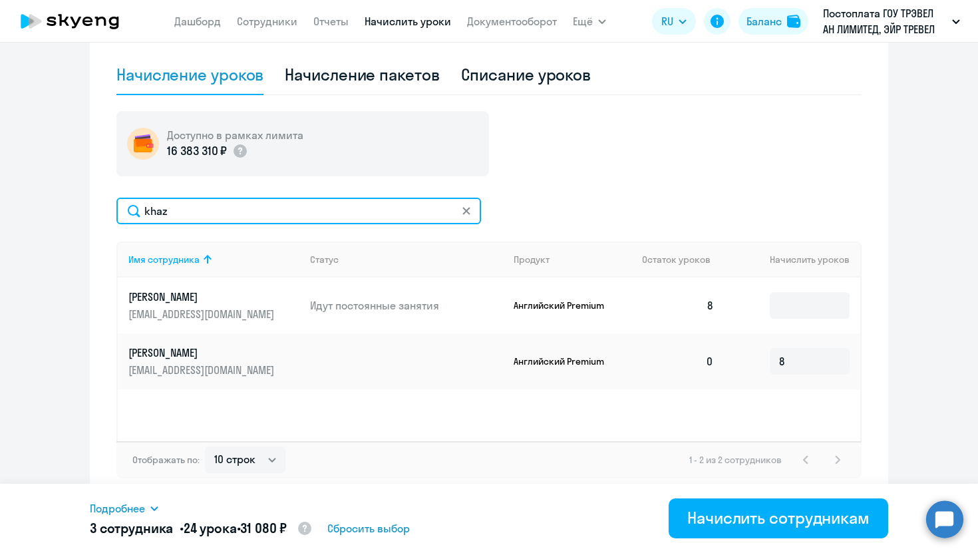
click at [234, 204] on input "khaz" at bounding box center [298, 211] width 365 height 27
type input "k"
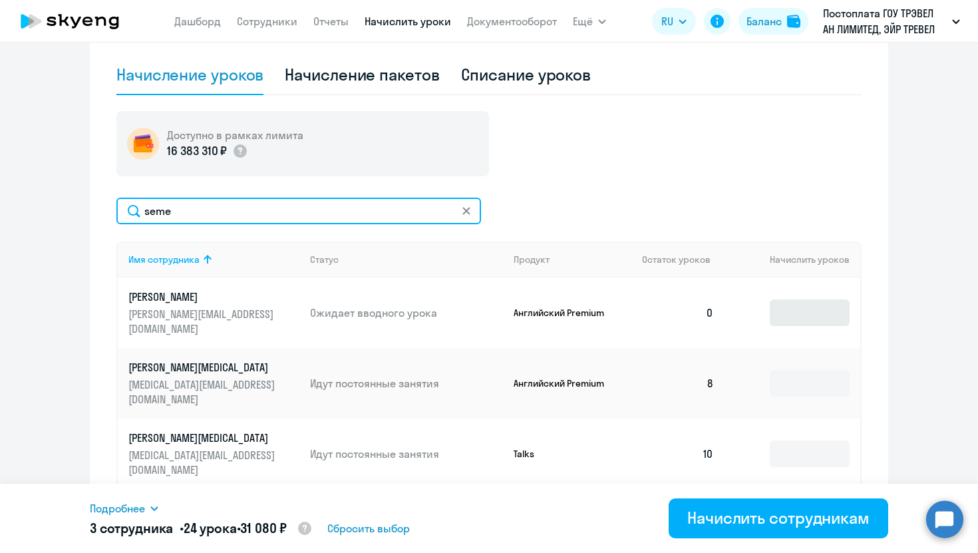
type input "seme"
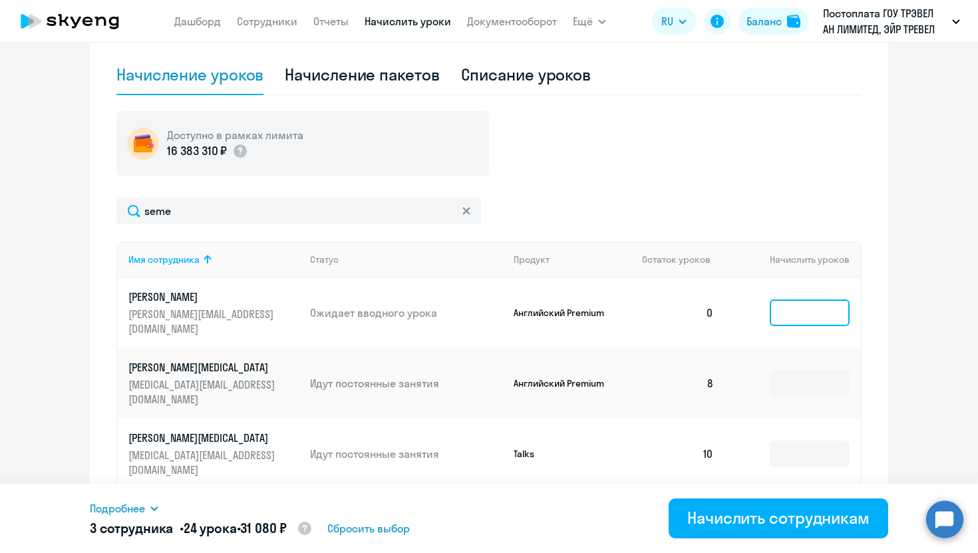
click at [785, 300] on input at bounding box center [810, 313] width 80 height 27
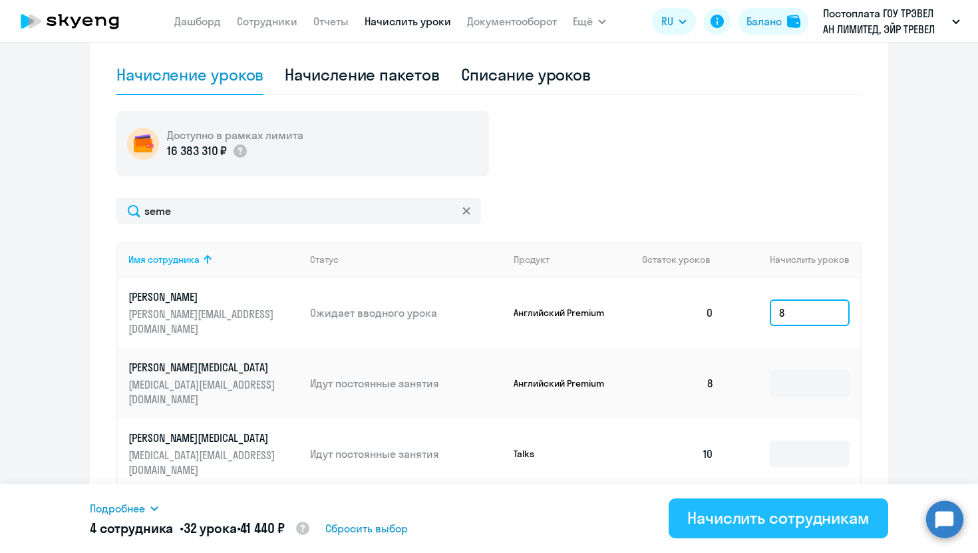
type input "8"
click at [757, 516] on div "Начислить сотрудникам" at bounding box center [779, 517] width 182 height 21
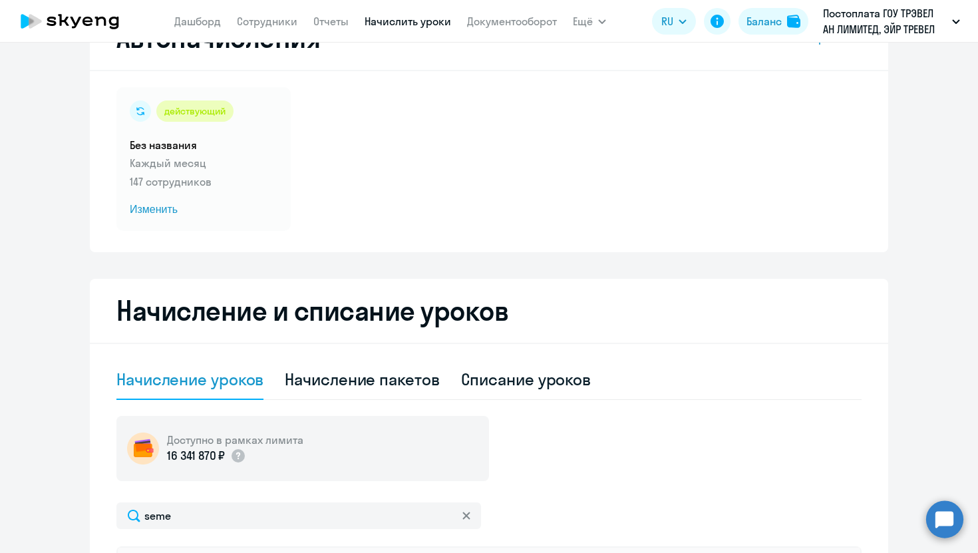
scroll to position [25, 0]
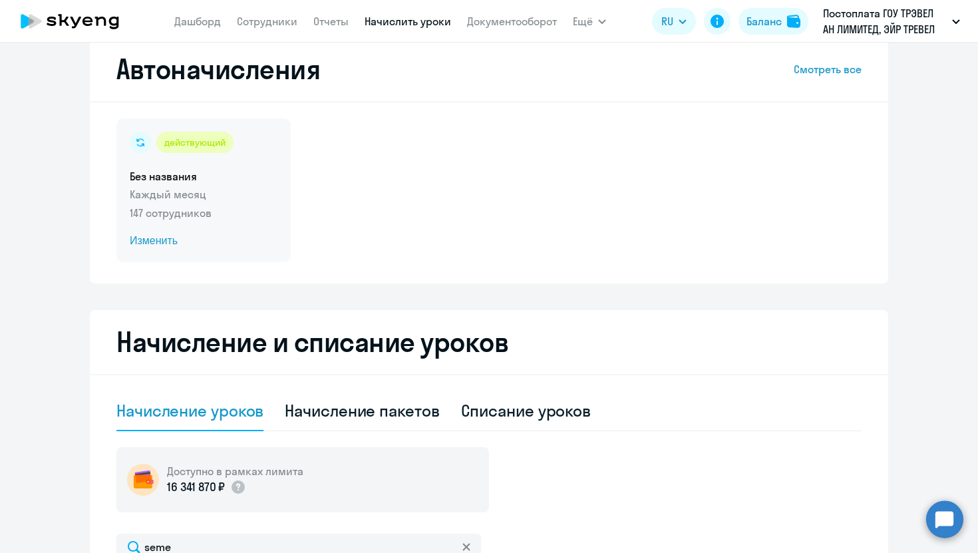
click at [158, 242] on span "Изменить" at bounding box center [204, 241] width 148 height 16
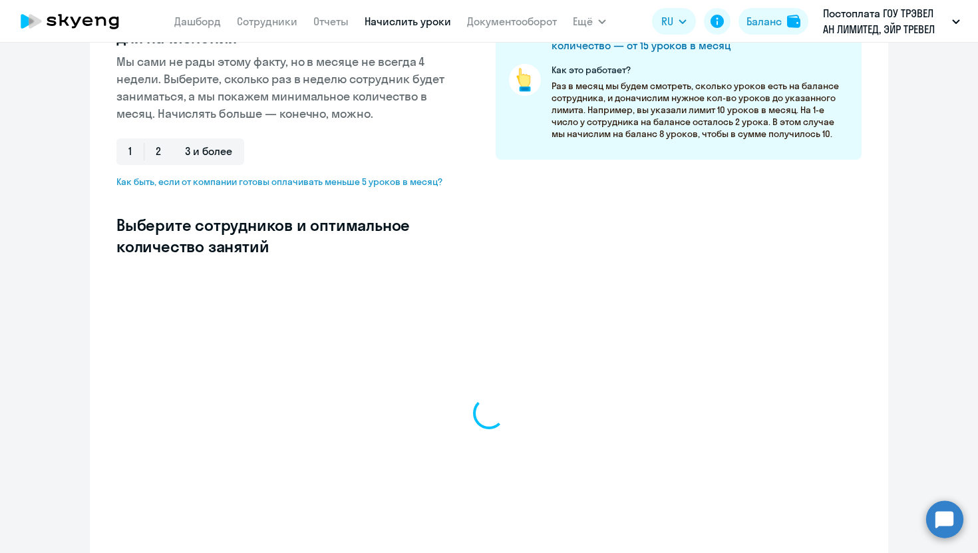
select select "10"
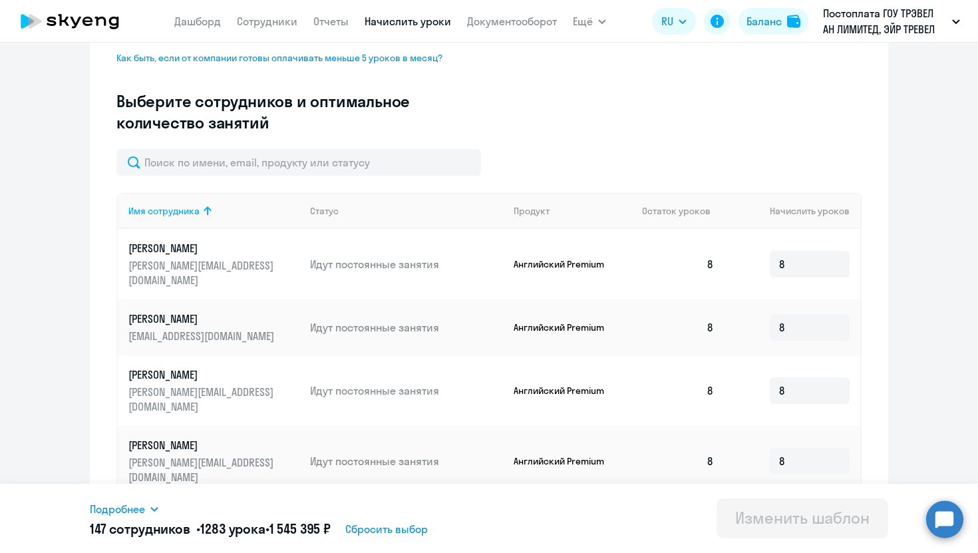
scroll to position [401, 0]
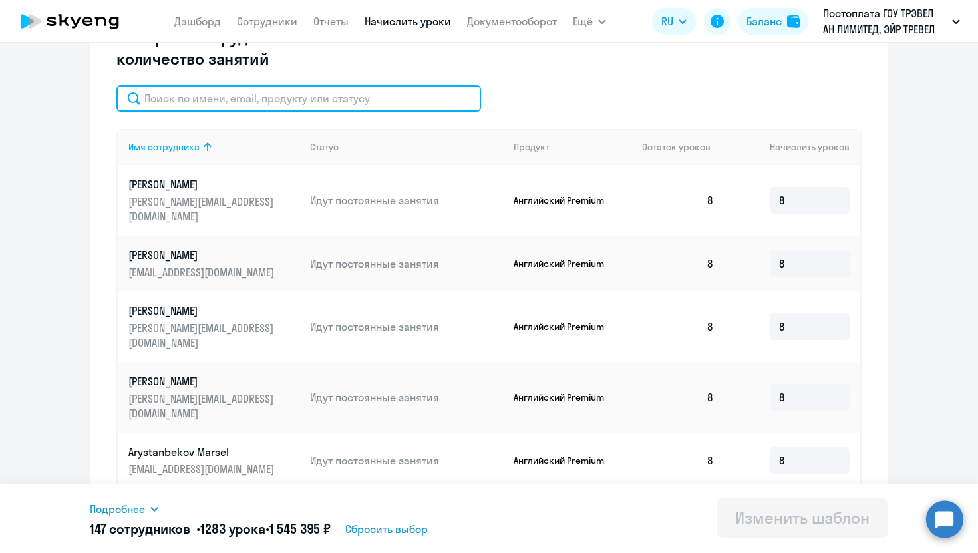
click at [337, 92] on input "text" at bounding box center [298, 98] width 365 height 27
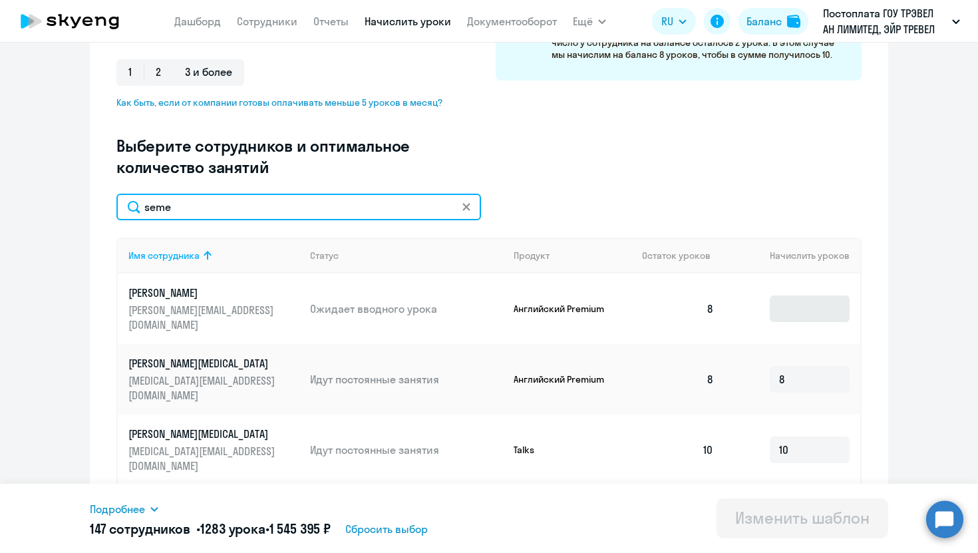
type input "seme"
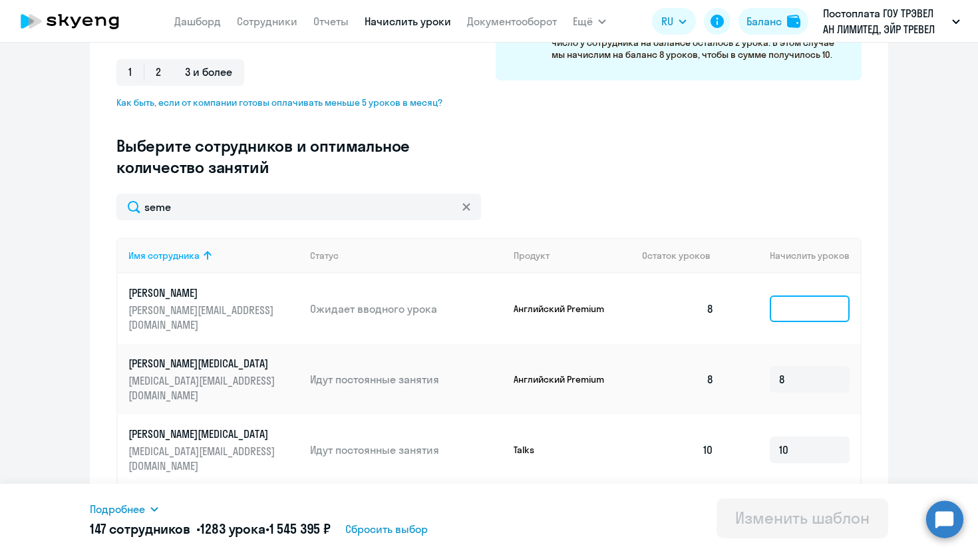
click at [803, 304] on input at bounding box center [810, 309] width 80 height 27
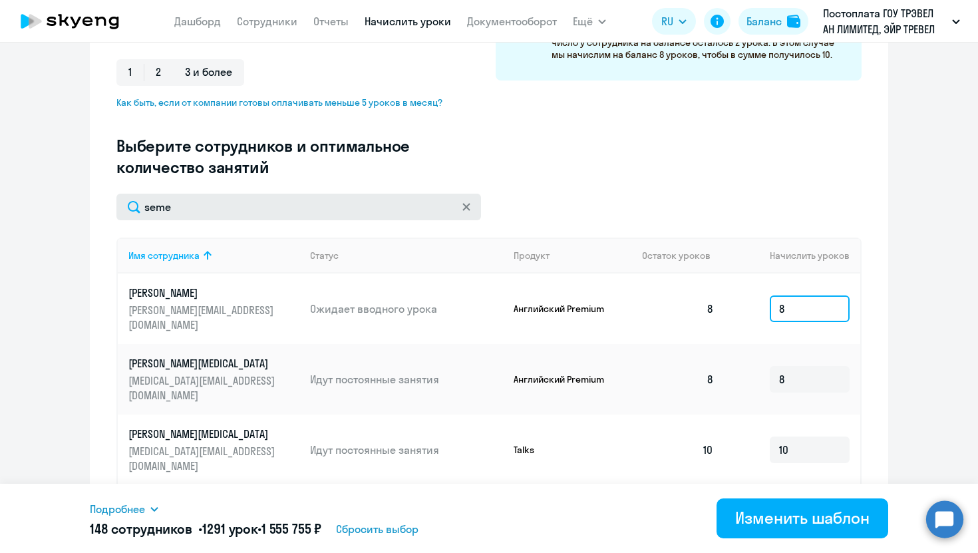
type input "8"
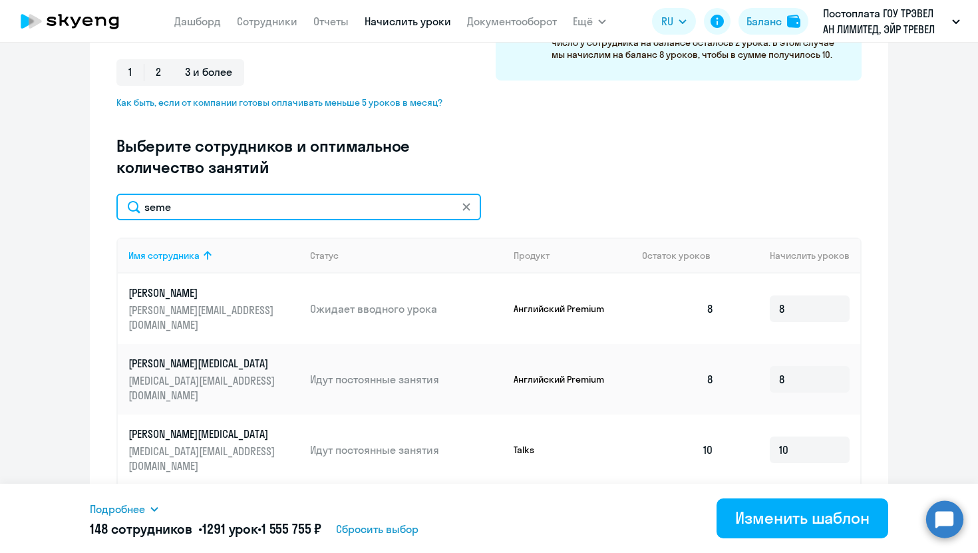
drag, startPoint x: 216, startPoint y: 213, endPoint x: 91, endPoint y: 212, distance: 124.5
click at [91, 212] on div "Изменение шаблона Без названия Дата следующего автоматического начисления: сред…" at bounding box center [489, 156] width 799 height 773
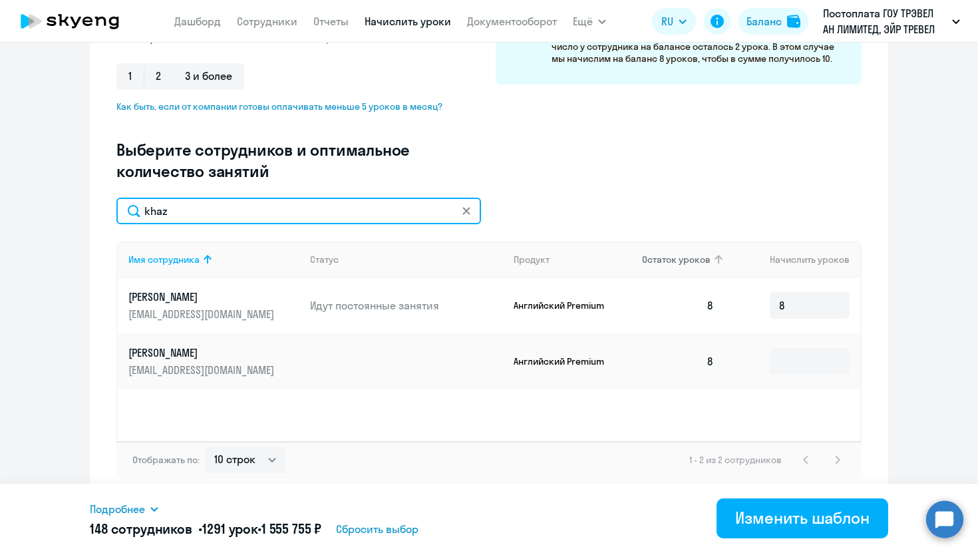
scroll to position [288, 0]
type input "khaz"
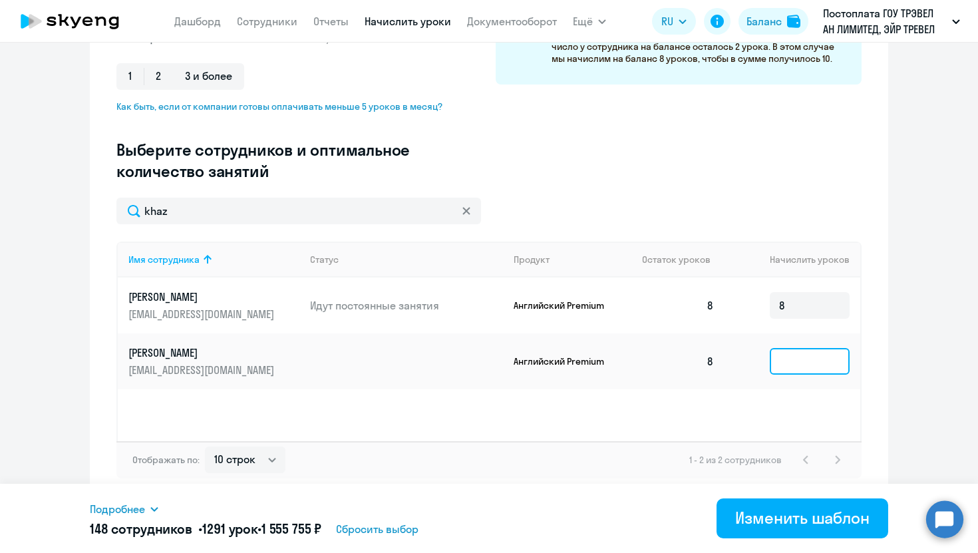
click at [788, 353] on input at bounding box center [810, 361] width 80 height 27
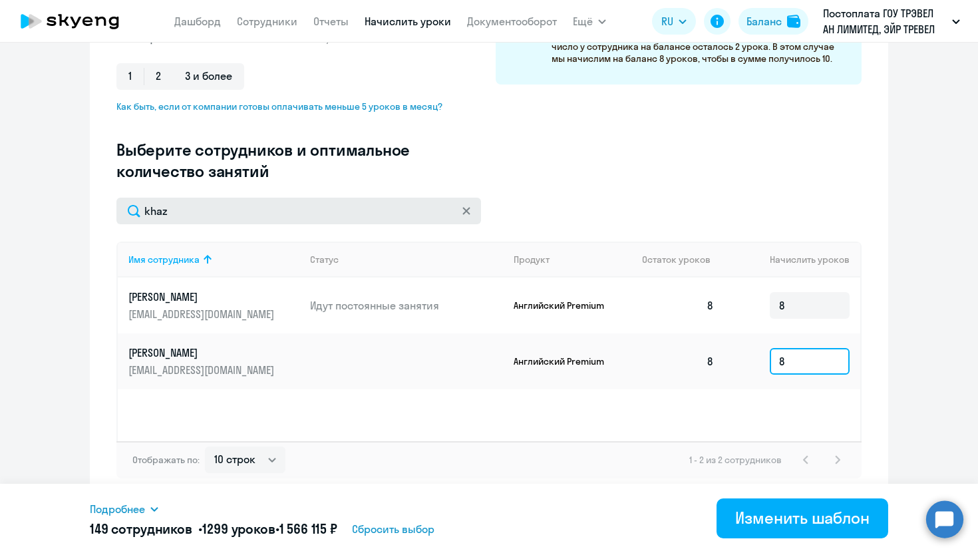
type input "8"
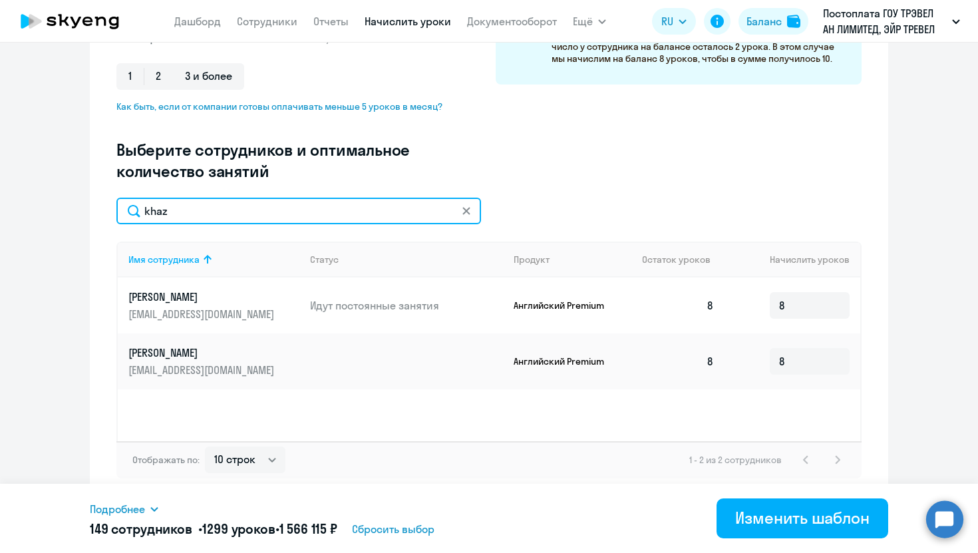
drag, startPoint x: 220, startPoint y: 213, endPoint x: 100, endPoint y: 213, distance: 119.8
click at [100, 213] on div "Изменение шаблона Без названия Дата следующего автоматического начисления: сред…" at bounding box center [489, 137] width 799 height 726
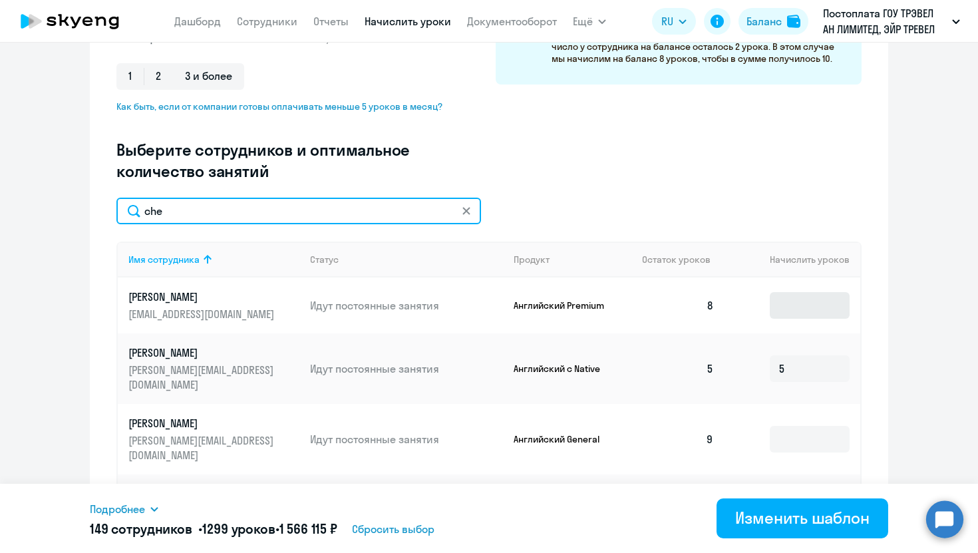
type input "che"
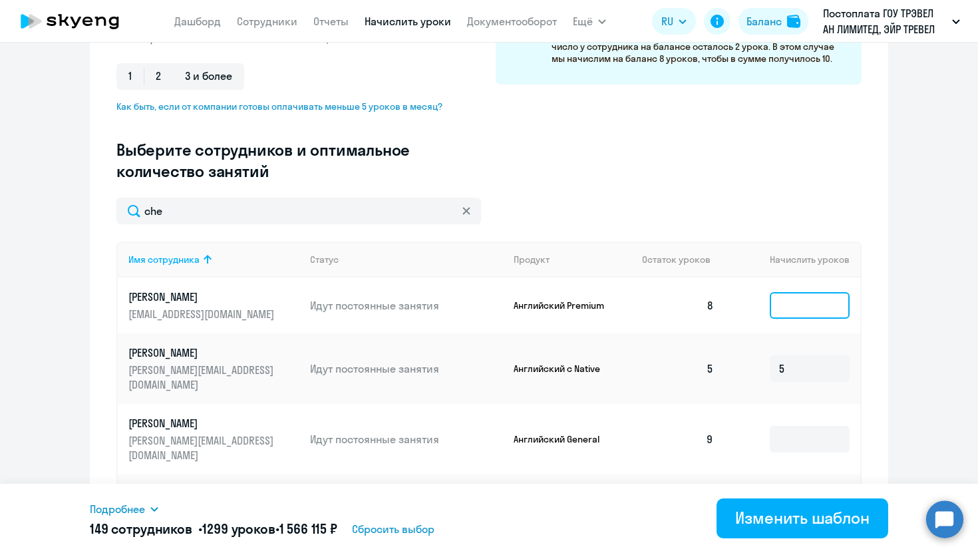
click at [796, 311] on input at bounding box center [810, 305] width 80 height 27
type input "8"
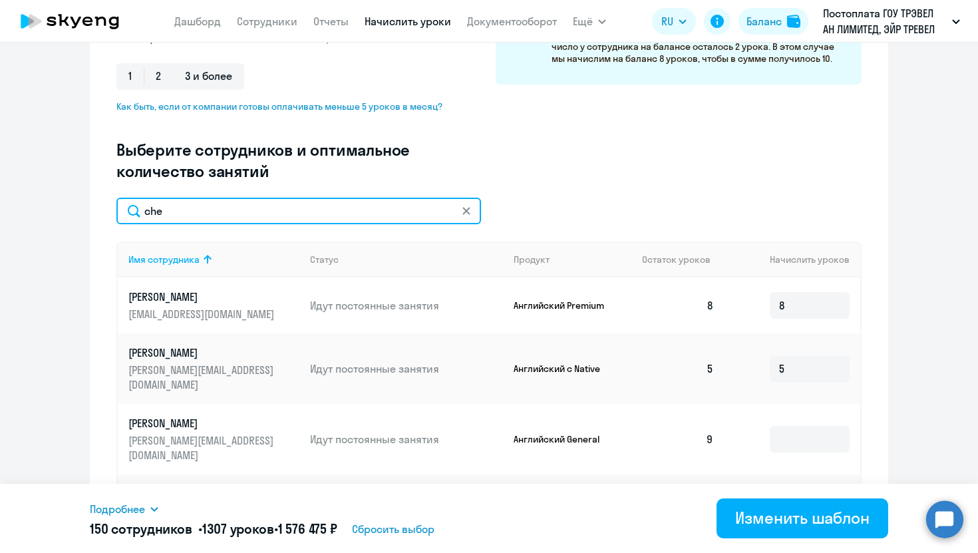
drag, startPoint x: 254, startPoint y: 216, endPoint x: 138, endPoint y: 216, distance: 116.5
click at [138, 216] on input "che" at bounding box center [298, 211] width 365 height 27
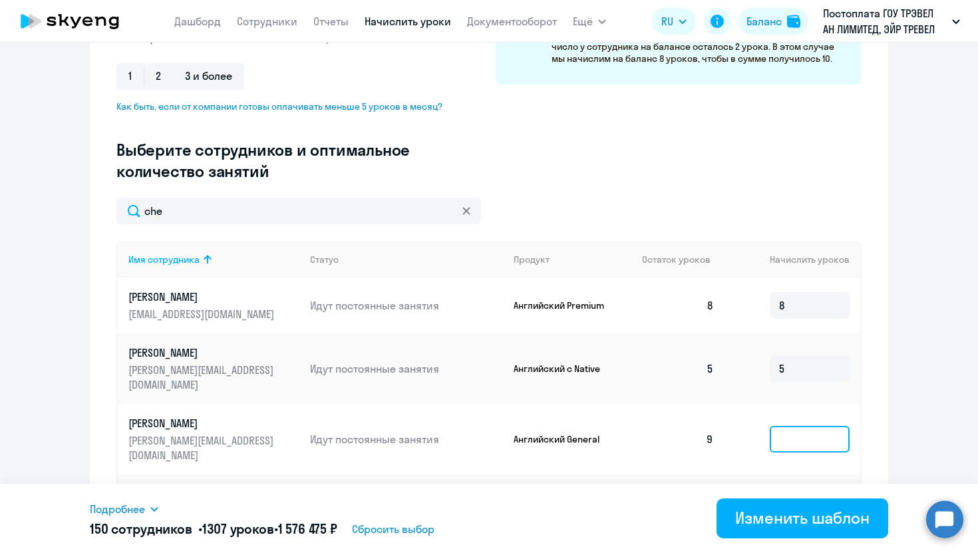
click at [810, 426] on input at bounding box center [810, 439] width 80 height 27
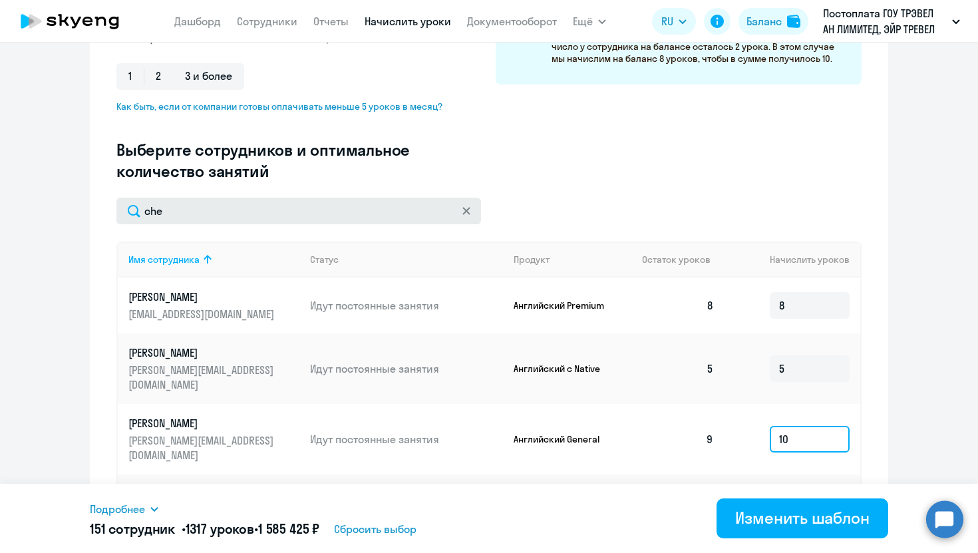
type input "10"
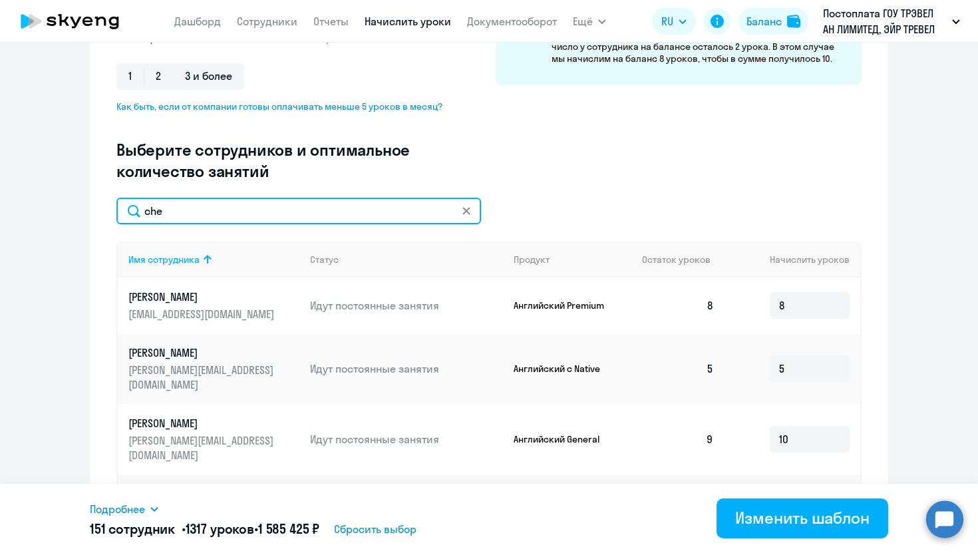
drag, startPoint x: 203, startPoint y: 209, endPoint x: 114, endPoint y: 209, distance: 89.2
click at [114, 209] on div "Изменение шаблона Без названия Дата следующего автоматического начисления: сред…" at bounding box center [489, 294] width 799 height 1041
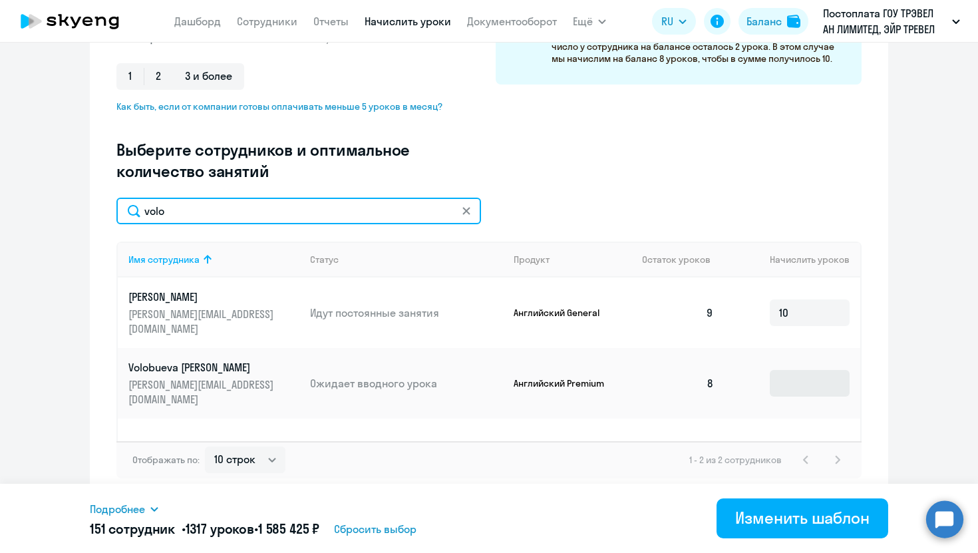
type input "volo"
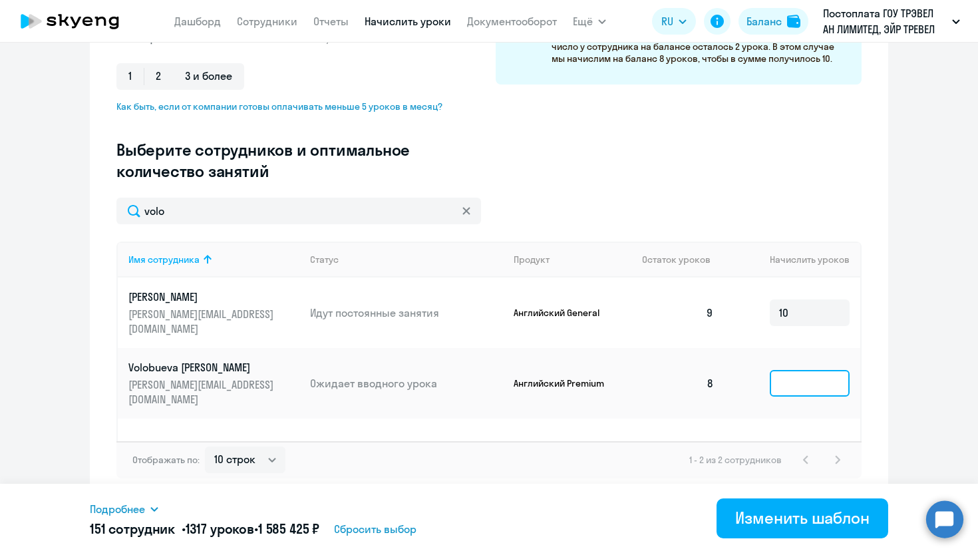
click at [794, 370] on input at bounding box center [810, 383] width 80 height 27
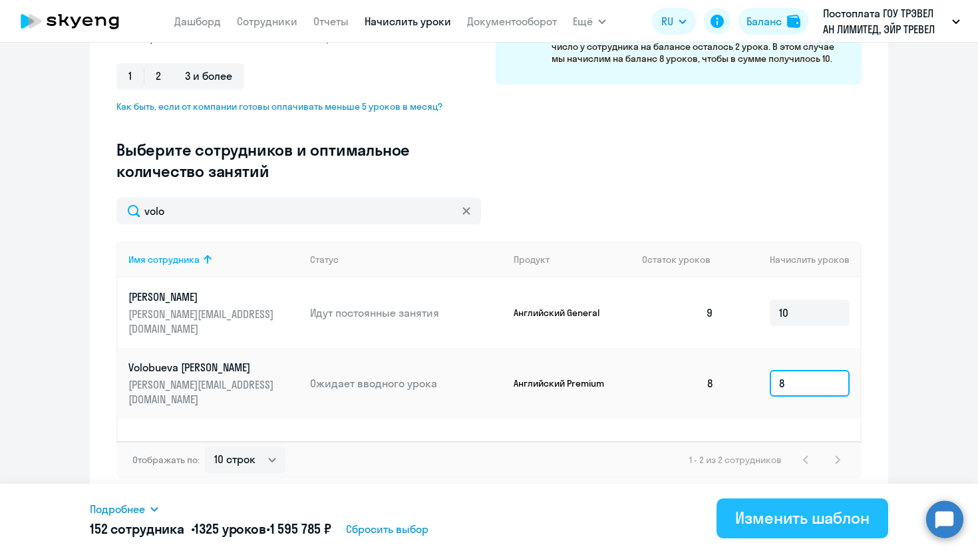
type input "8"
click at [776, 527] on div "Изменить шаблон" at bounding box center [803, 517] width 134 height 21
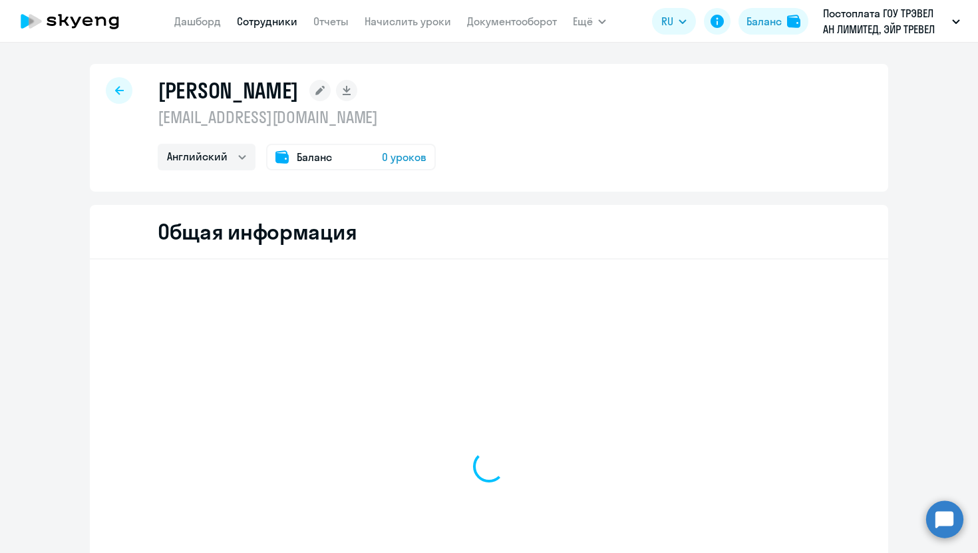
select select "english"
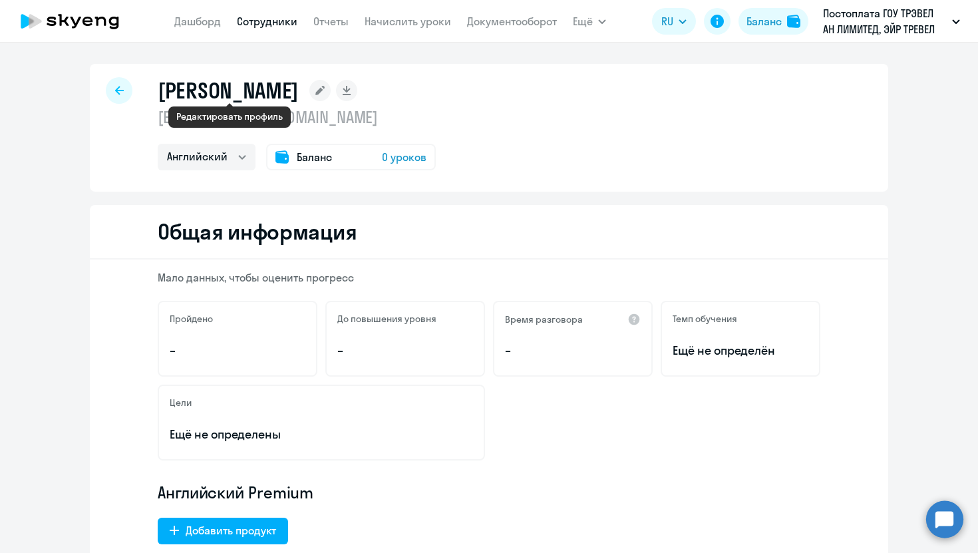
click at [310, 91] on rect at bounding box center [320, 90] width 21 height 21
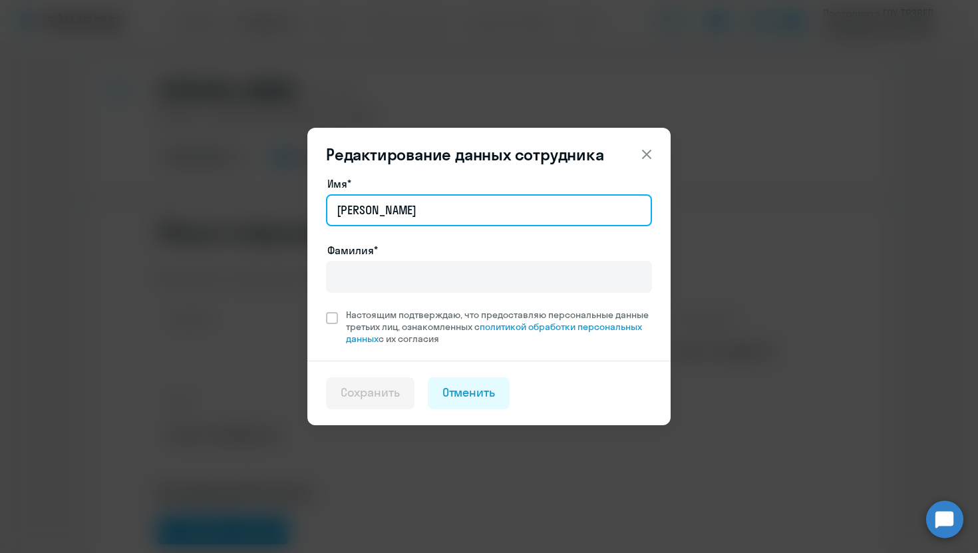
click at [400, 212] on input "[PERSON_NAME]" at bounding box center [489, 210] width 326 height 32
type input "E"
type input "[PERSON_NAME]"
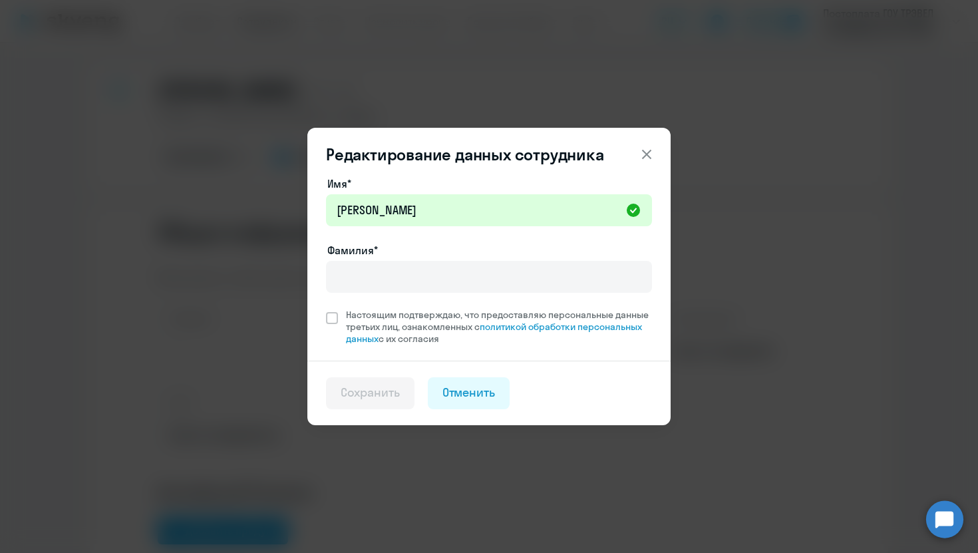
click at [429, 299] on div "Имя* Elena Фамилия* Настоящим подтверждаю, что предоставляю персональные данные…" at bounding box center [489, 260] width 326 height 169
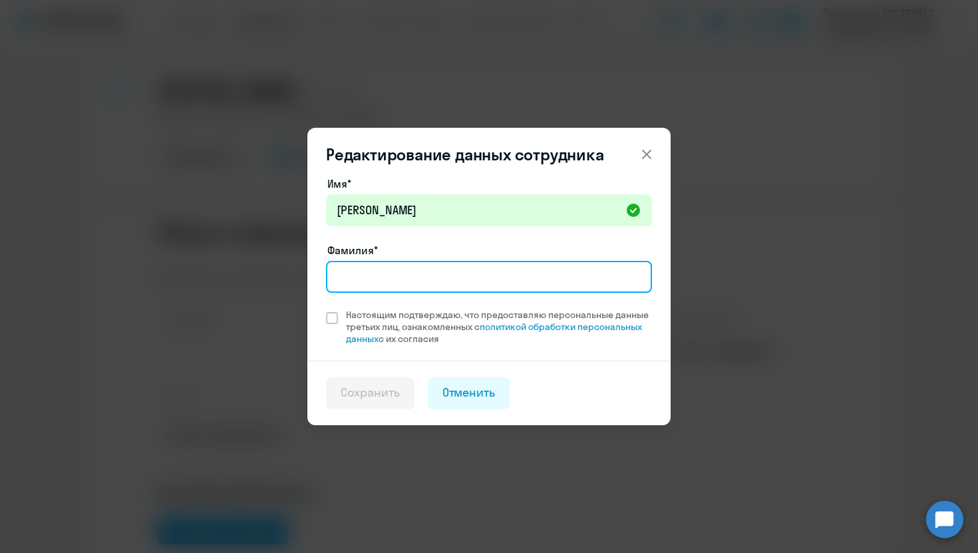
click at [414, 281] on input "Фамилия*" at bounding box center [489, 277] width 326 height 32
type input "Khazova"
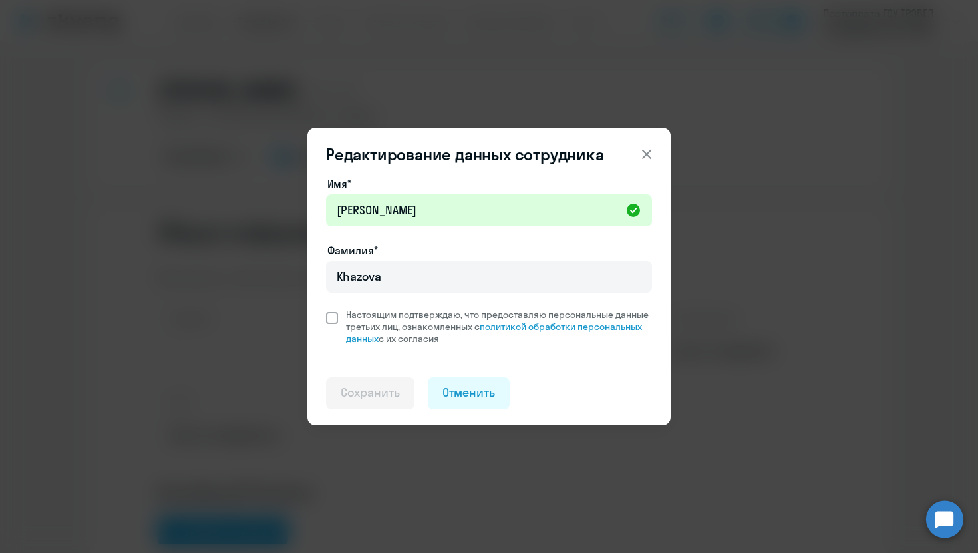
click at [331, 321] on span at bounding box center [332, 318] width 12 height 12
click at [326, 309] on input "Настоящим подтверждаю, что предоставляю персональные данные третьих лиц, ознако…" at bounding box center [325, 308] width 1 height 1
checkbox input "true"
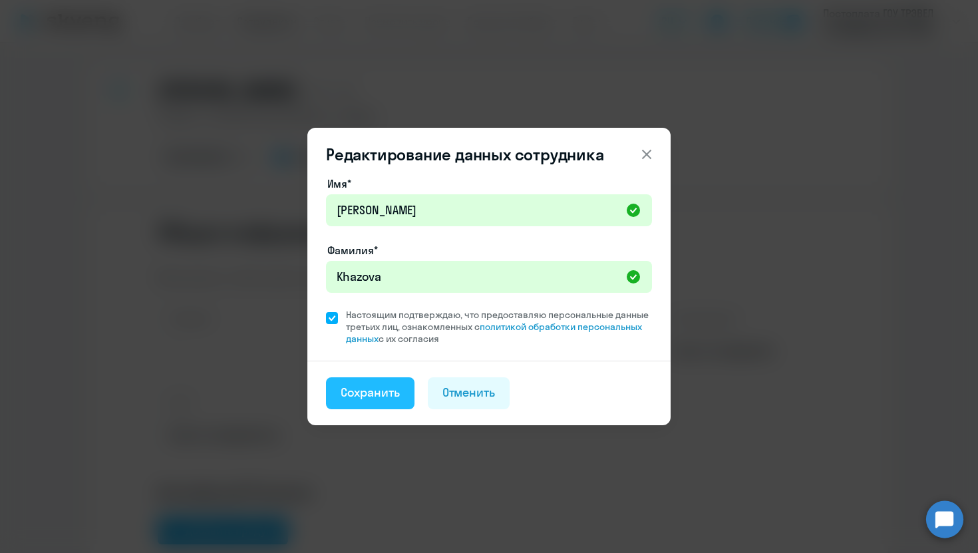
click at [386, 388] on div "Сохранить" at bounding box center [370, 392] width 59 height 17
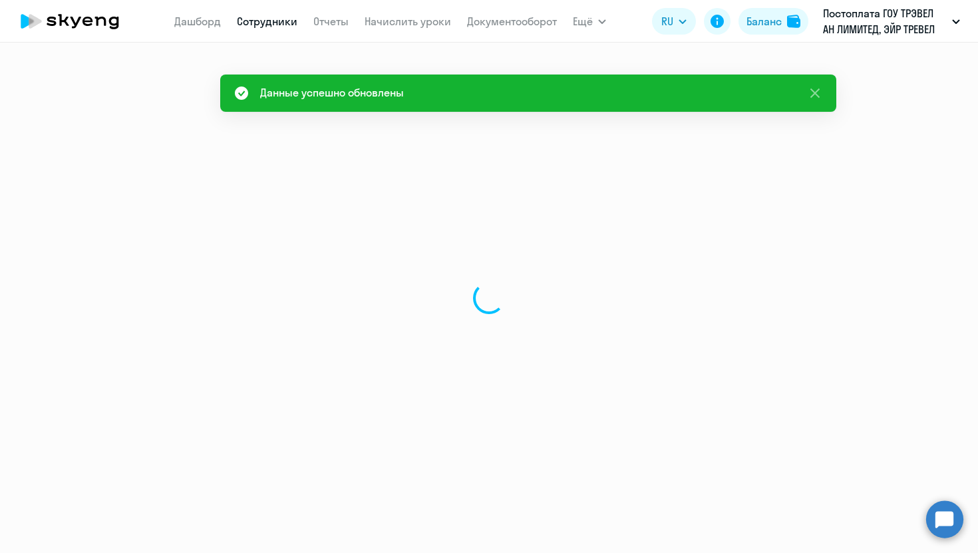
select select "english"
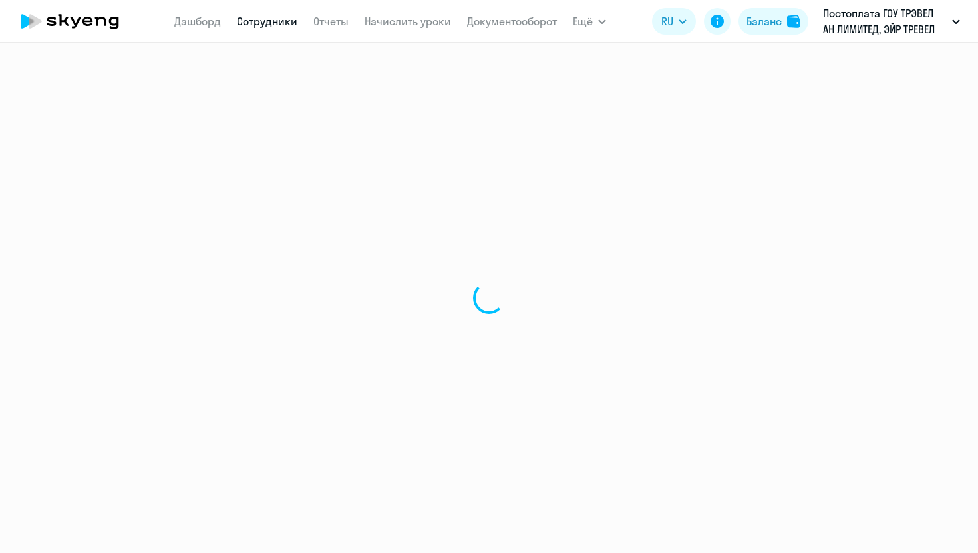
select select "english"
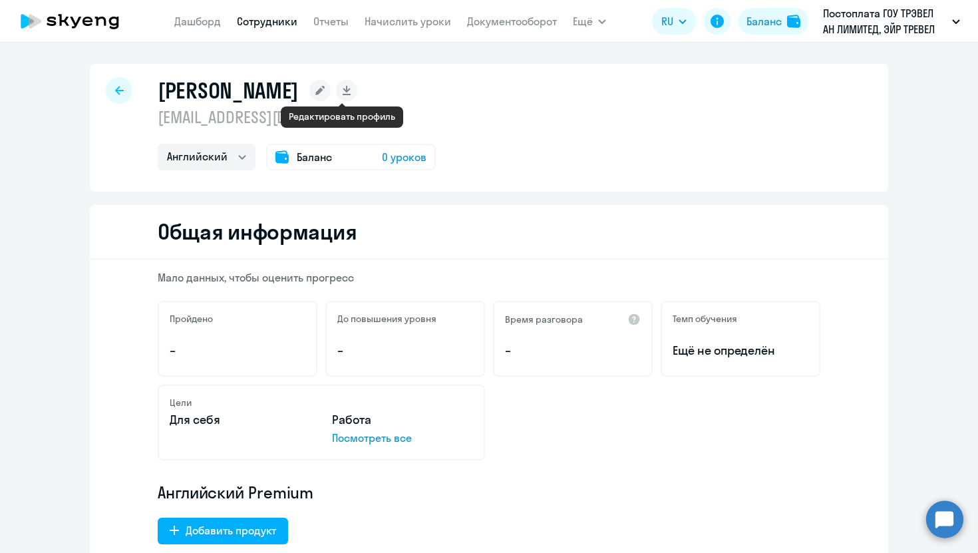
click at [331, 93] on rect at bounding box center [320, 90] width 21 height 21
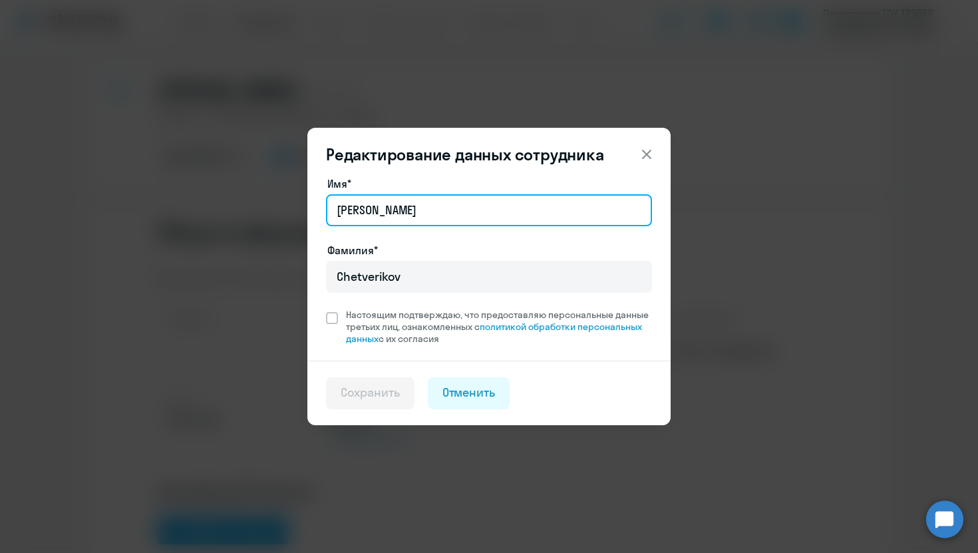
click at [389, 216] on input "[PERSON_NAME]" at bounding box center [489, 210] width 326 height 32
type input "M"
paste input "[PERSON_NAME].[PERSON_NAME]"
drag, startPoint x: 454, startPoint y: 212, endPoint x: 378, endPoint y: 212, distance: 75.9
click at [378, 212] on input "[PERSON_NAME].[PERSON_NAME]" at bounding box center [489, 210] width 326 height 32
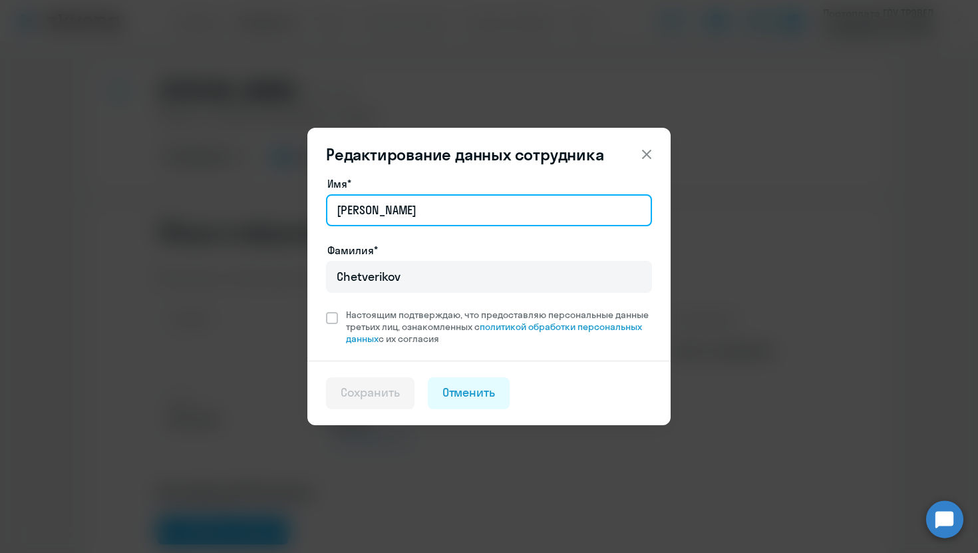
click at [342, 210] on input "[PERSON_NAME]" at bounding box center [489, 210] width 326 height 32
type input "[PERSON_NAME]"
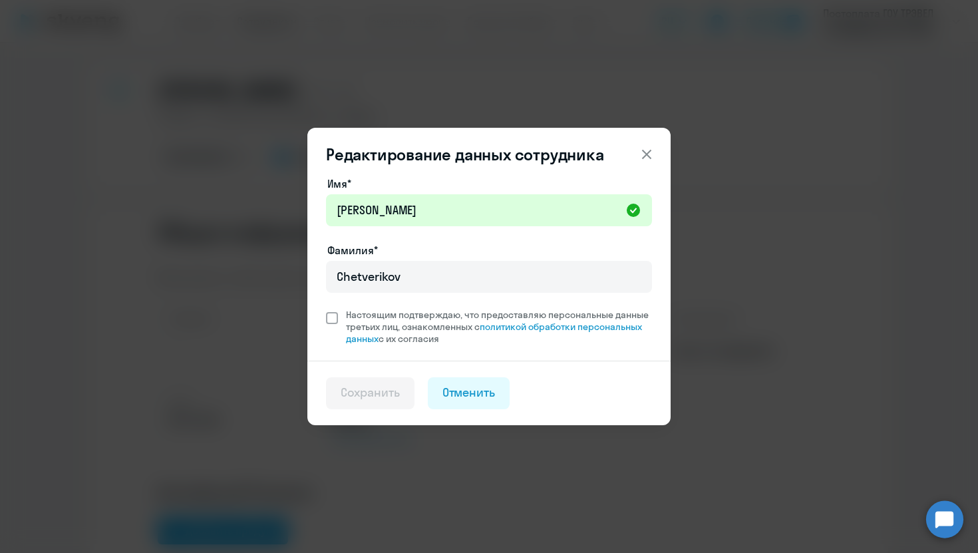
click at [328, 326] on label "Настоящим подтверждаю, что предоставляю персональные данные третьих лиц, ознако…" at bounding box center [489, 327] width 326 height 36
click at [326, 309] on input "Настоящим подтверждаю, что предоставляю персональные данные третьих лиц, ознако…" at bounding box center [325, 308] width 1 height 1
checkbox input "true"
click at [363, 384] on div "Сохранить" at bounding box center [370, 392] width 59 height 17
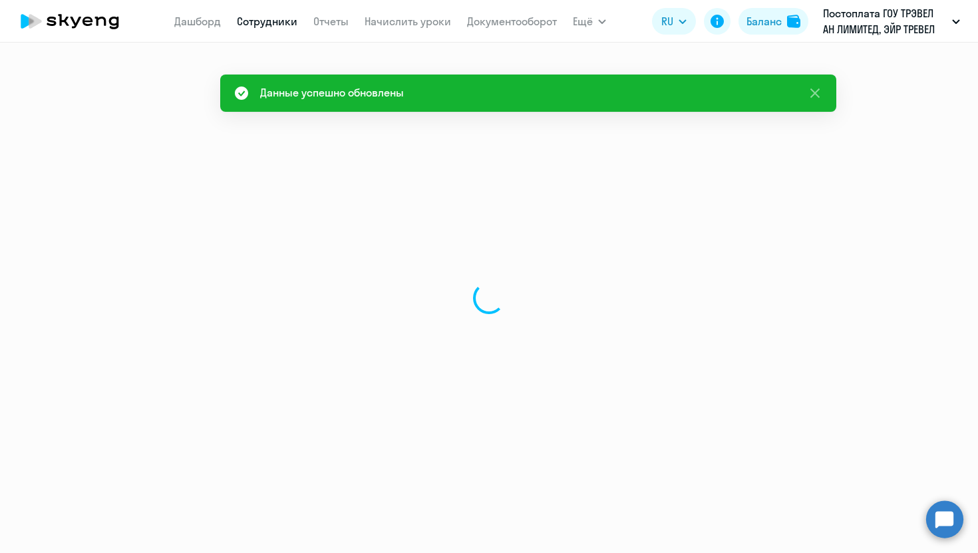
select select "english"
